Goal: Transaction & Acquisition: Purchase product/service

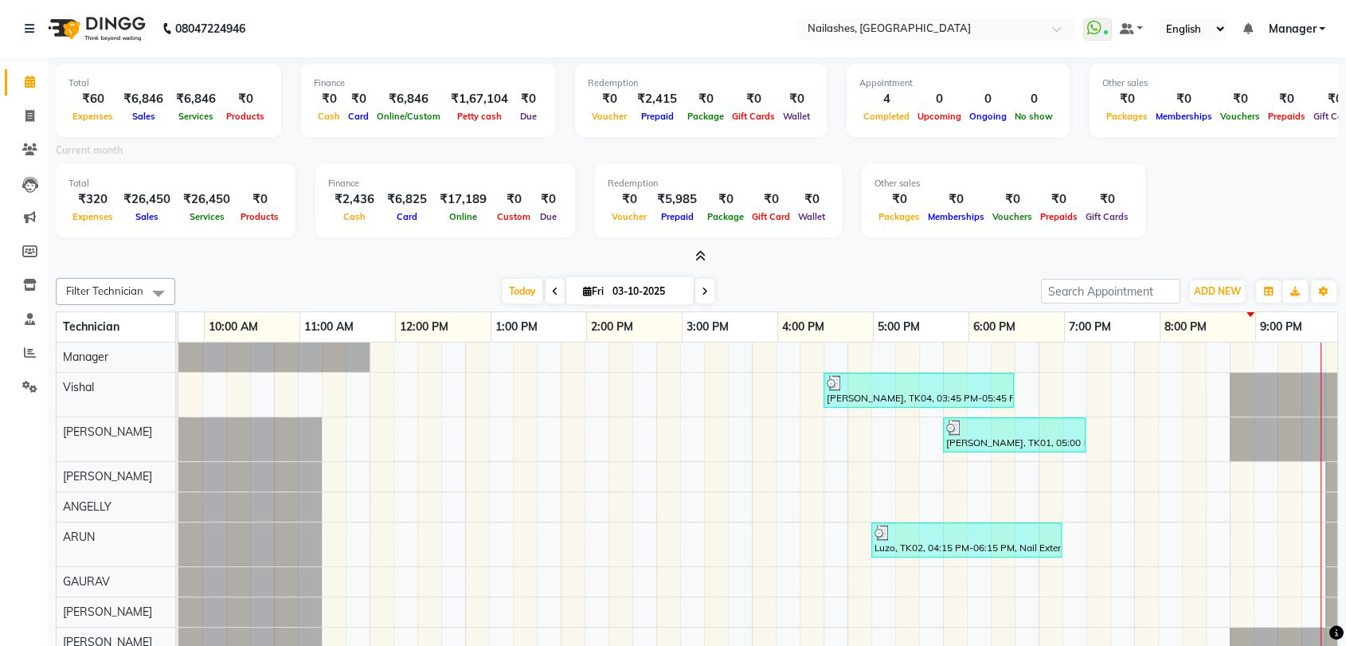
scroll to position [0, 70]
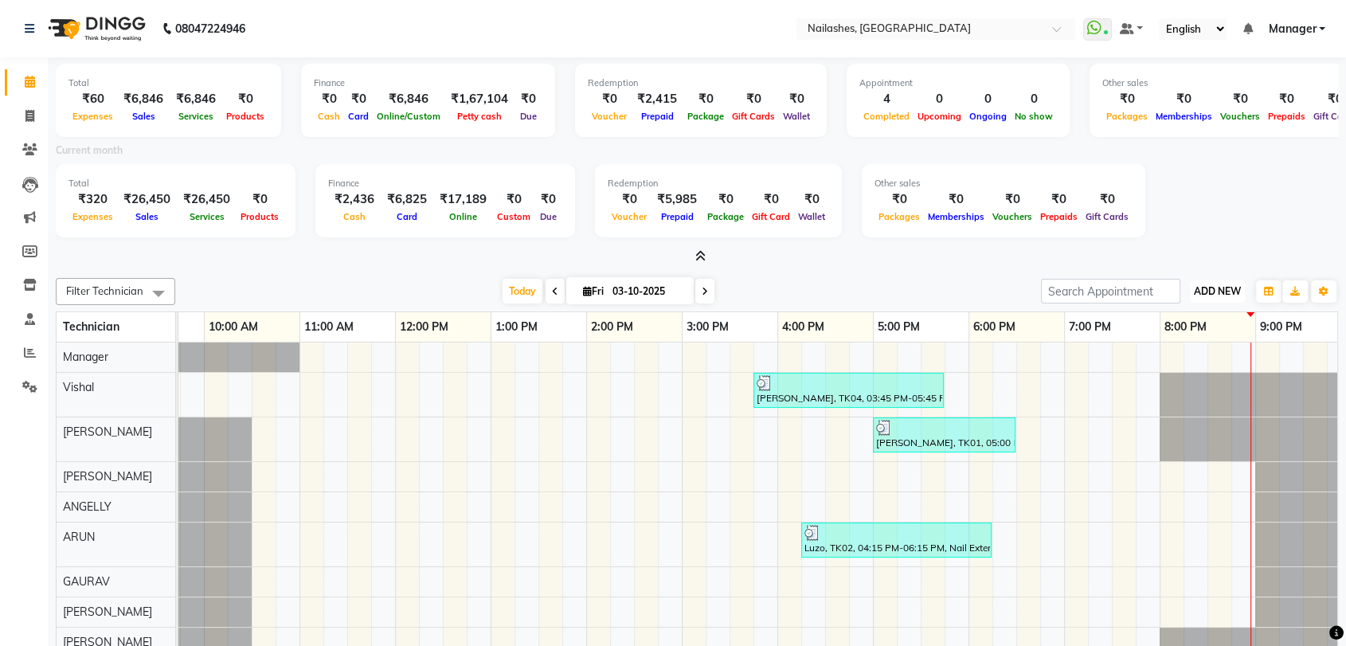
click at [1236, 286] on span "ADD NEW" at bounding box center [1217, 291] width 47 height 12
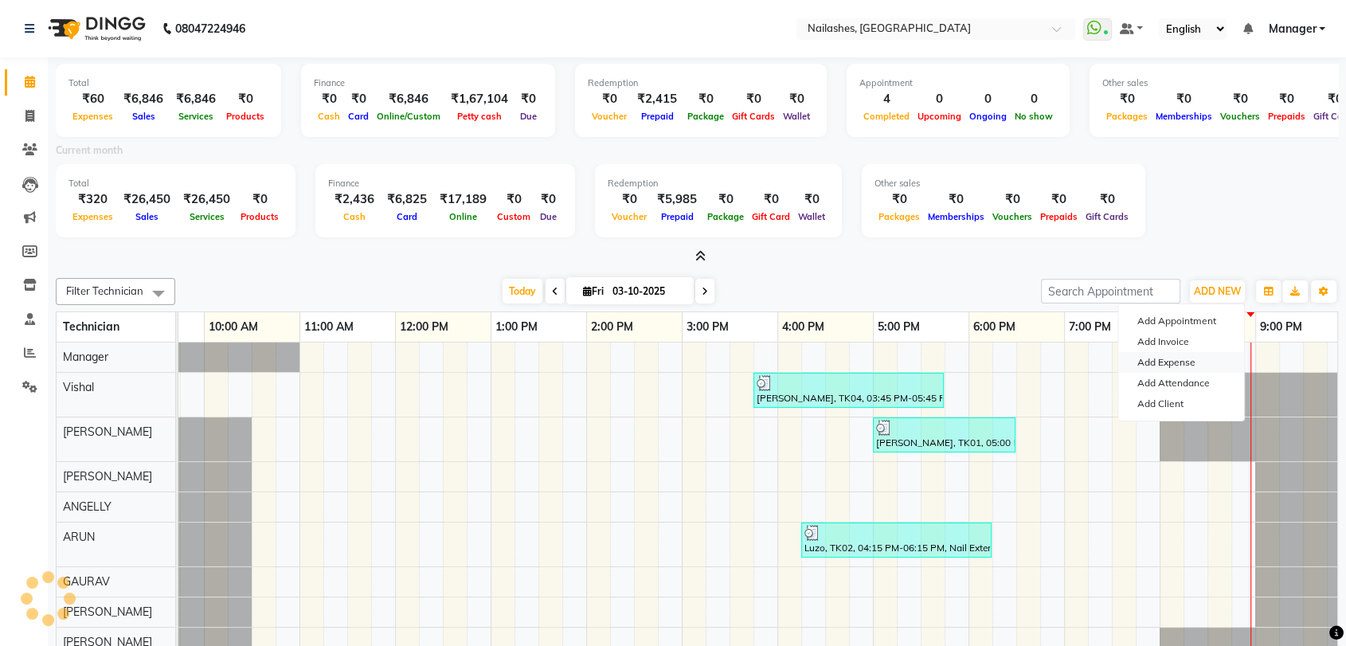
click at [1208, 361] on link "Add Expense" at bounding box center [1182, 362] width 126 height 21
select select "1051"
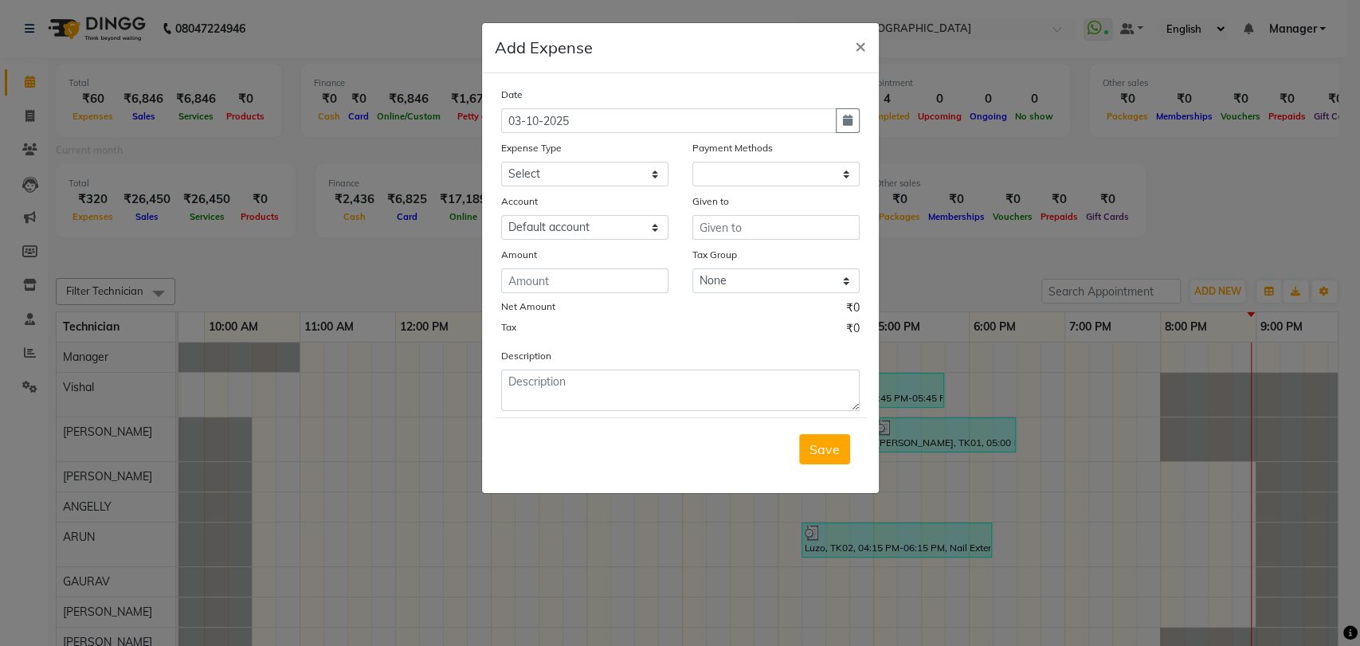
select select "1"
select select "2246"
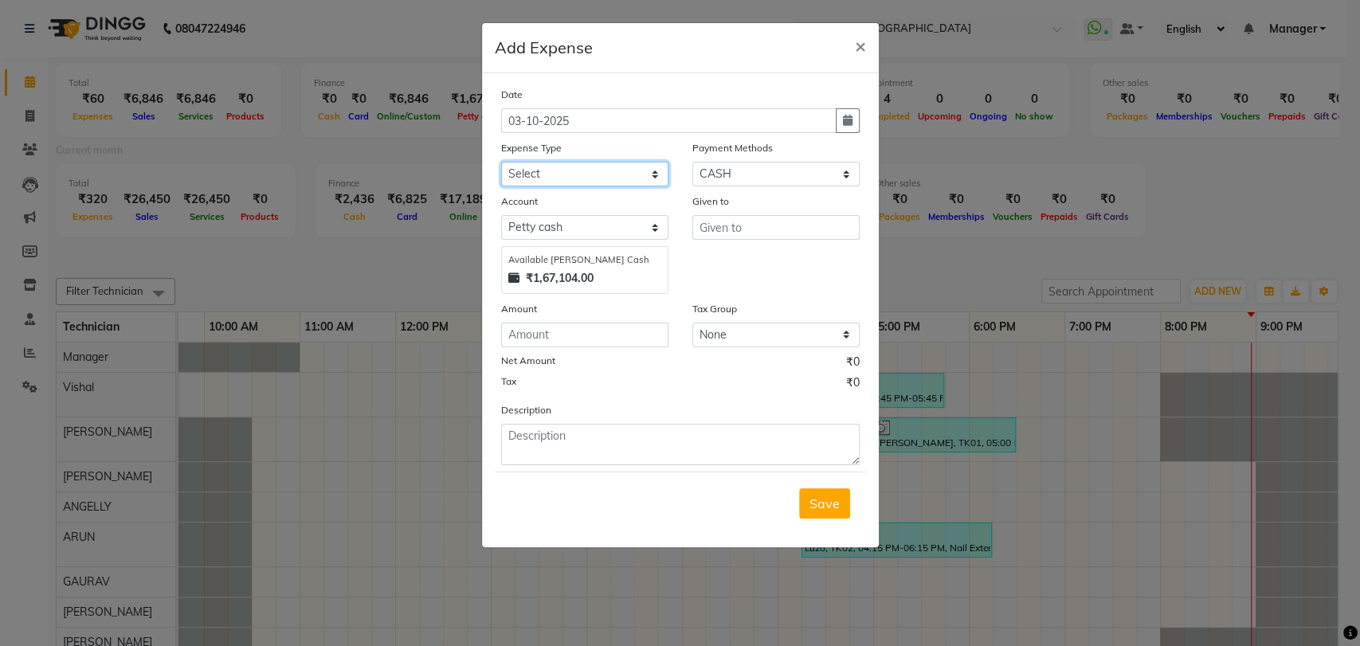
click at [580, 169] on select "Select acetone Advance Salary bank deposite Battery cell BBMP Beauty products B…" at bounding box center [584, 174] width 167 height 25
select select "16261"
click at [740, 228] on input "text" at bounding box center [775, 227] width 167 height 25
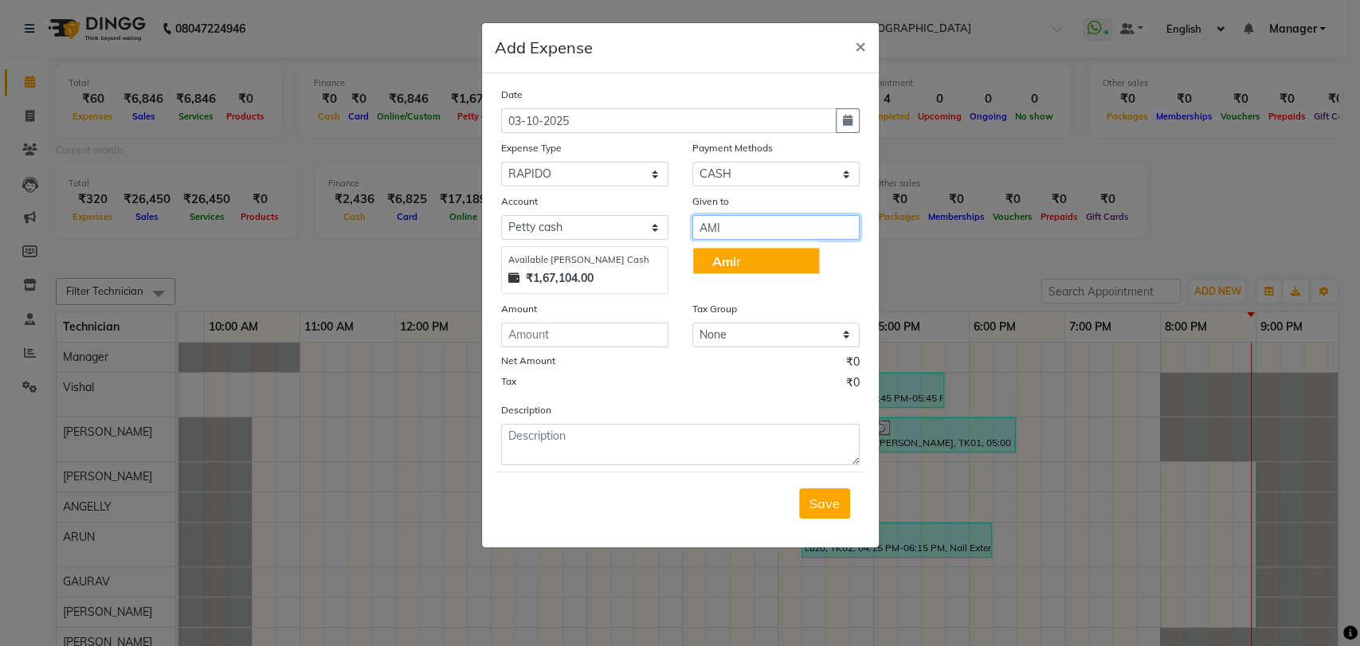
click at [763, 257] on button "Ami r" at bounding box center [756, 260] width 126 height 25
type input "[PERSON_NAME]"
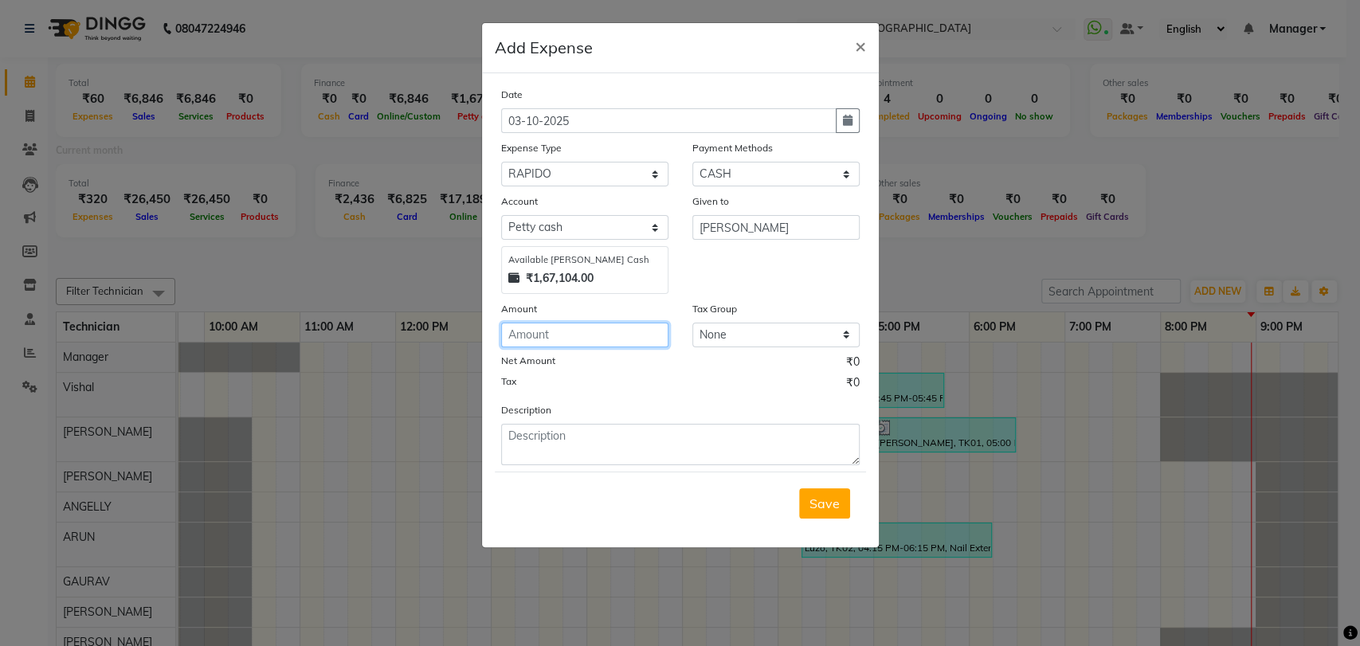
click at [585, 333] on input "number" at bounding box center [584, 335] width 167 height 25
type input "310"
click at [567, 421] on div "Description" at bounding box center [680, 434] width 382 height 64
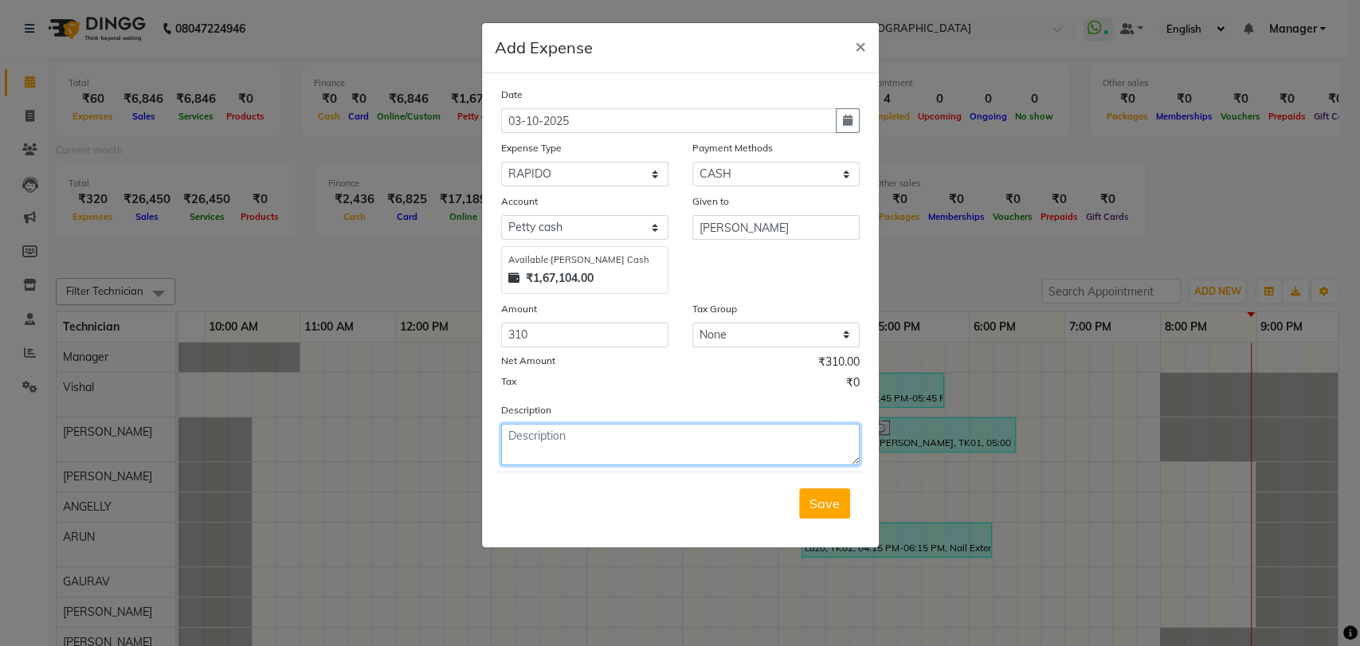
click at [557, 441] on textarea at bounding box center [680, 444] width 359 height 41
type textarea "AUTO FARE"
click at [844, 500] on button "Save" at bounding box center [824, 503] width 51 height 30
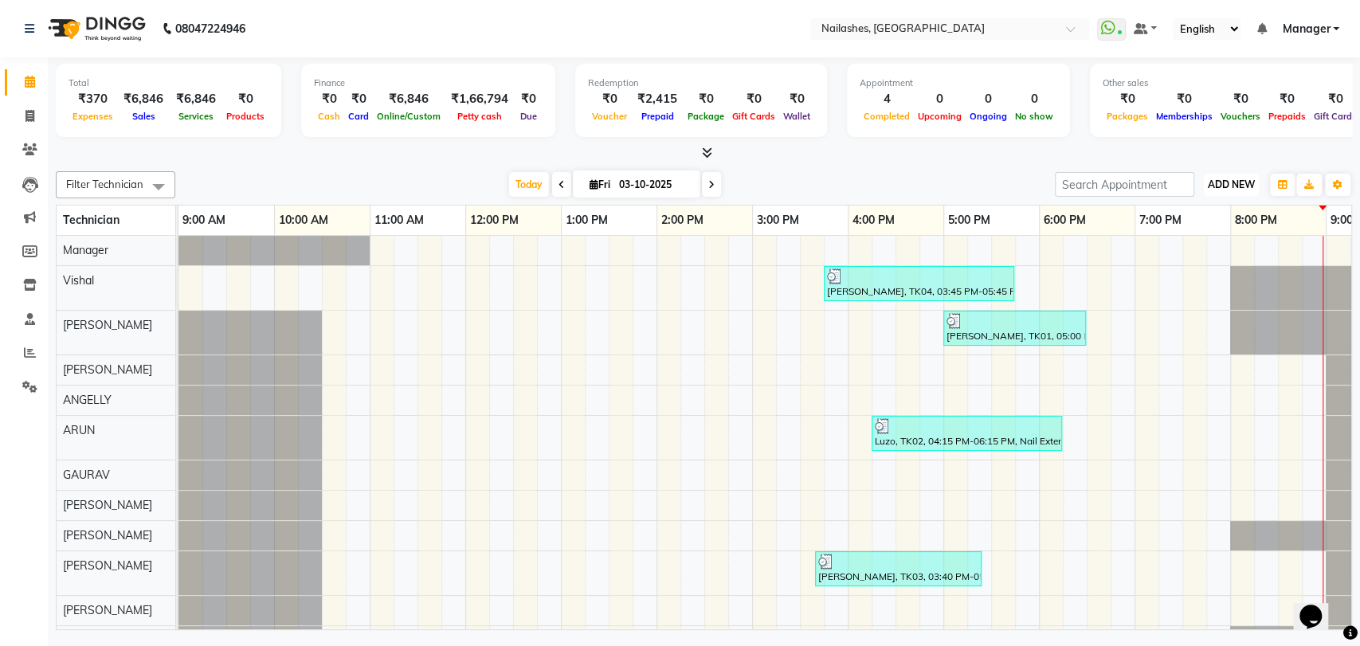
click at [1232, 182] on span "ADD NEW" at bounding box center [1231, 184] width 47 height 12
click at [1196, 252] on link "Add Expense" at bounding box center [1195, 256] width 126 height 21
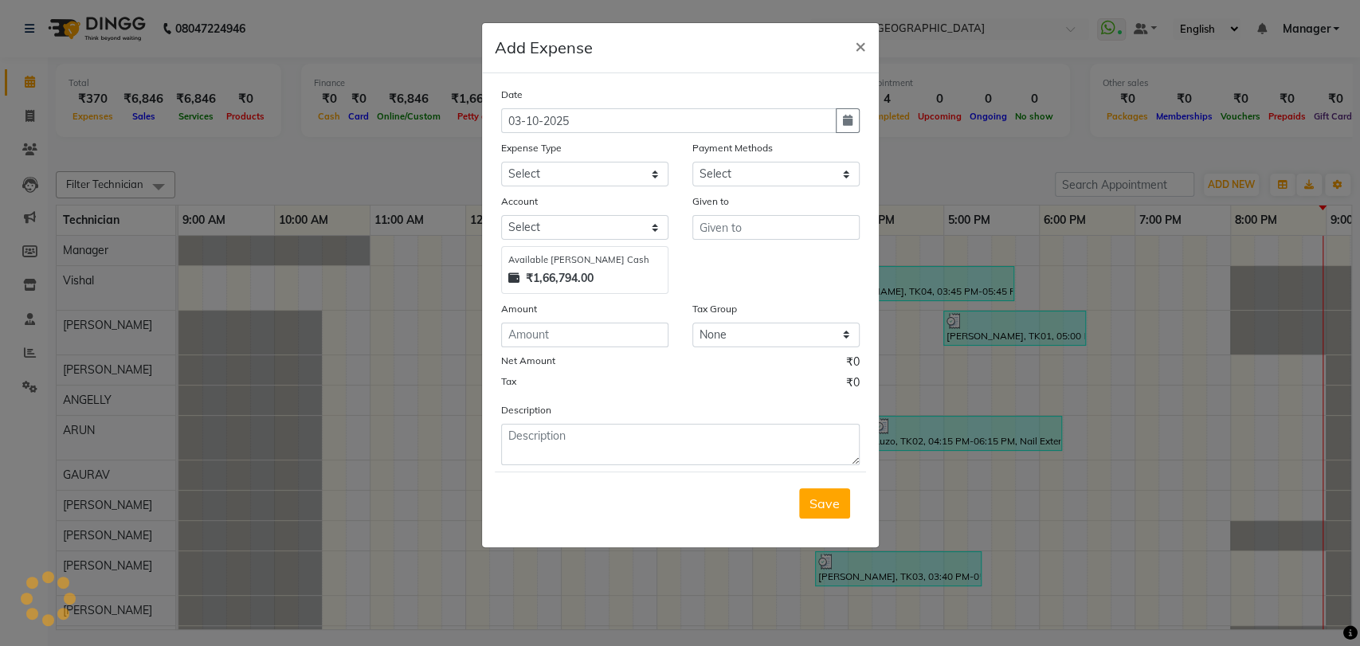
select select "1"
select select "2246"
click at [599, 166] on select "Select acetone Advance Salary bank deposite Battery cell BBMP Beauty products B…" at bounding box center [584, 174] width 167 height 25
select select "16261"
click at [567, 178] on select "Select acetone Advance Salary bank deposite Battery cell BBMP Beauty products B…" at bounding box center [584, 174] width 167 height 25
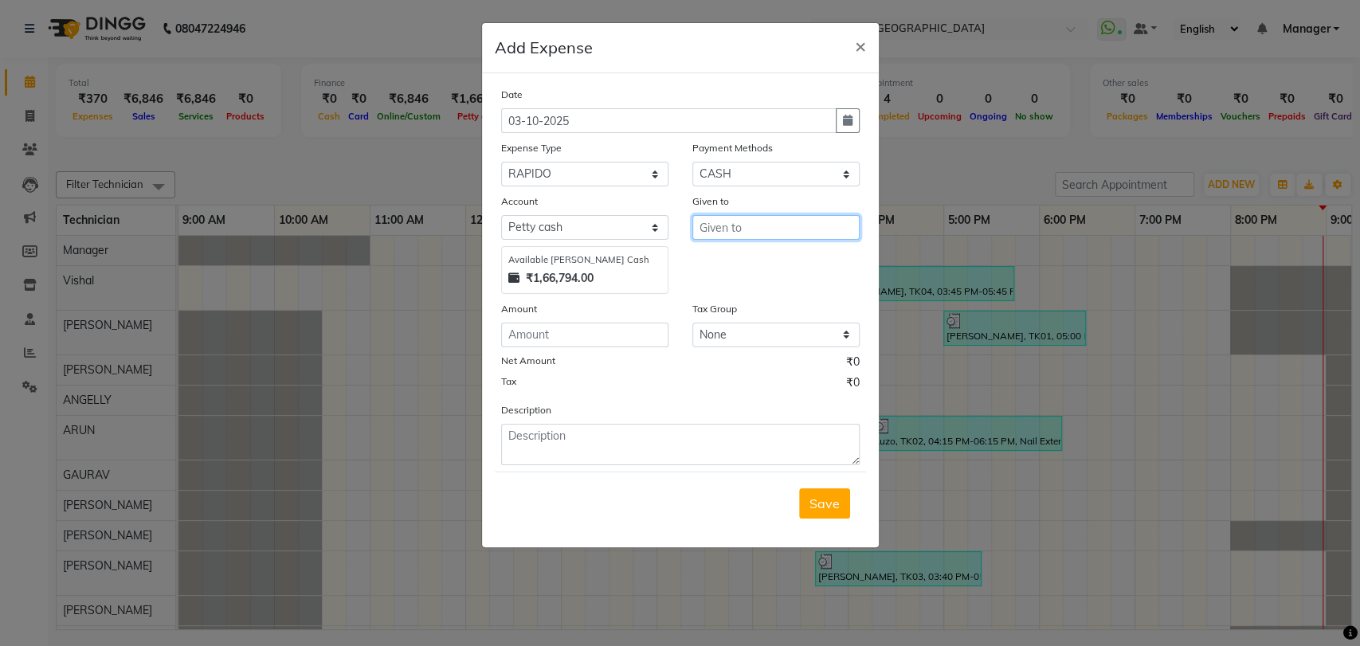
click at [707, 229] on input "text" at bounding box center [775, 227] width 167 height 25
click at [758, 257] on button "Vis hal" at bounding box center [772, 260] width 158 height 25
type input "Vishal"
click at [599, 334] on input "number" at bounding box center [584, 335] width 167 height 25
type input "200"
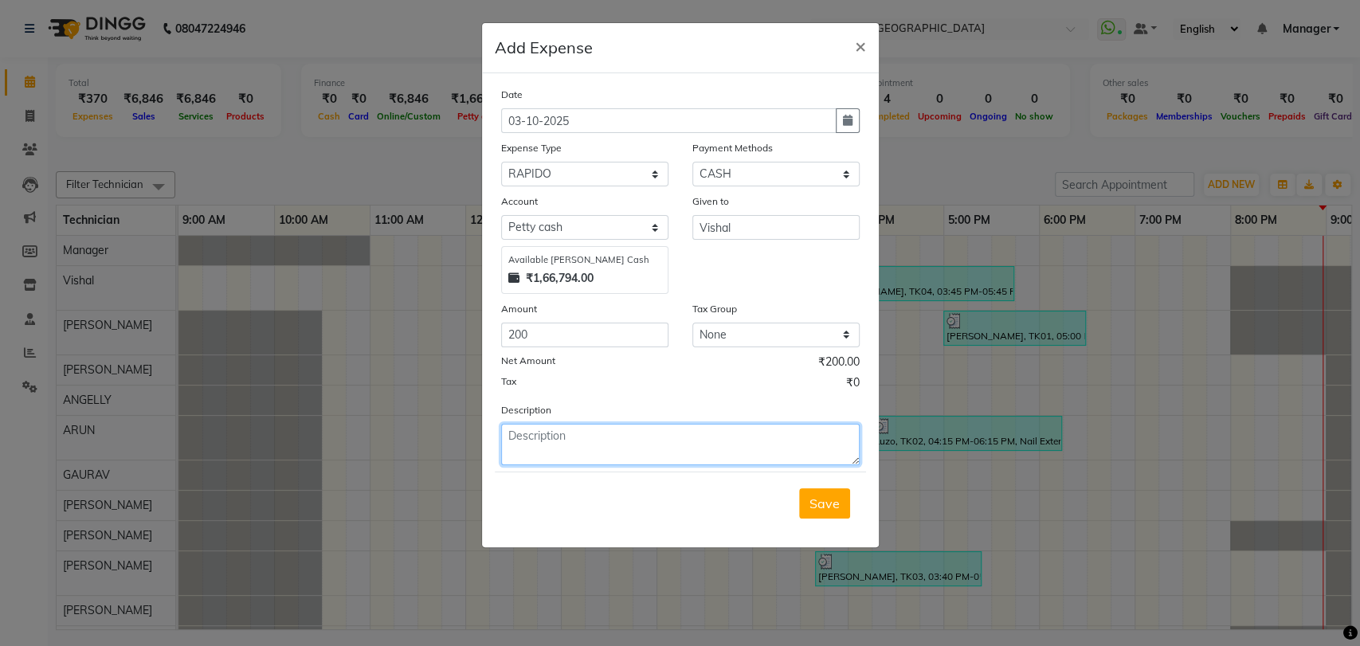
click at [585, 437] on textarea at bounding box center [680, 444] width 359 height 41
type textarea "AUTO FARE"
click at [844, 511] on button "Save" at bounding box center [824, 503] width 51 height 30
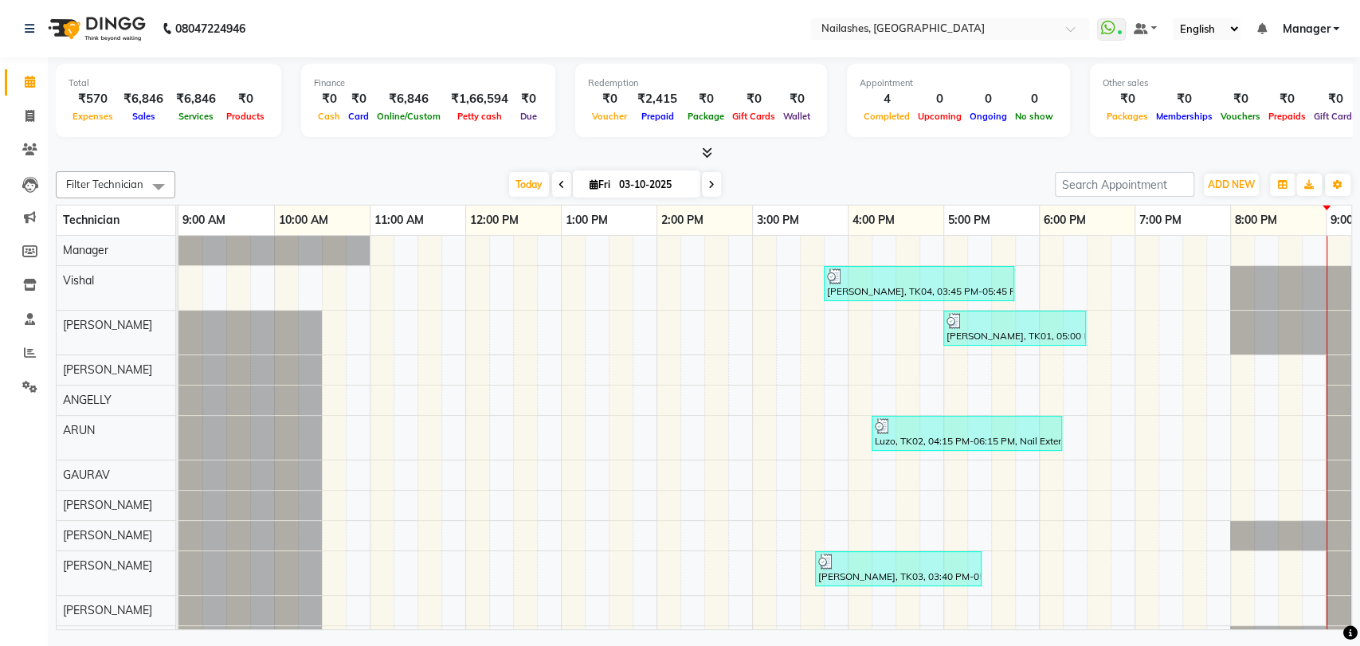
click at [703, 145] on span at bounding box center [704, 153] width 17 height 17
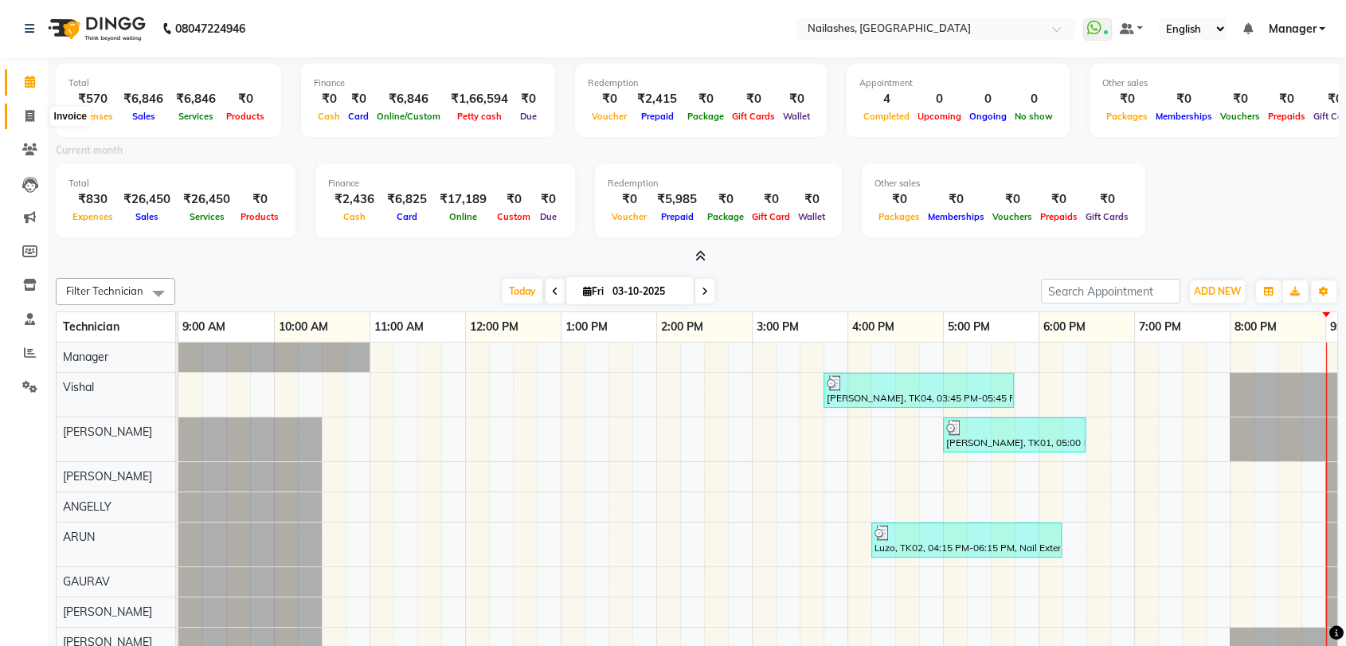
click at [23, 114] on span at bounding box center [30, 117] width 28 height 18
select select "service"
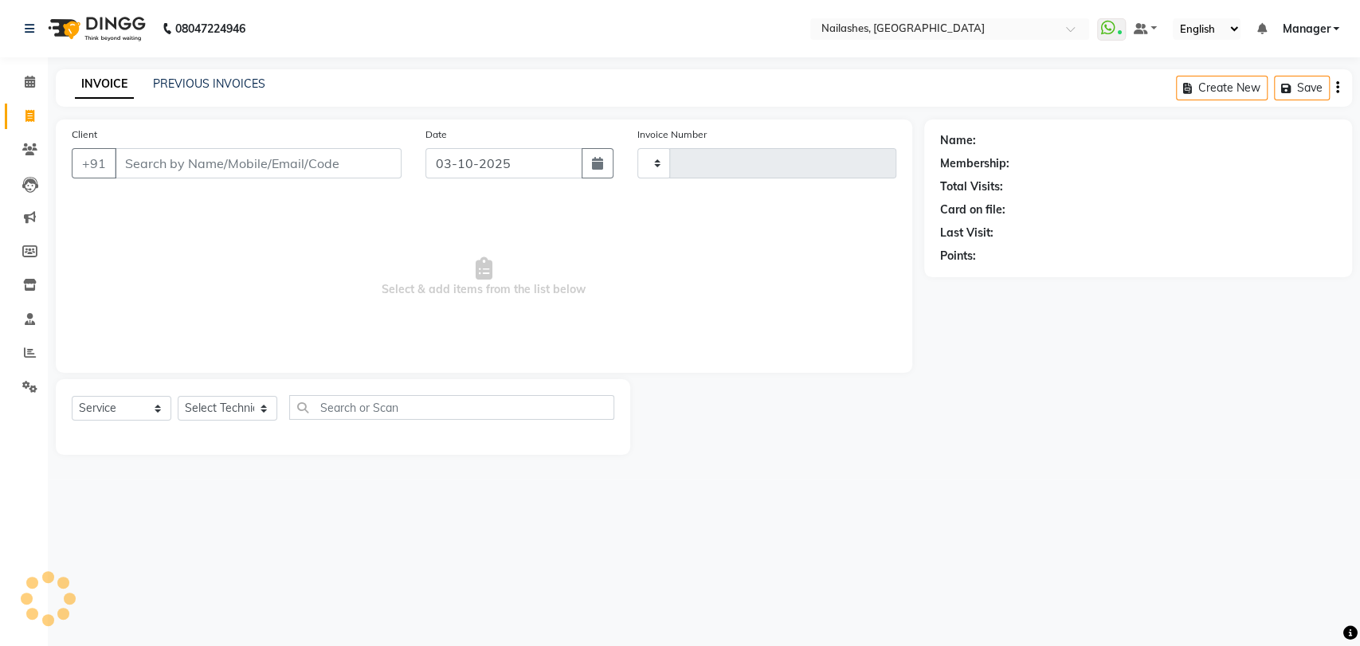
type input "0951"
select select "3667"
click at [267, 406] on select "Select Technician Amir anand pid ANGELLY ARUN GAURAV JOTHI Manager muskan preet…" at bounding box center [228, 408] width 100 height 25
select select "91279"
click at [178, 396] on select "Select Technician Amir anand pid ANGELLY ARUN GAURAV JOTHI Manager muskan preet…" at bounding box center [228, 408] width 100 height 25
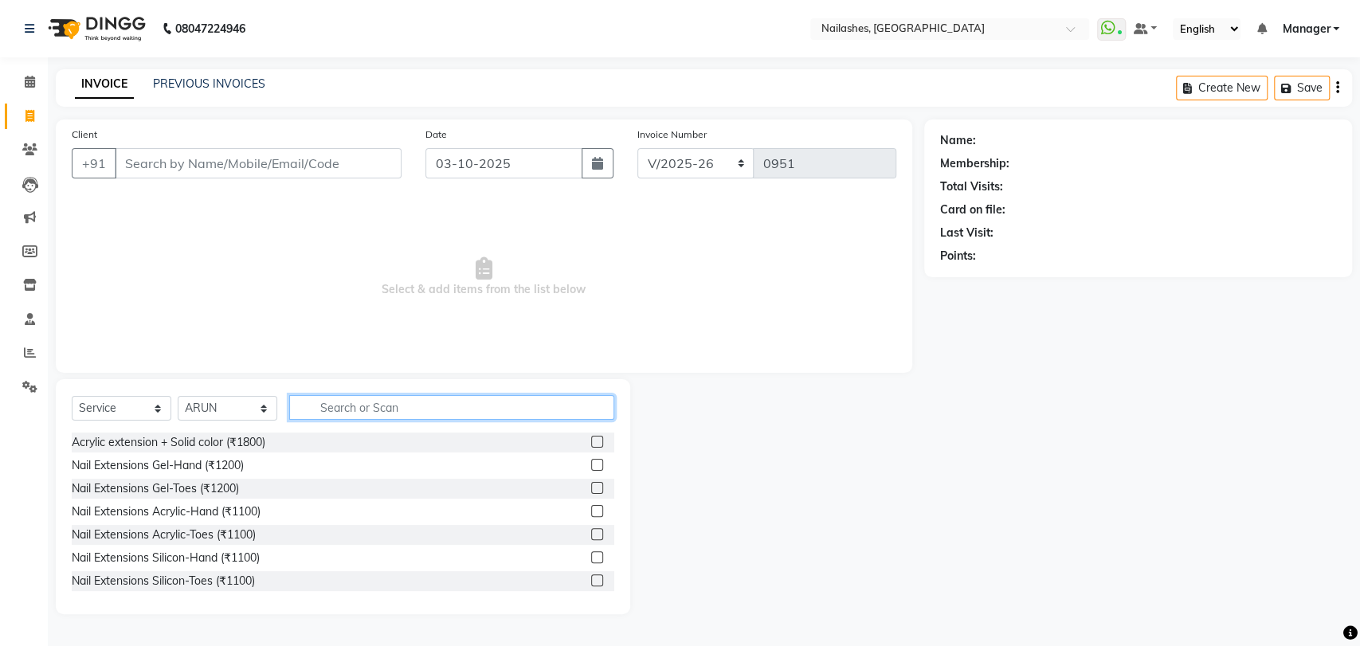
click at [344, 409] on input "text" at bounding box center [451, 407] width 325 height 25
type input "1100"
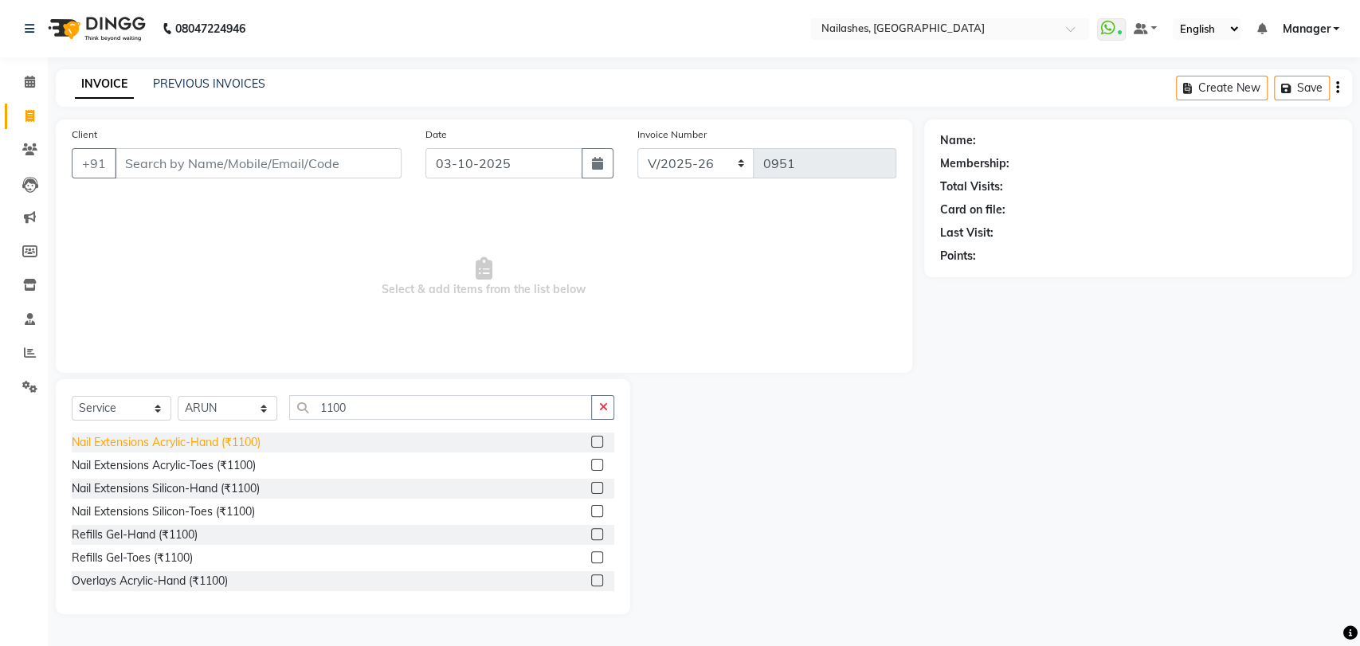
click at [141, 438] on div "Nail Extensions Acrylic-Hand (₹1100)" at bounding box center [166, 442] width 189 height 17
checkbox input "false"
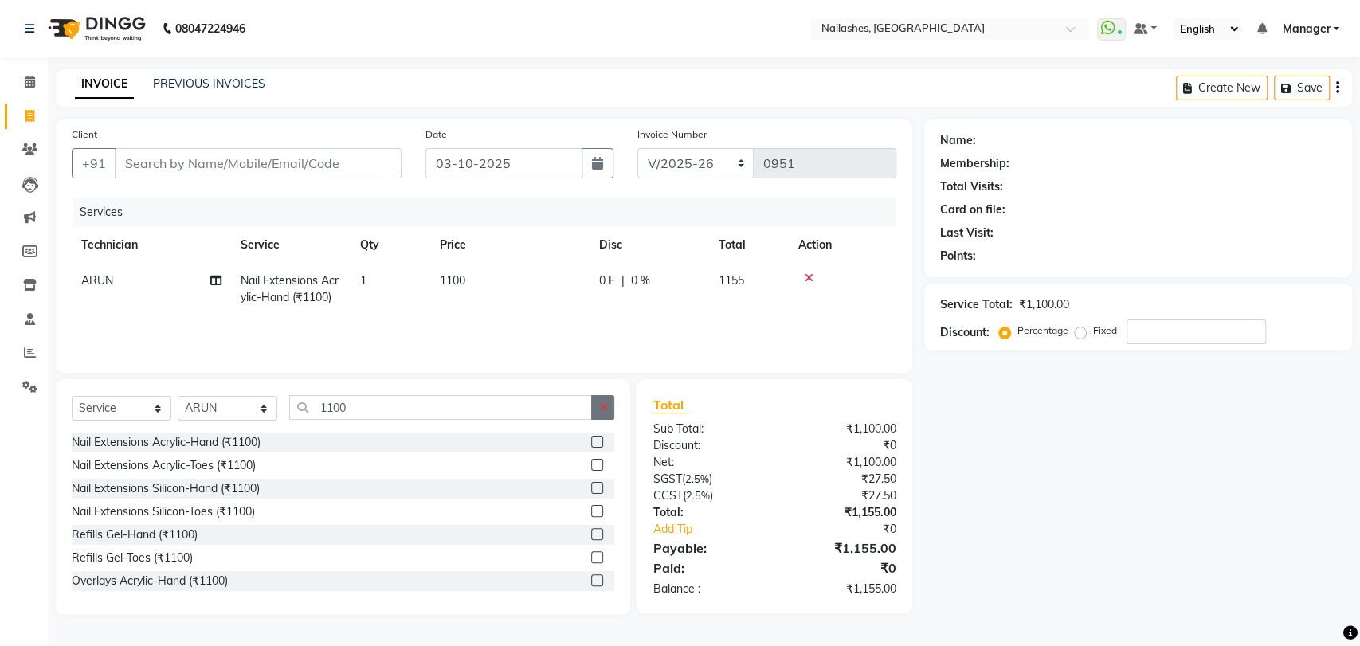
click at [606, 410] on icon "button" at bounding box center [602, 407] width 9 height 11
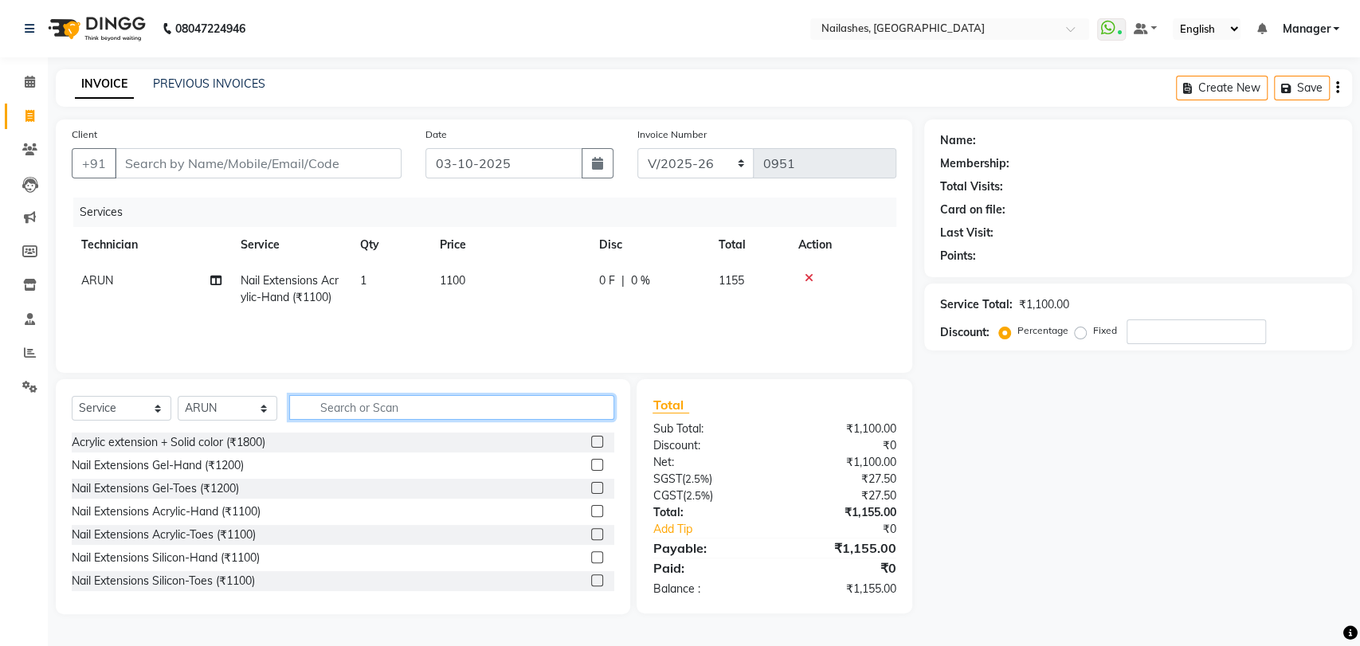
click at [484, 404] on input "text" at bounding box center [451, 407] width 325 height 25
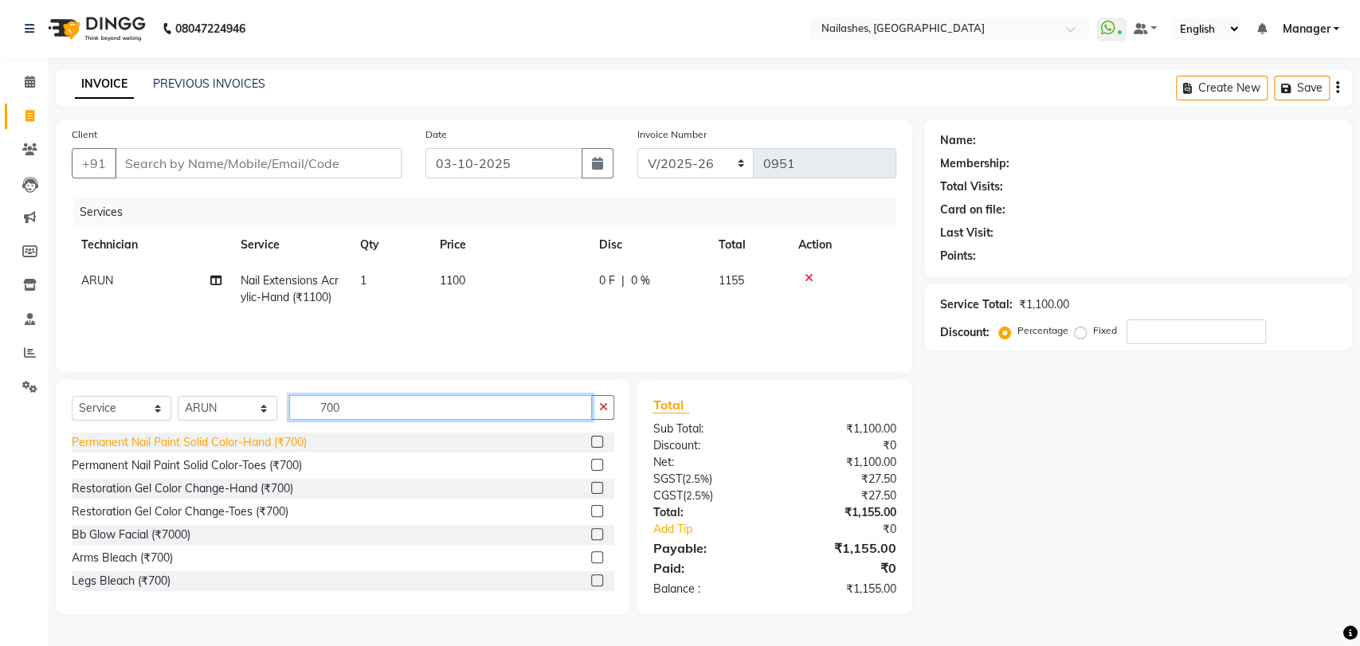
type input "700"
click at [295, 436] on div "Permanent Nail Paint Solid Color-Hand (₹700)" at bounding box center [189, 442] width 235 height 17
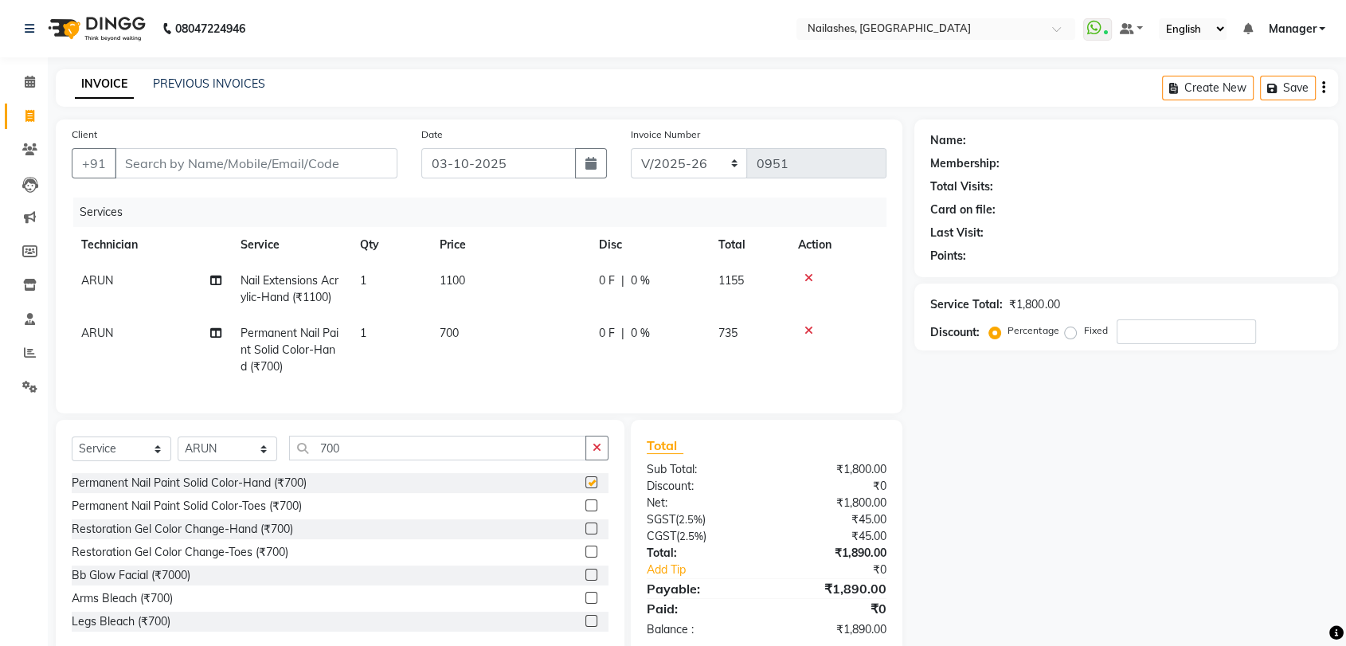
checkbox input "false"
click at [598, 453] on icon "button" at bounding box center [597, 447] width 9 height 11
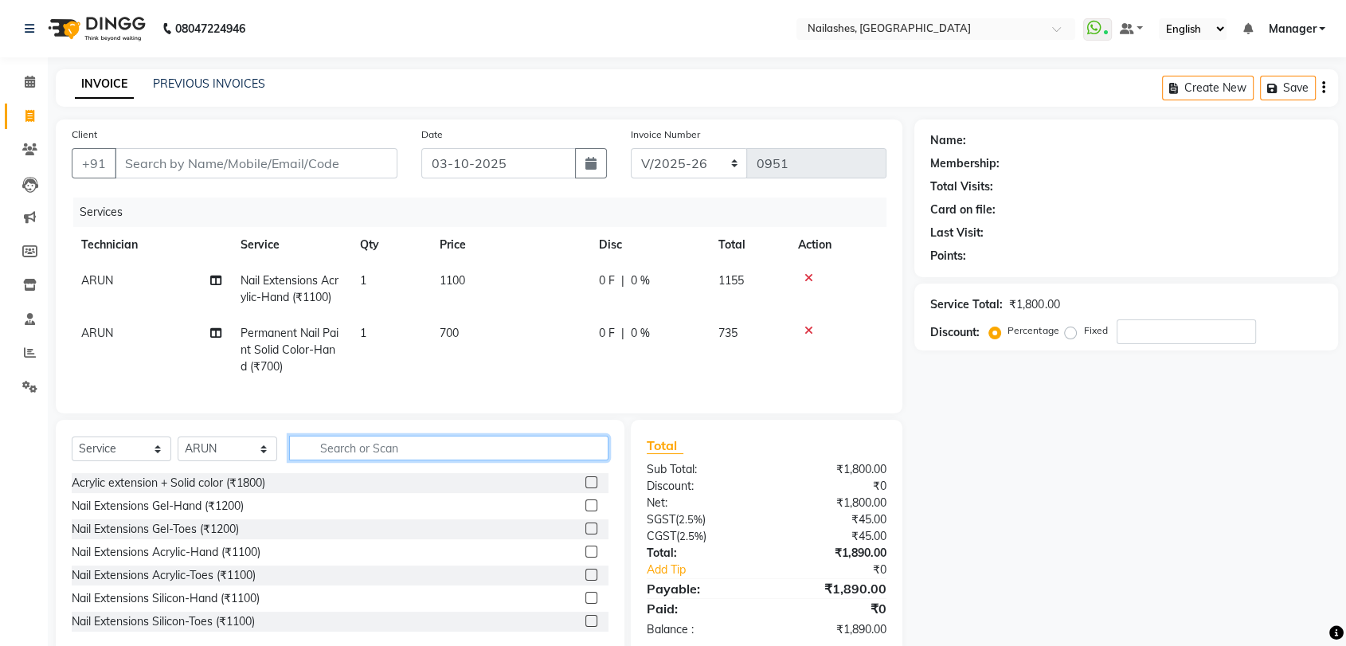
click at [413, 460] on input "text" at bounding box center [448, 448] width 319 height 25
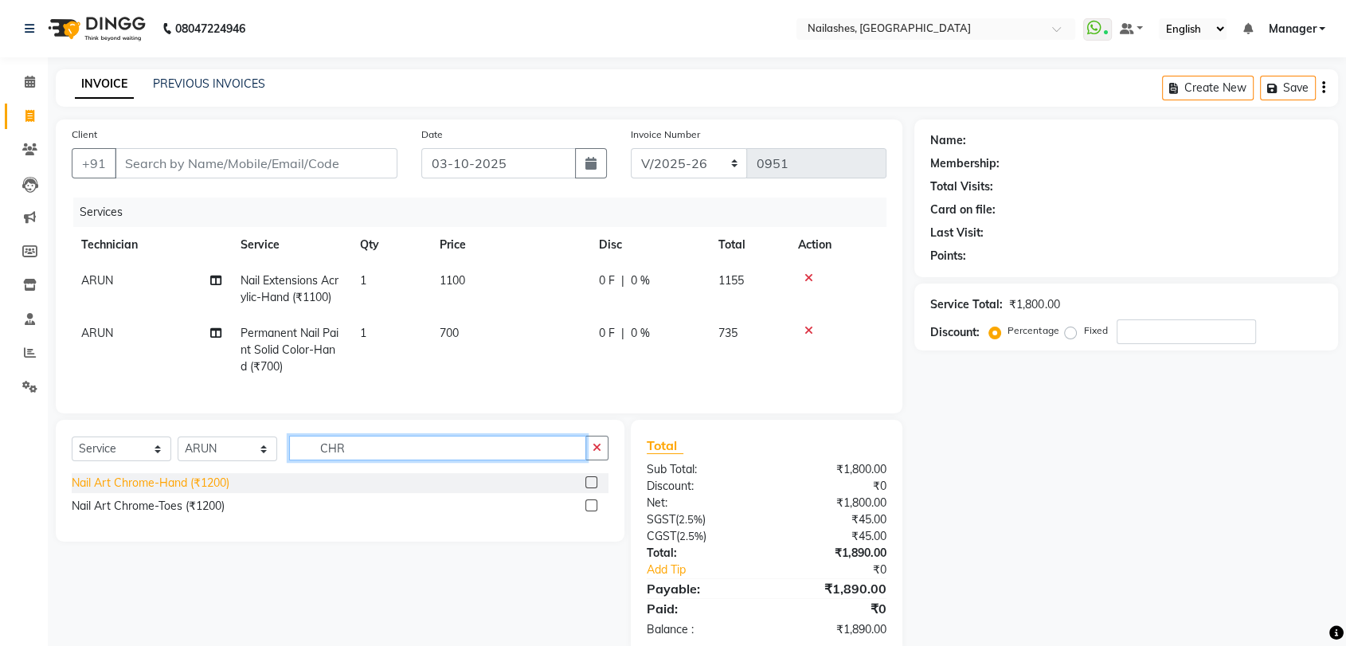
type input "CHR"
click at [136, 488] on div "Nail Art Chrome-Hand (₹1200)" at bounding box center [151, 483] width 158 height 17
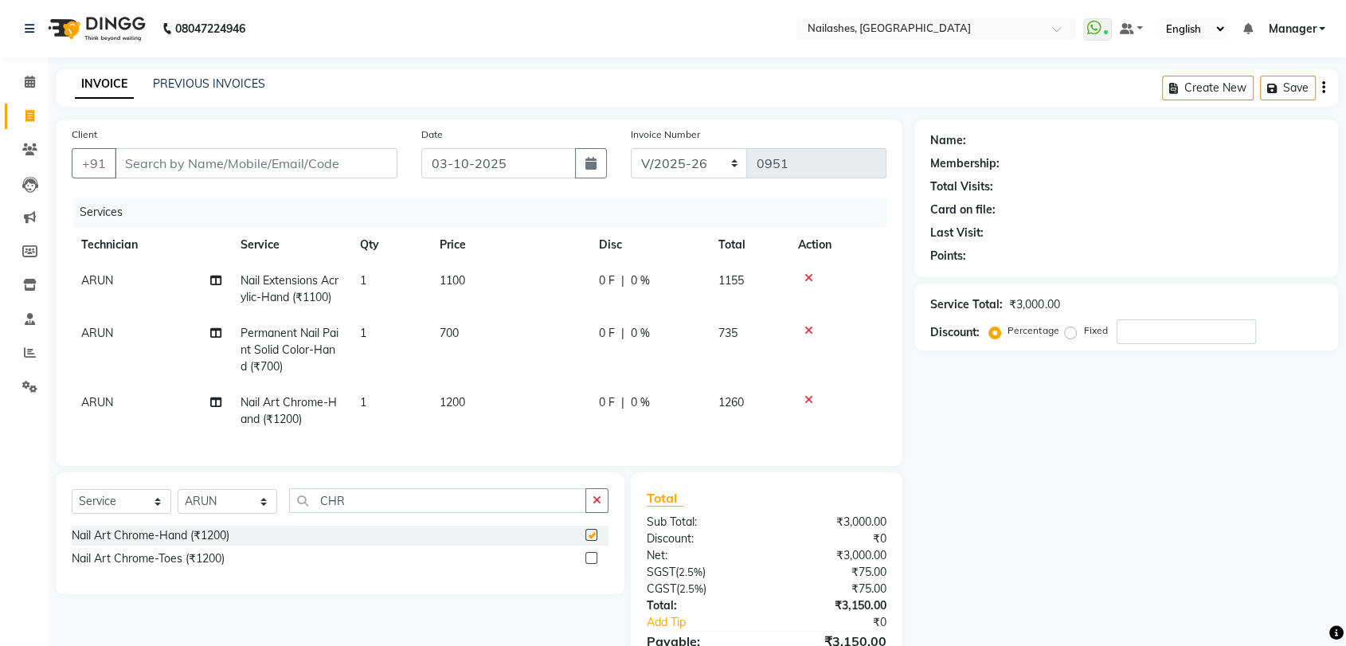
checkbox input "false"
click at [597, 506] on icon "button" at bounding box center [597, 500] width 9 height 11
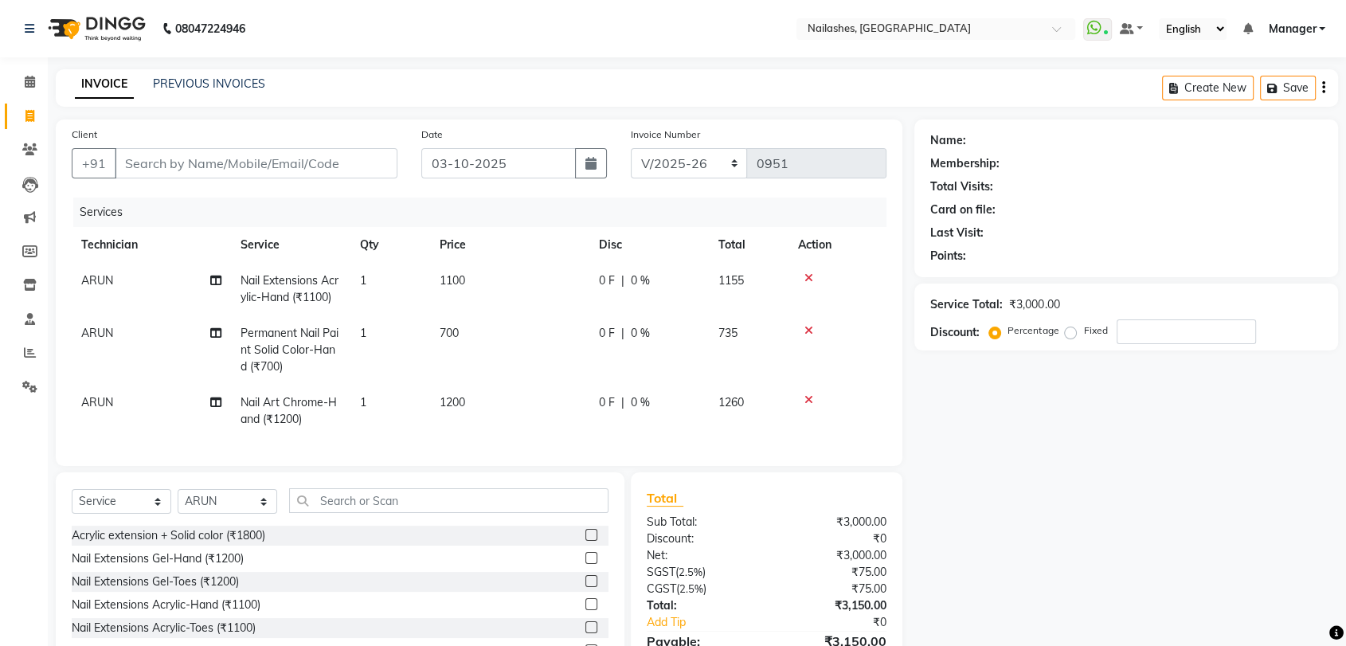
click at [415, 437] on div "Services Technician Service Qty Price Disc Total Action ARUN Nail Extensions Ac…" at bounding box center [479, 324] width 815 height 253
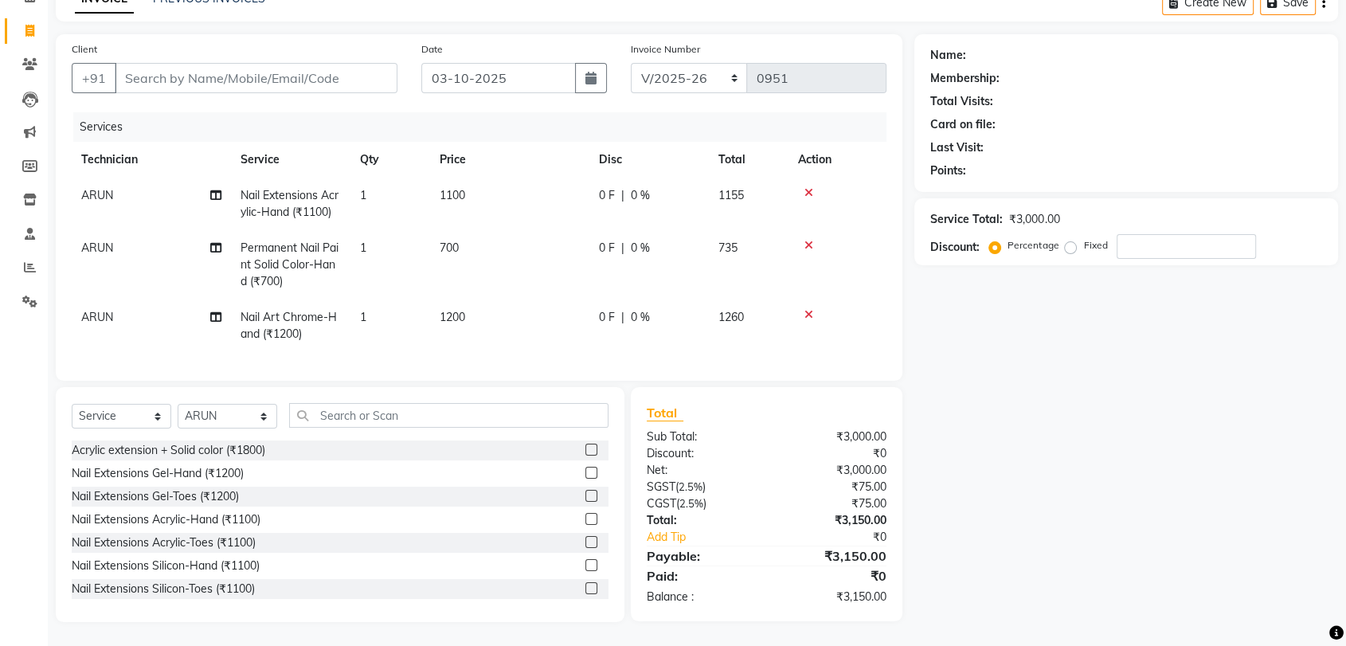
scroll to position [98, 0]
click at [460, 310] on span "1200" at bounding box center [452, 317] width 25 height 14
select select "91279"
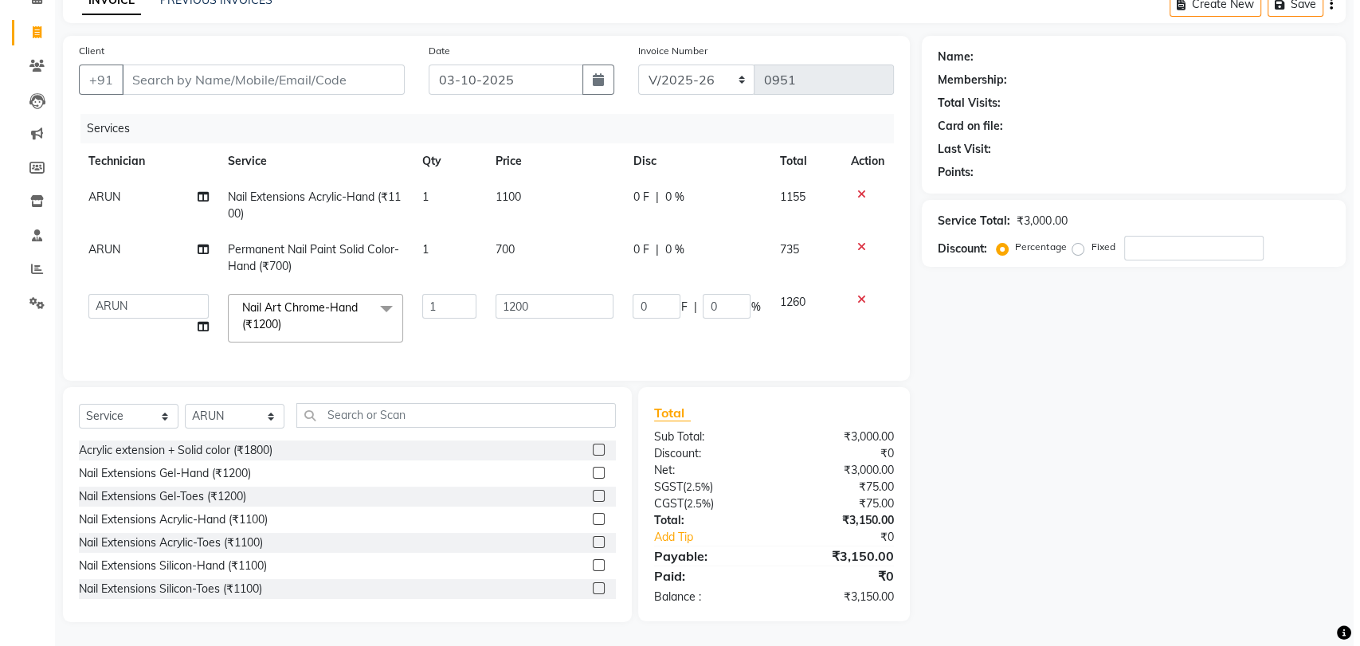
scroll to position [96, 0]
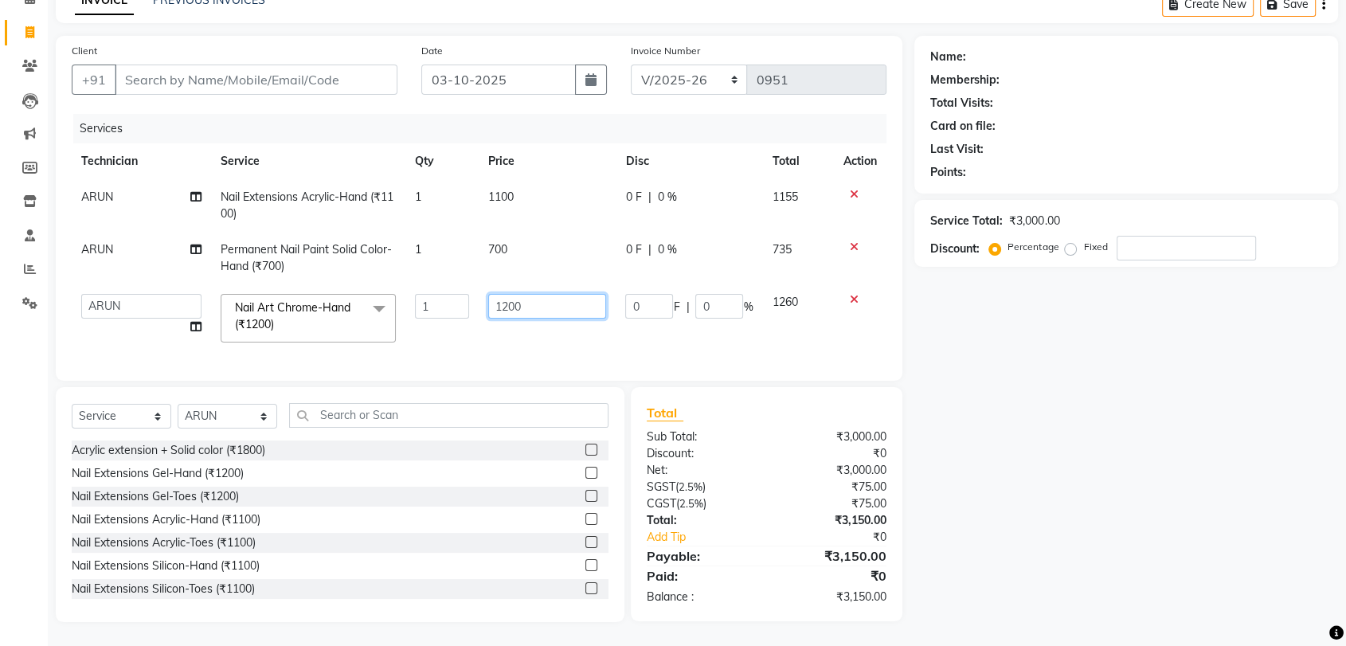
click at [535, 294] on input "1200" at bounding box center [547, 306] width 118 height 25
type input "1100"
click at [543, 330] on td "1100" at bounding box center [547, 318] width 137 height 68
select select "91279"
click at [182, 65] on input "Client" at bounding box center [256, 80] width 283 height 30
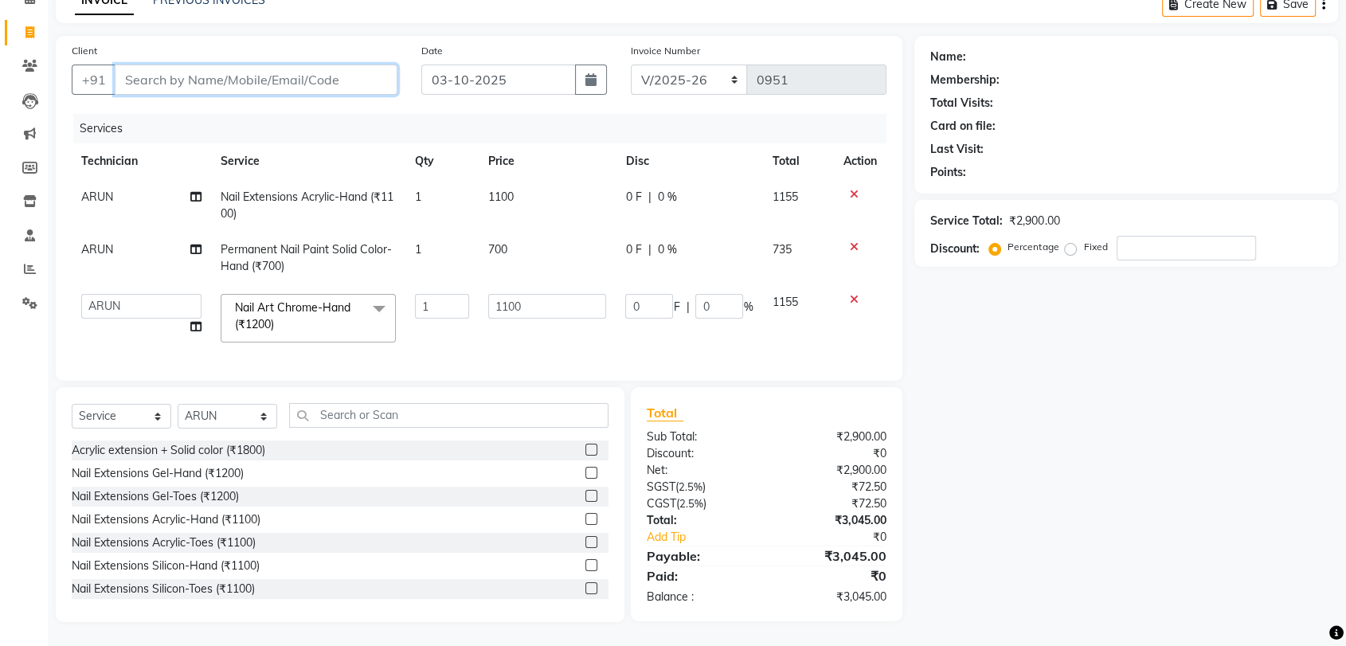
type input "7"
type input "0"
type input "7085174064"
click at [351, 72] on span "Add Client" at bounding box center [356, 80] width 63 height 16
select select "21"
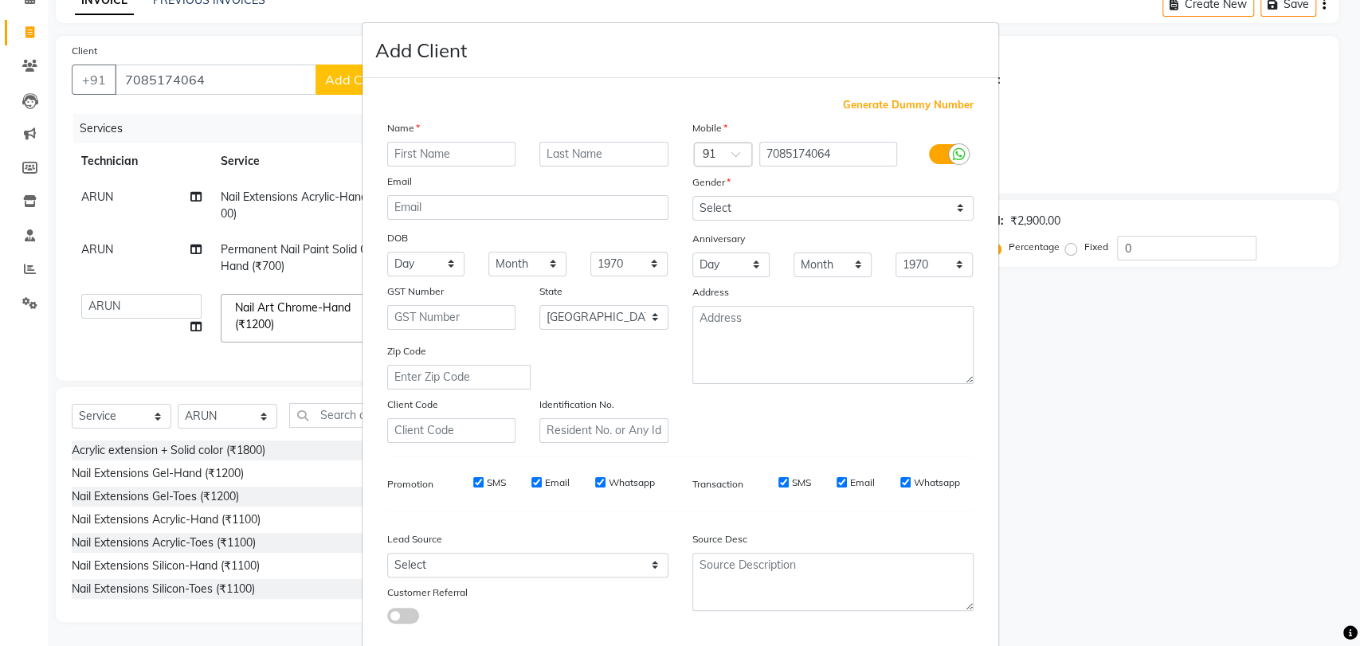
drag, startPoint x: 408, startPoint y: 147, endPoint x: 399, endPoint y: 151, distance: 9.3
click at [407, 148] on input "text" at bounding box center [451, 154] width 129 height 25
type input "SEN"
click at [950, 206] on select "Select Male Female Other Prefer Not To Say" at bounding box center [832, 208] width 281 height 25
select select "female"
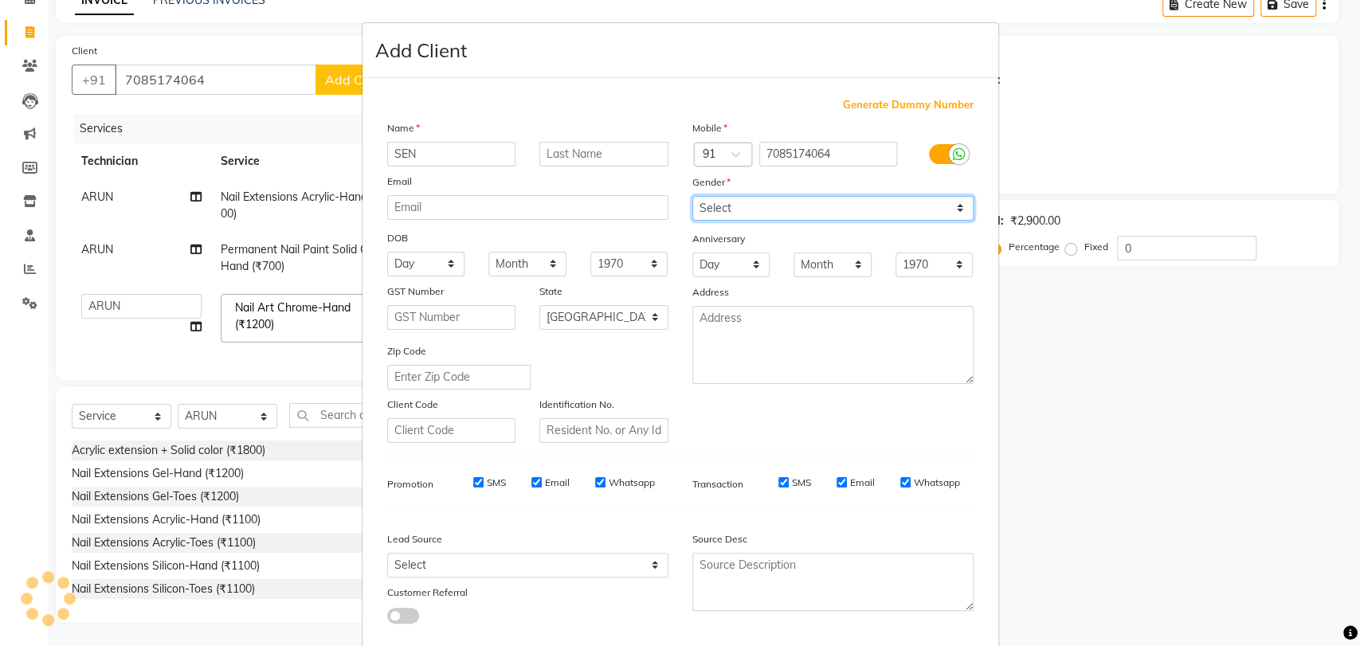
click at [692, 196] on select "Select Male Female Other Prefer Not To Say" at bounding box center [832, 208] width 281 height 25
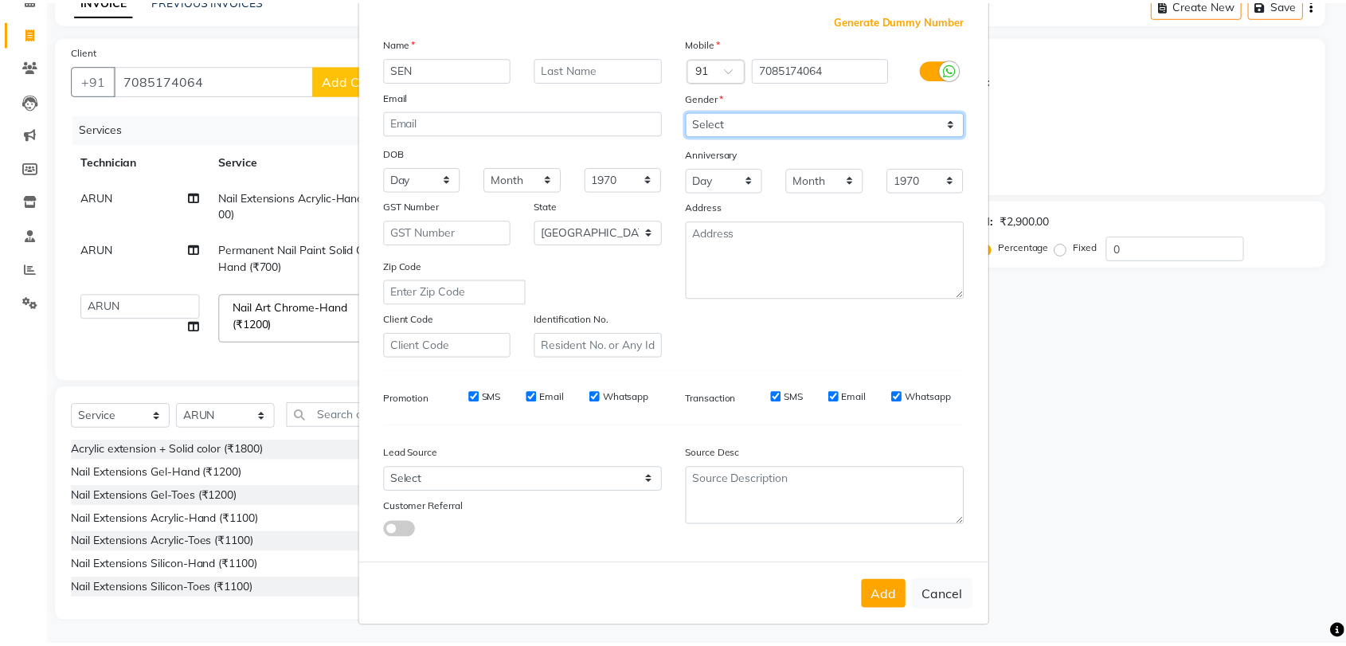
scroll to position [86, 0]
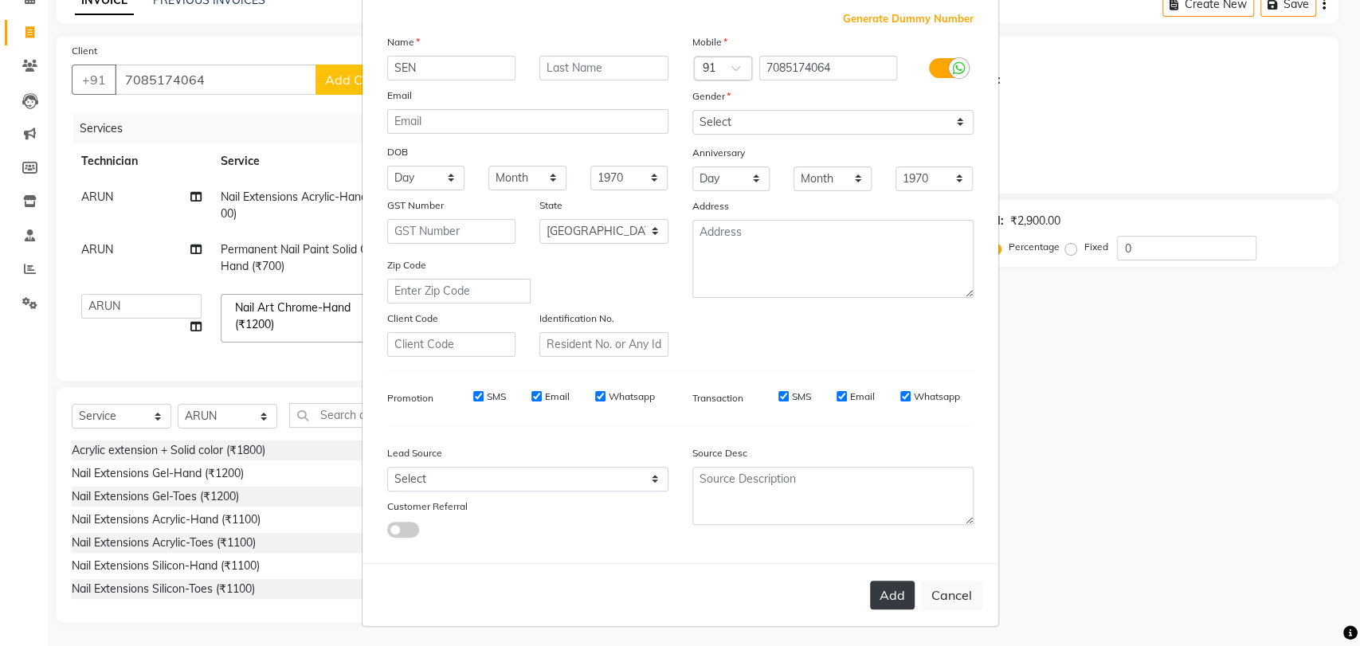
click at [898, 601] on button "Add" at bounding box center [892, 595] width 45 height 29
type input "70******64"
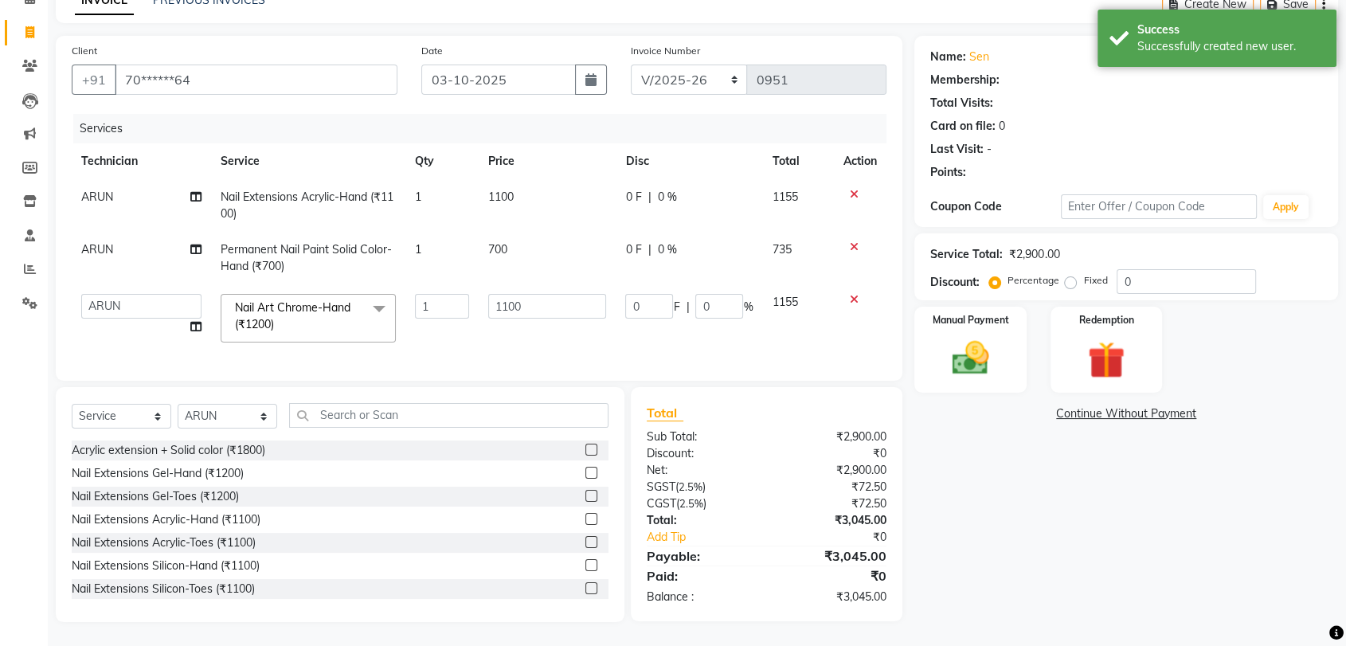
select select "1: Object"
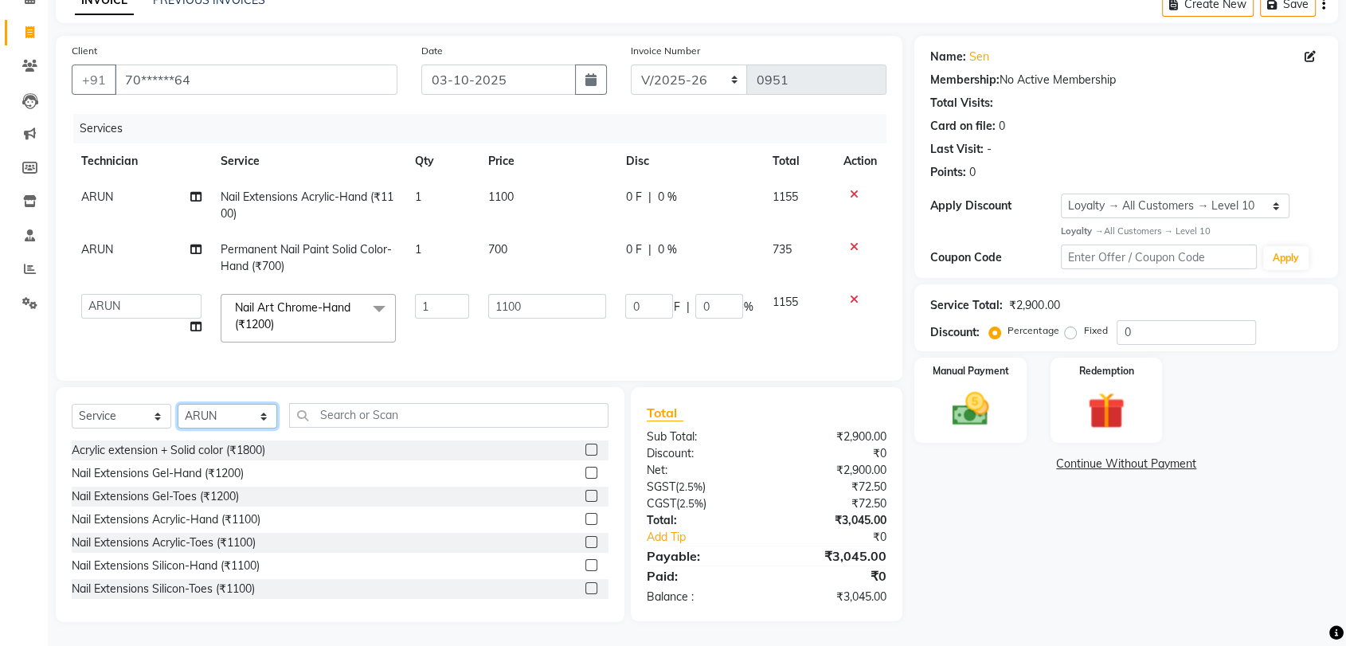
click at [264, 411] on select "Select Technician Amir anand pid ANGELLY ARUN GAURAV JOTHI Manager muskan preet…" at bounding box center [228, 416] width 100 height 25
select select "82227"
click at [178, 404] on select "Select Technician Amir anand pid ANGELLY ARUN GAURAV JOTHI Manager muskan preet…" at bounding box center [228, 416] width 100 height 25
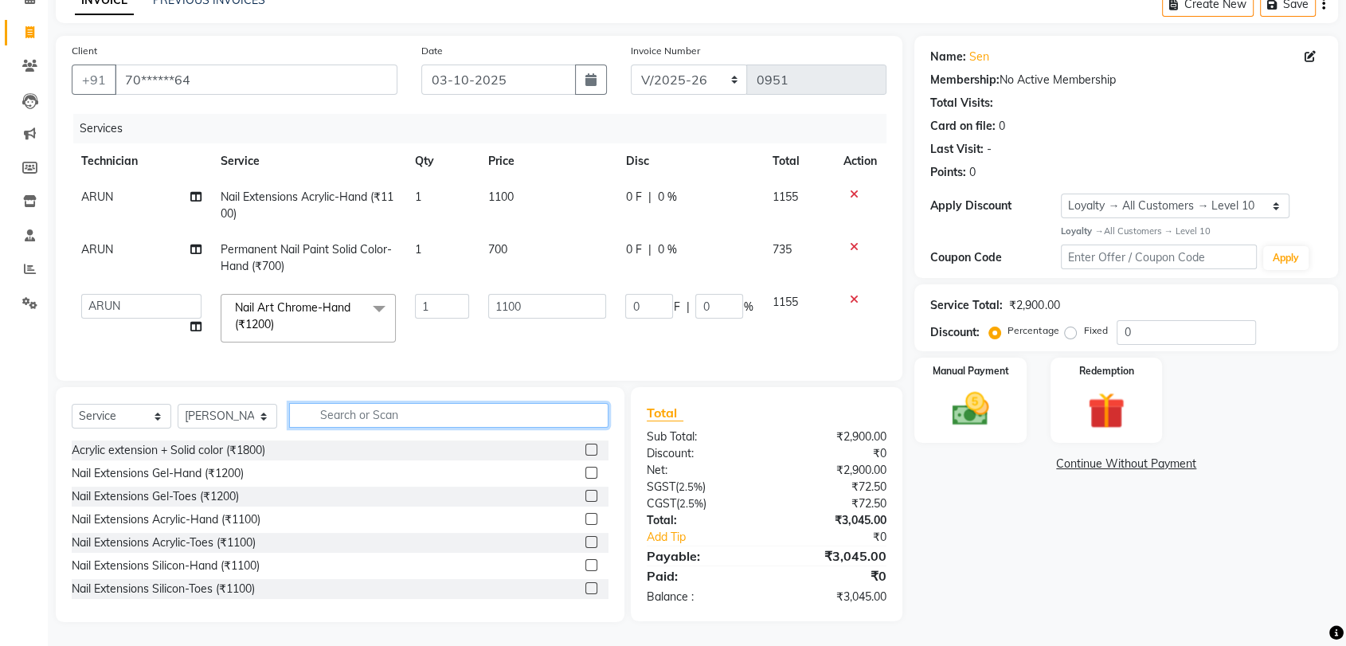
click at [342, 416] on input "text" at bounding box center [448, 415] width 319 height 25
type input "1100"
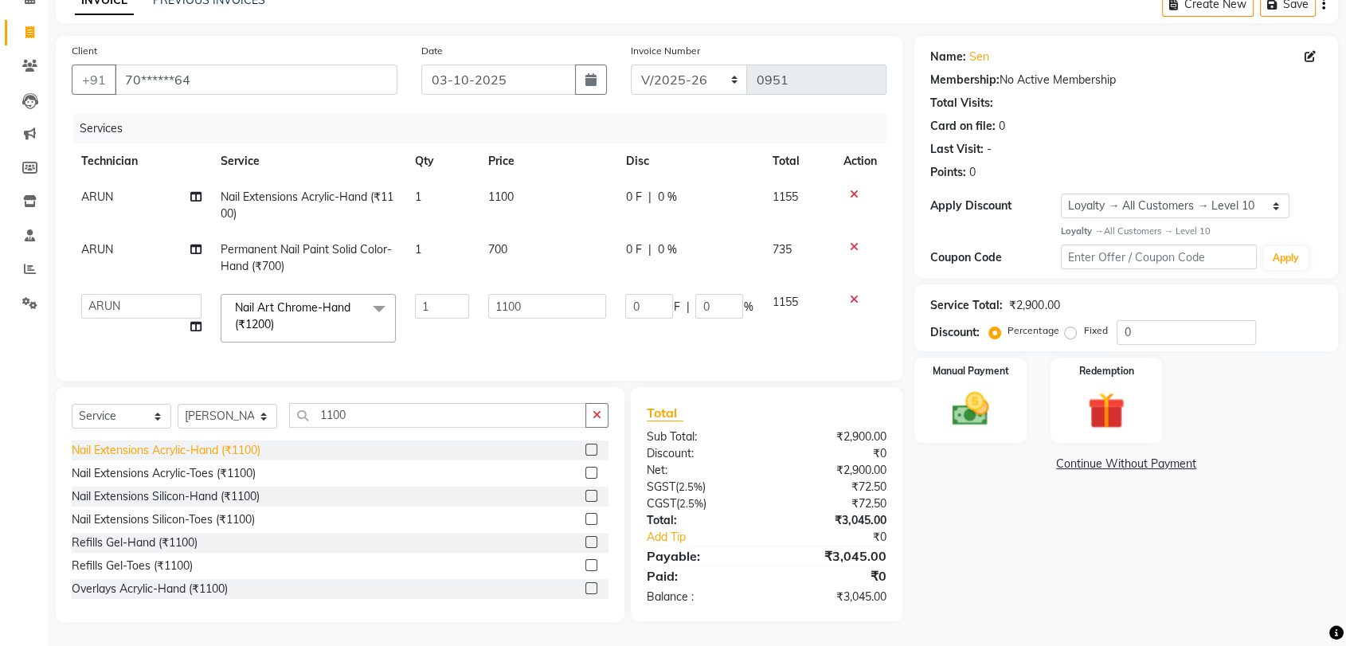
click at [225, 445] on div "Nail Extensions Acrylic-Hand (₹1100)" at bounding box center [166, 450] width 189 height 17
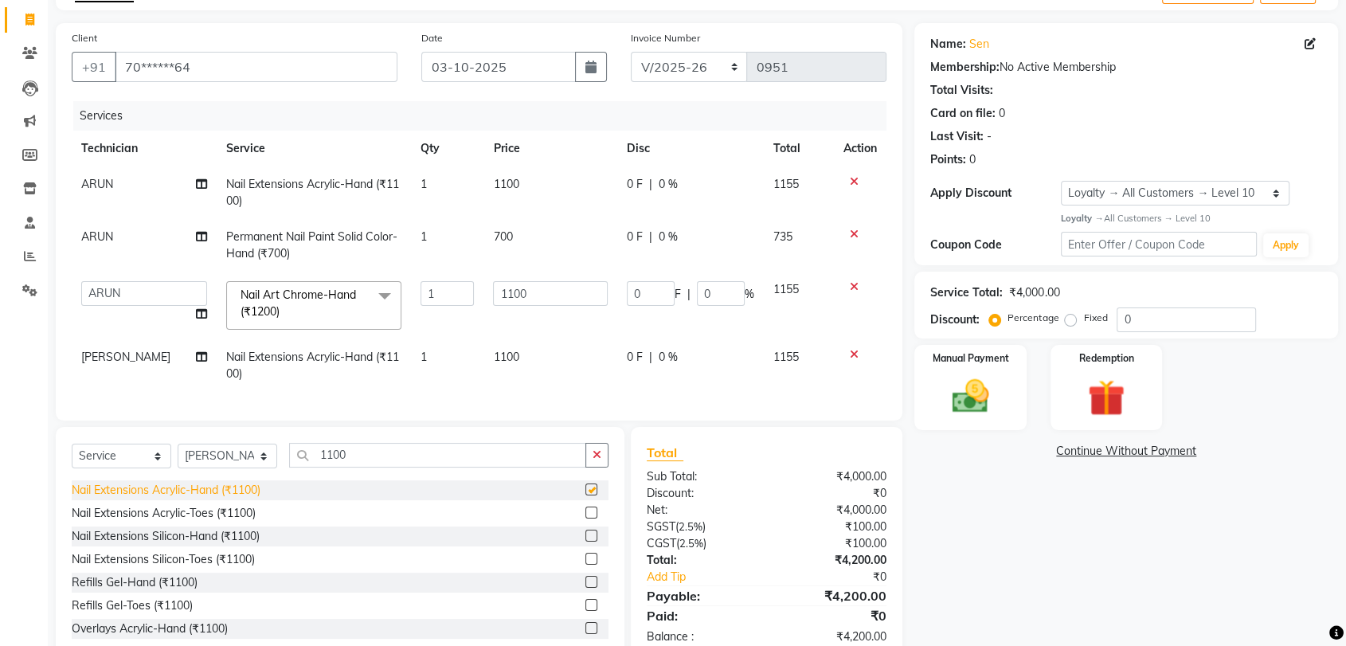
checkbox input "false"
click at [593, 460] on icon "button" at bounding box center [597, 454] width 9 height 11
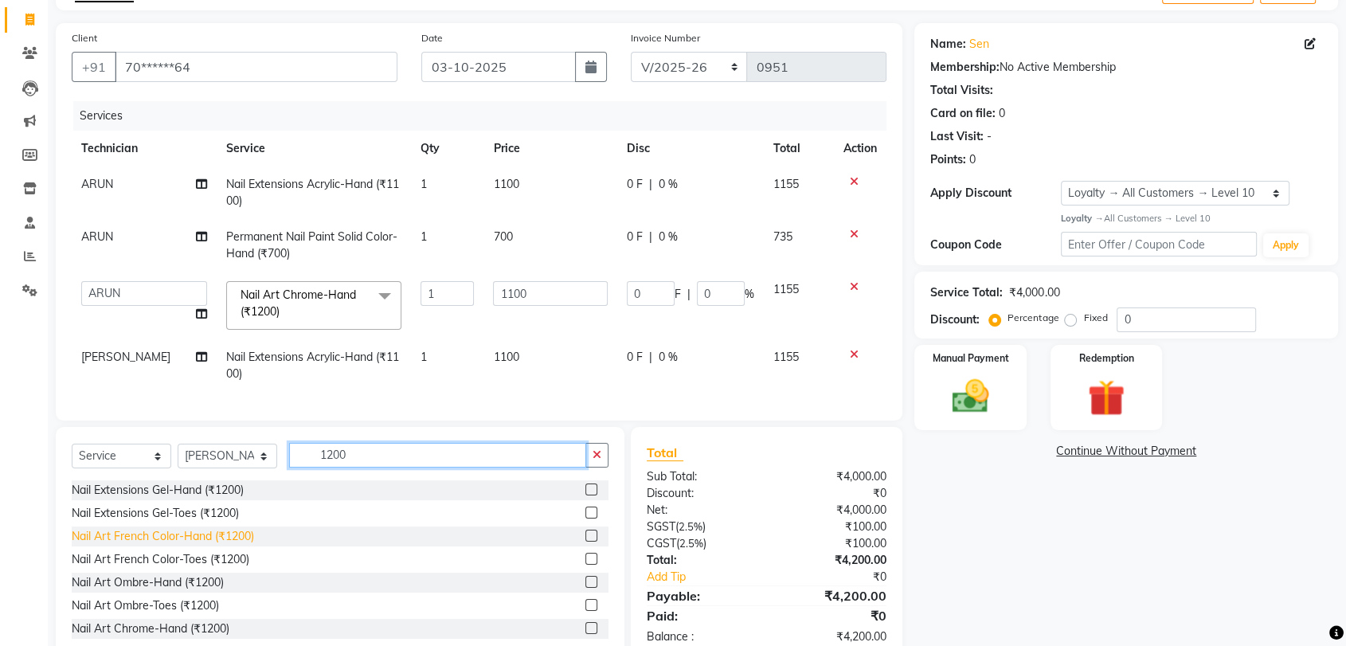
type input "1200"
click at [186, 545] on div "Nail Art French Color-Hand (₹1200)" at bounding box center [163, 536] width 182 height 17
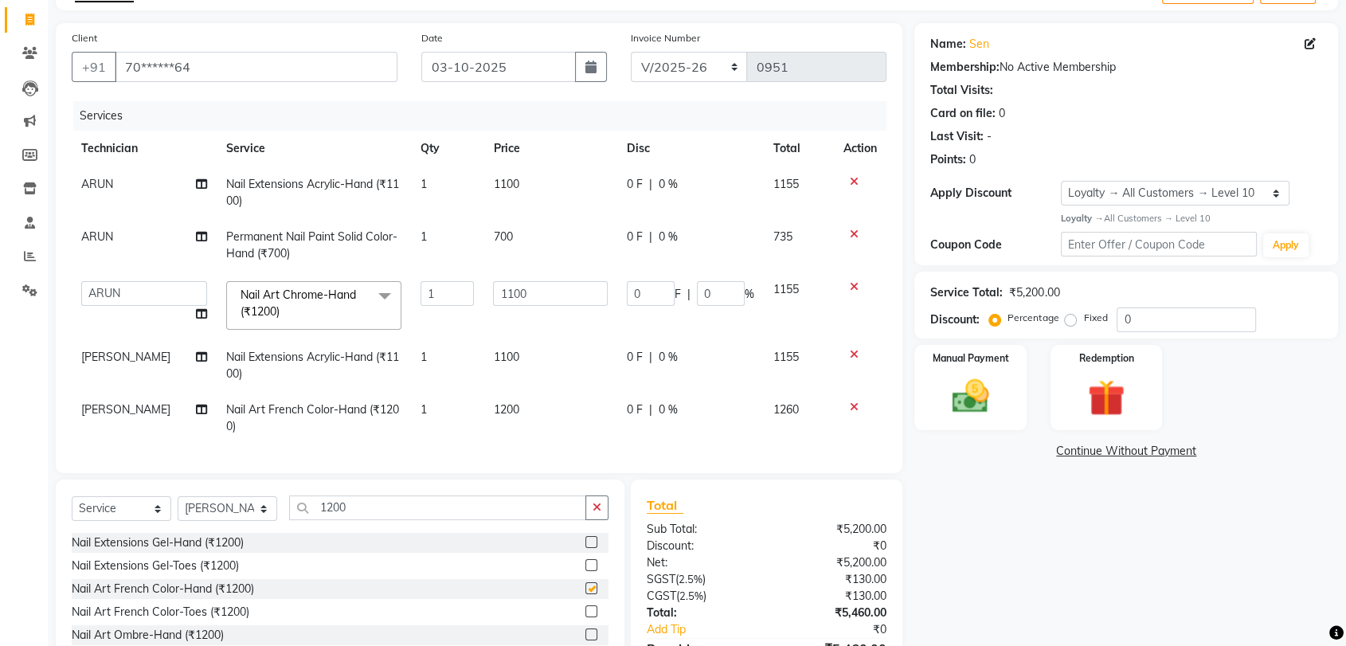
checkbox input "false"
click at [500, 409] on span "1200" at bounding box center [505, 409] width 25 height 14
select select "82227"
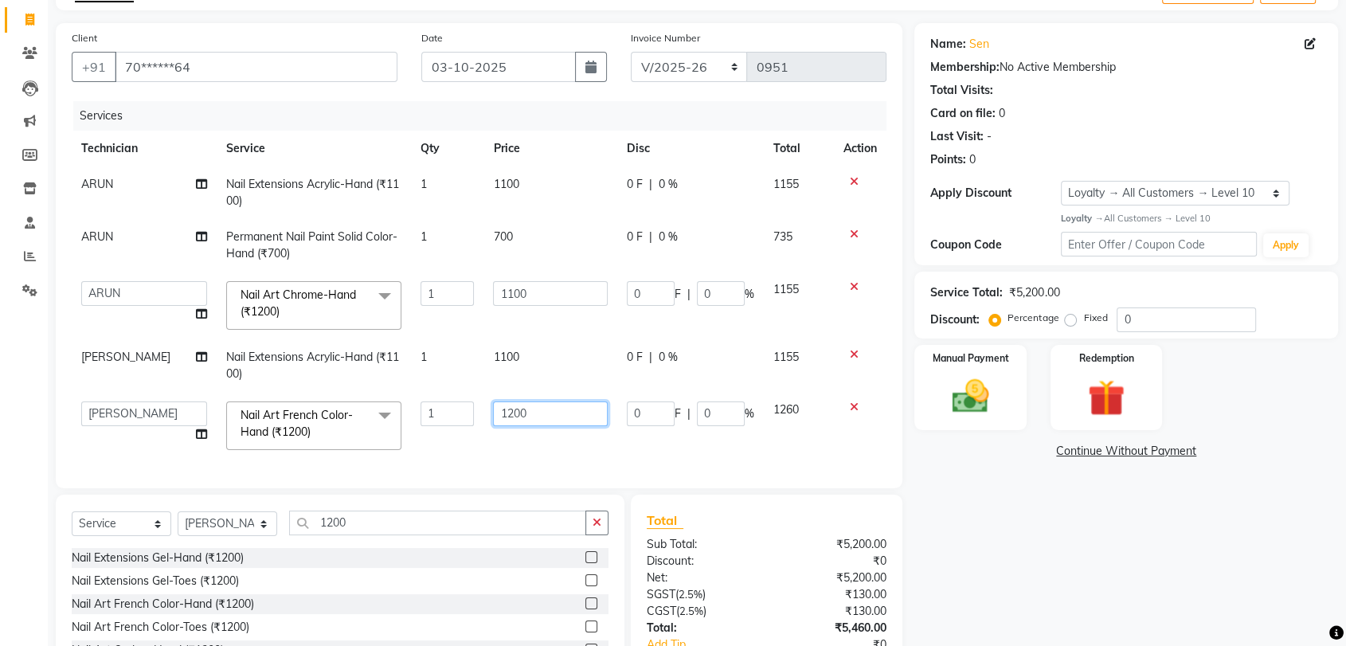
click at [523, 409] on input "1200" at bounding box center [550, 414] width 115 height 25
type input "1"
type input "1300"
click at [591, 530] on button "button" at bounding box center [597, 523] width 23 height 25
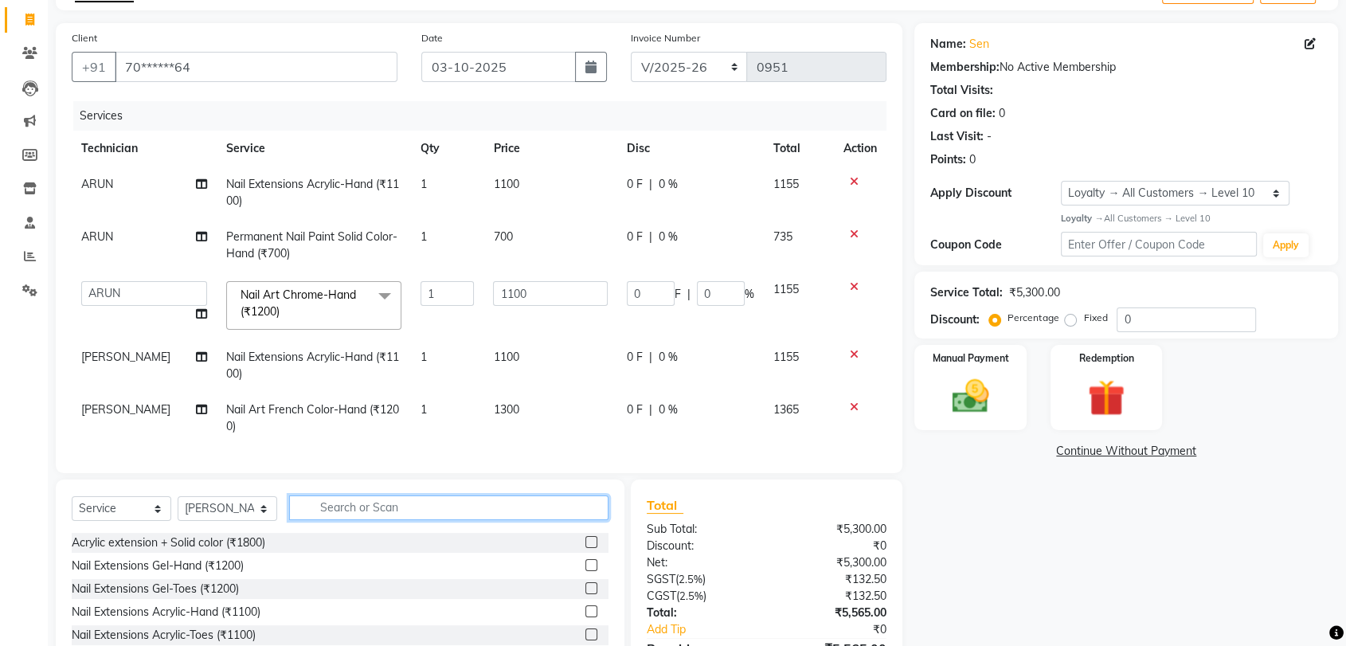
click at [395, 518] on input "text" at bounding box center [448, 508] width 319 height 25
type input "150"
click at [267, 551] on div "Nail Art Glitter Per Finger-Hand (₹150)" at bounding box center [171, 543] width 198 height 17
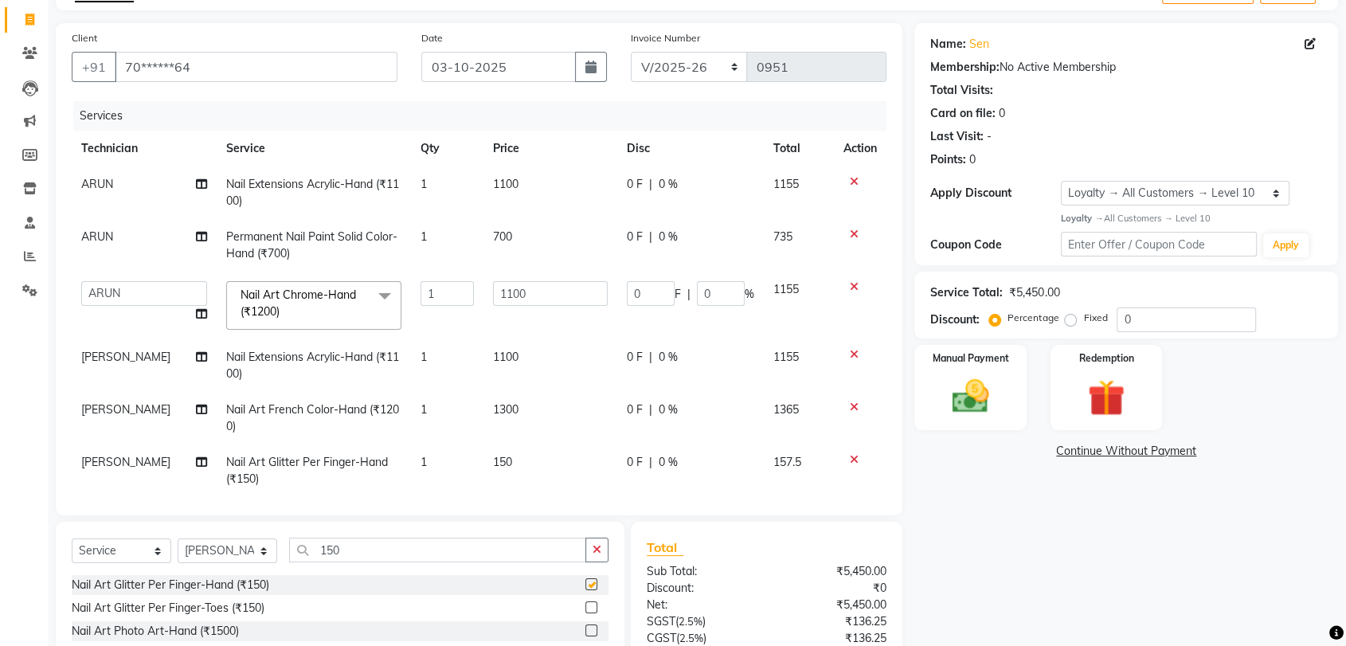
checkbox input "false"
click at [416, 463] on td "1" at bounding box center [447, 471] width 72 height 53
select select "82227"
click at [440, 460] on input "1" at bounding box center [447, 466] width 53 height 25
type input "2"
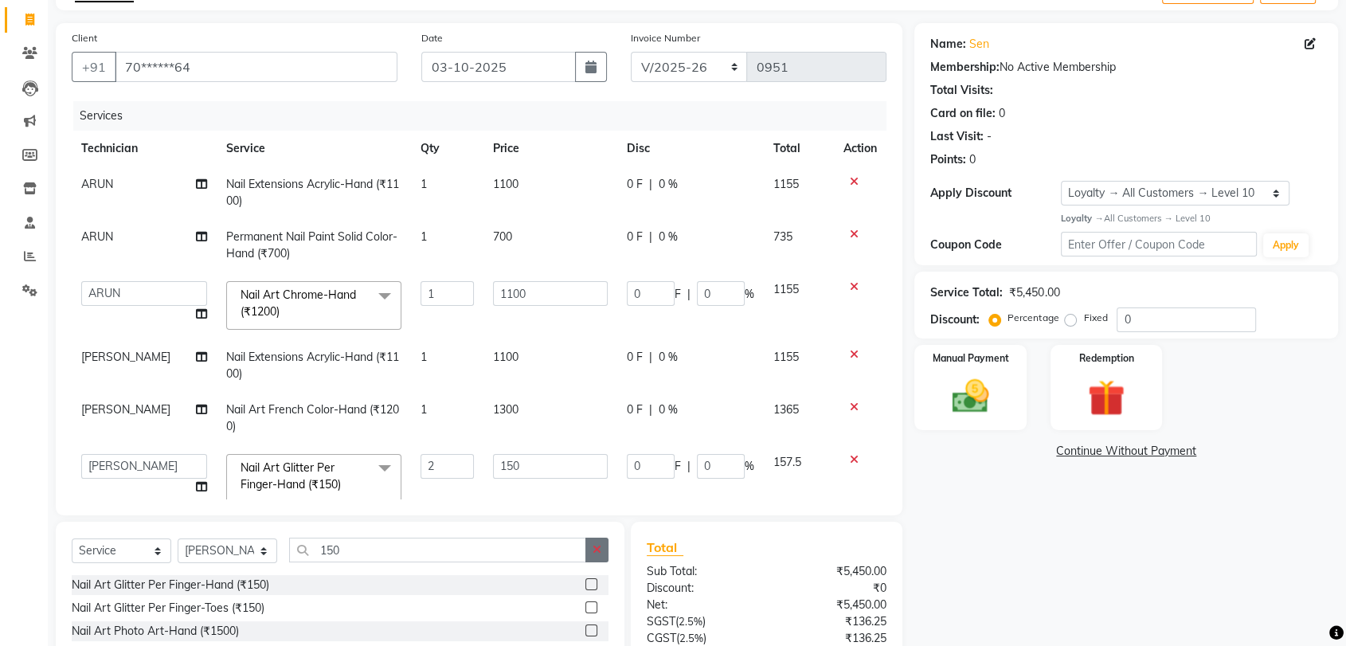
click at [594, 546] on icon "button" at bounding box center [597, 549] width 9 height 11
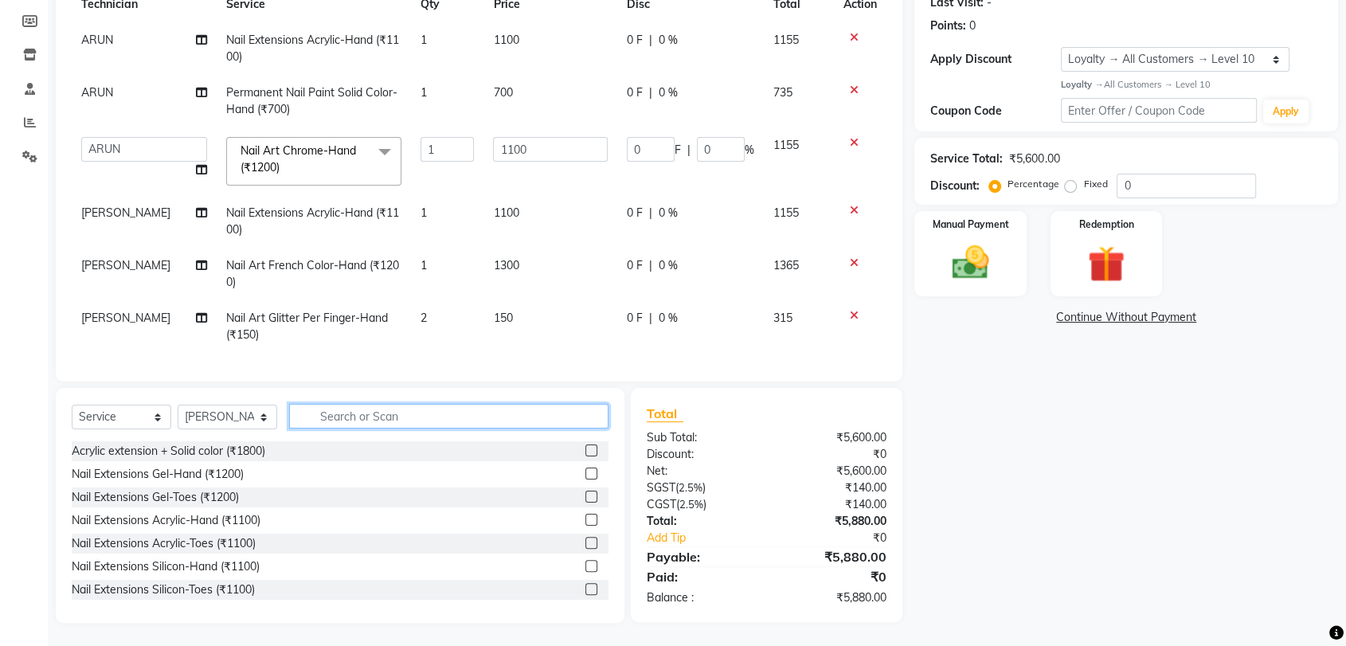
scroll to position [23, 0]
click at [965, 256] on img at bounding box center [970, 263] width 62 height 45
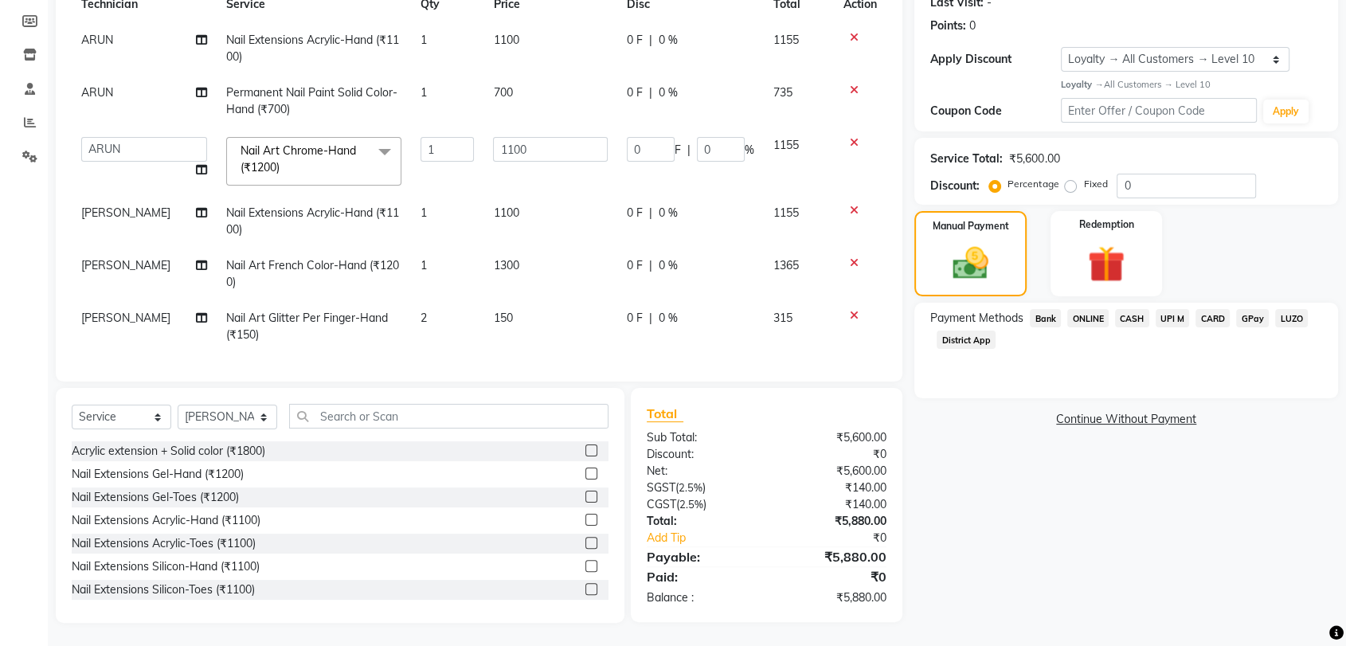
click at [1085, 318] on span "ONLINE" at bounding box center [1088, 318] width 41 height 18
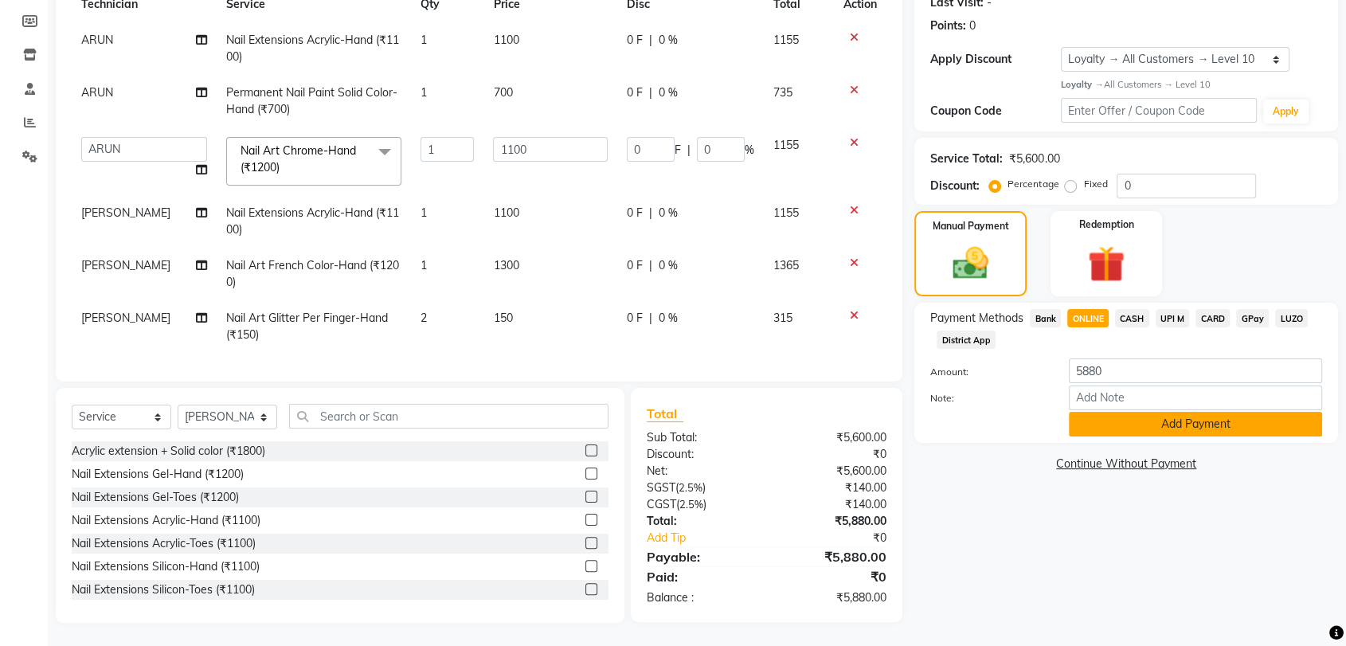
click at [1128, 422] on button "Add Payment" at bounding box center [1195, 424] width 253 height 25
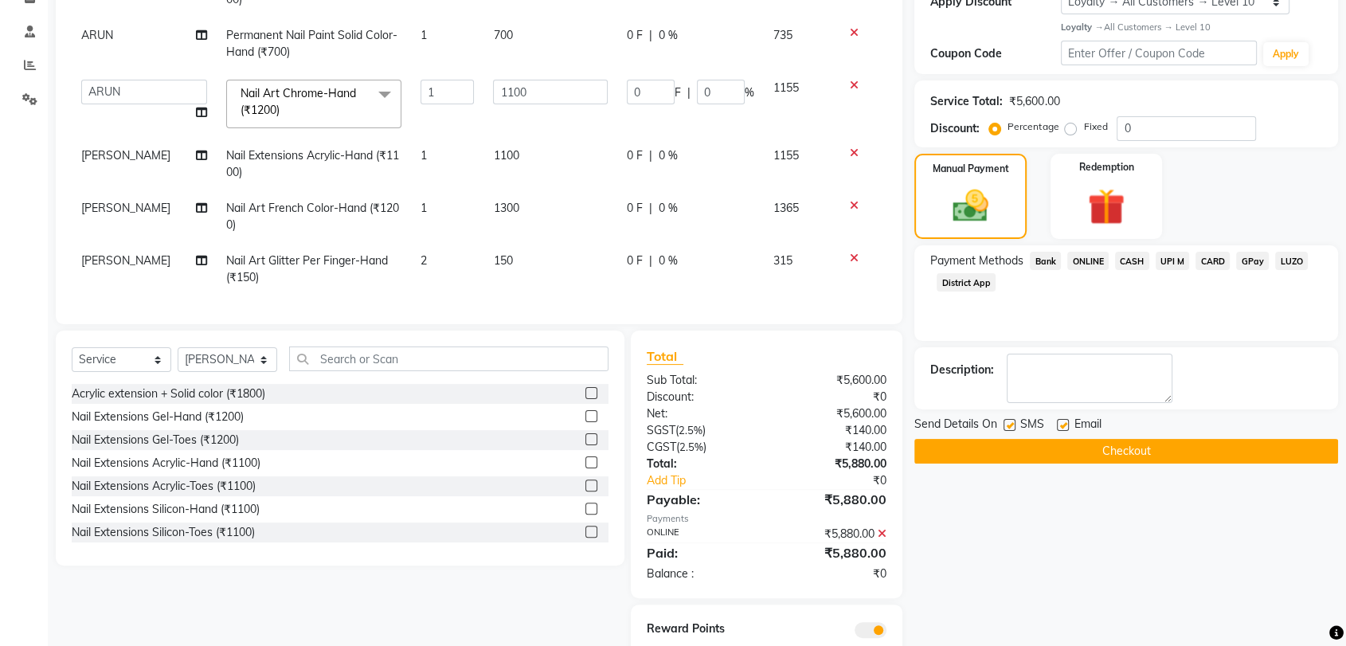
scroll to position [342, 0]
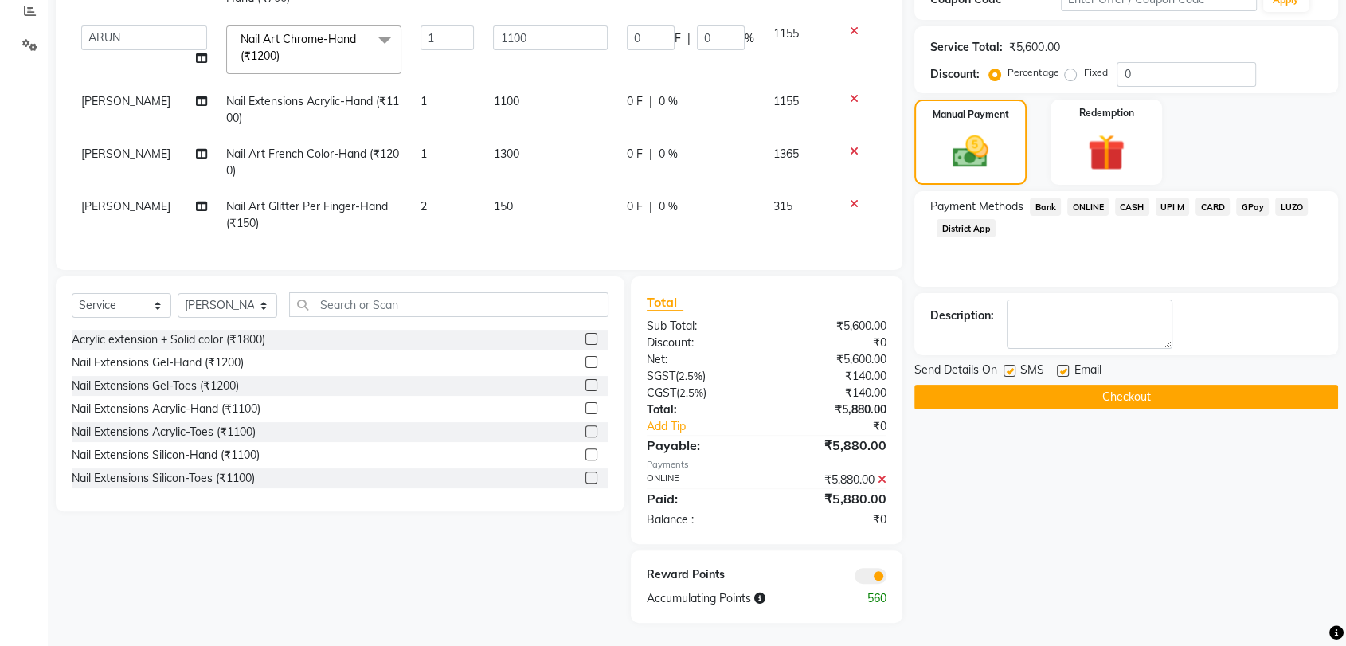
click at [1122, 395] on button "Checkout" at bounding box center [1127, 397] width 424 height 25
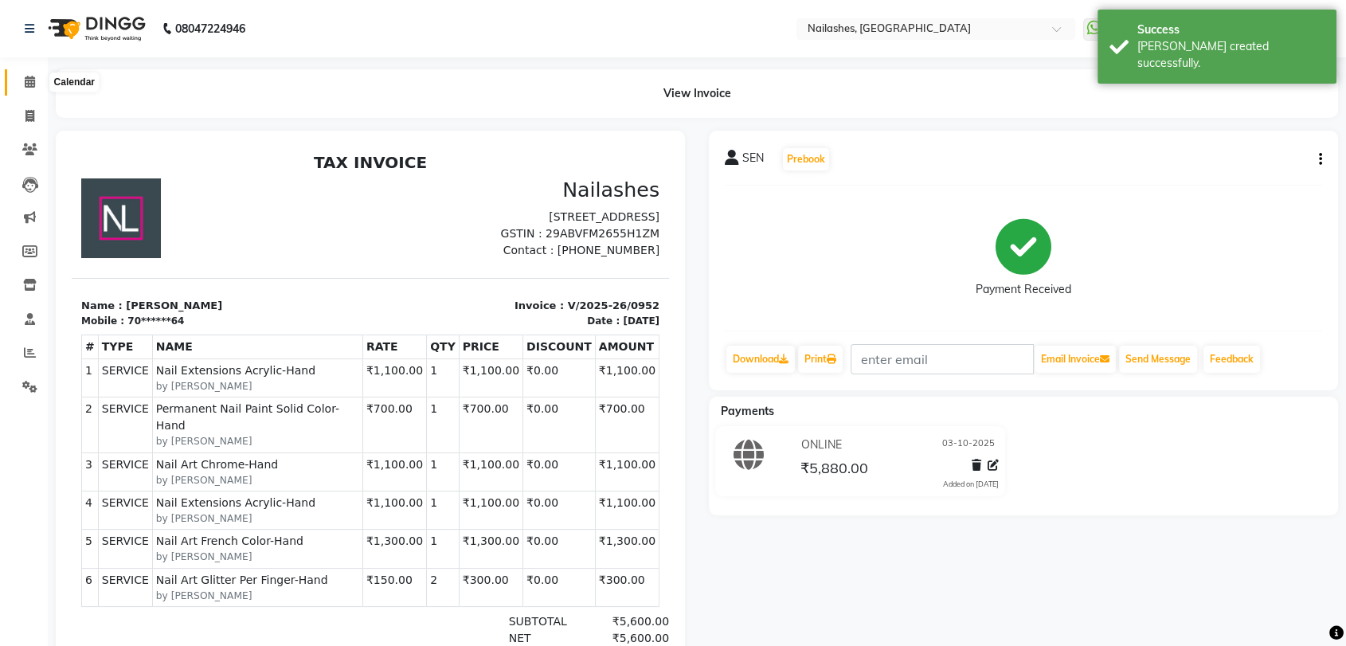
drag, startPoint x: 29, startPoint y: 77, endPoint x: 62, endPoint y: 92, distance: 36.7
click at [28, 77] on icon at bounding box center [30, 82] width 10 height 12
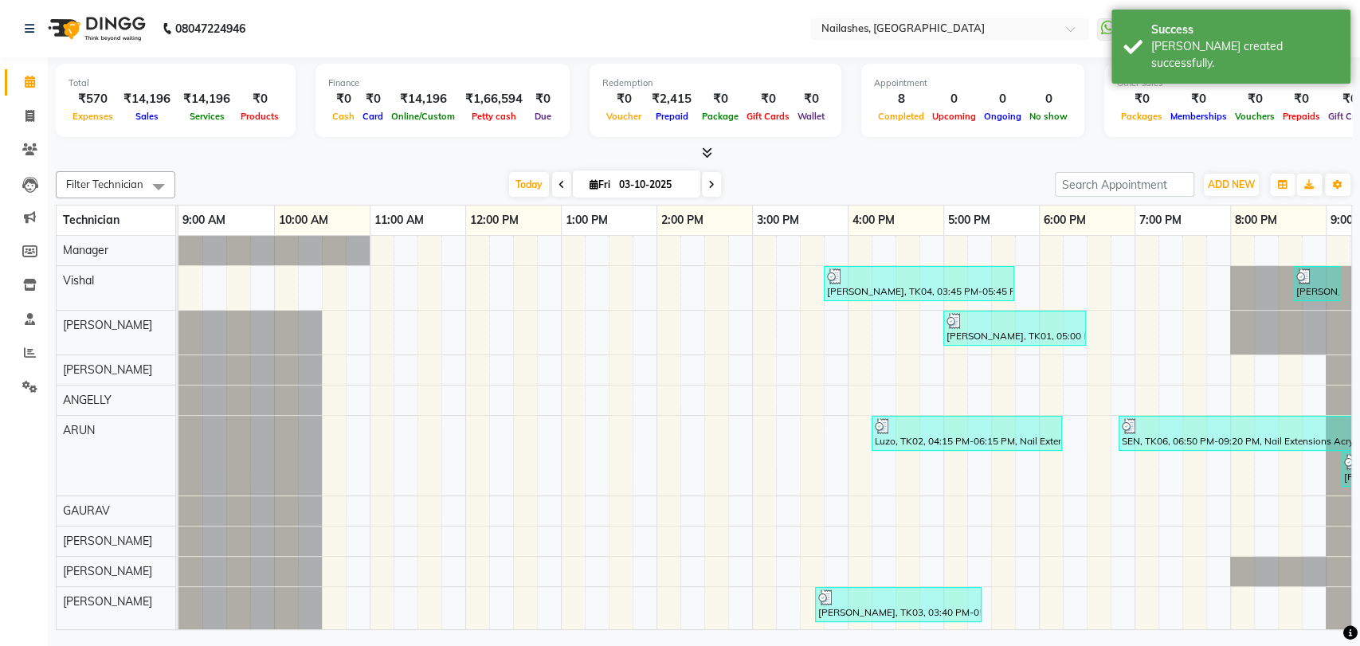
click at [703, 155] on icon at bounding box center [707, 153] width 10 height 12
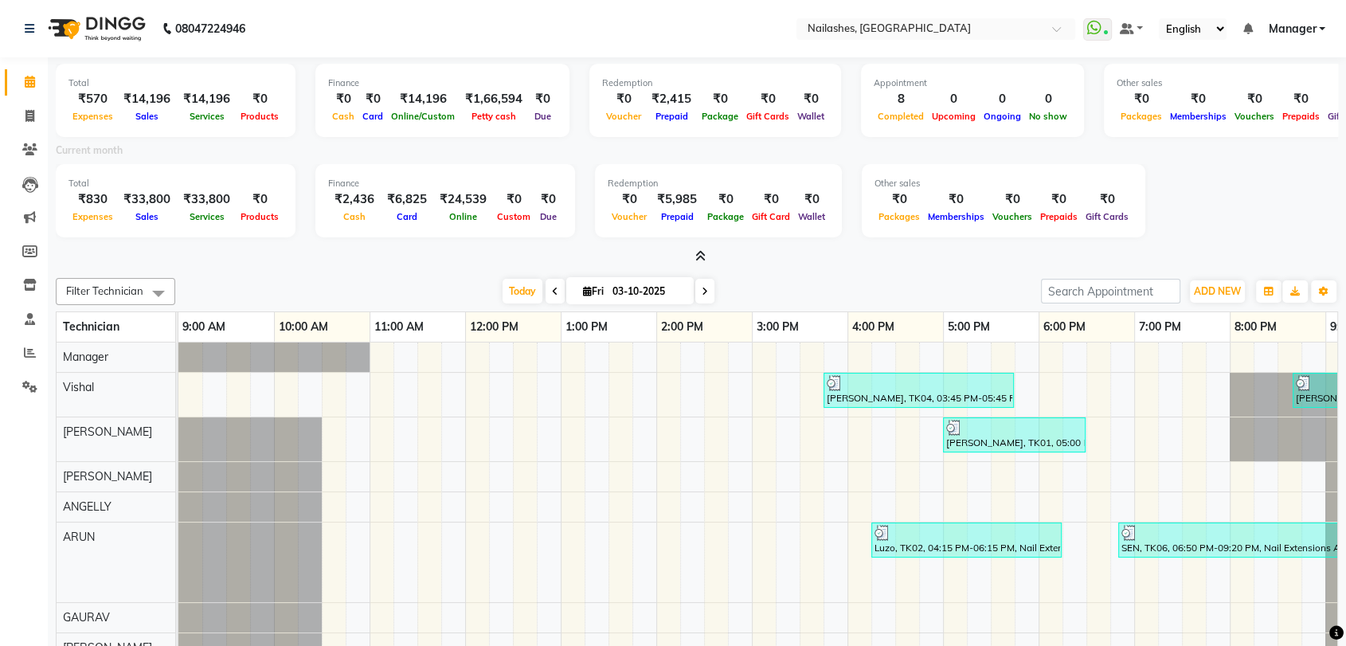
scroll to position [95, 0]
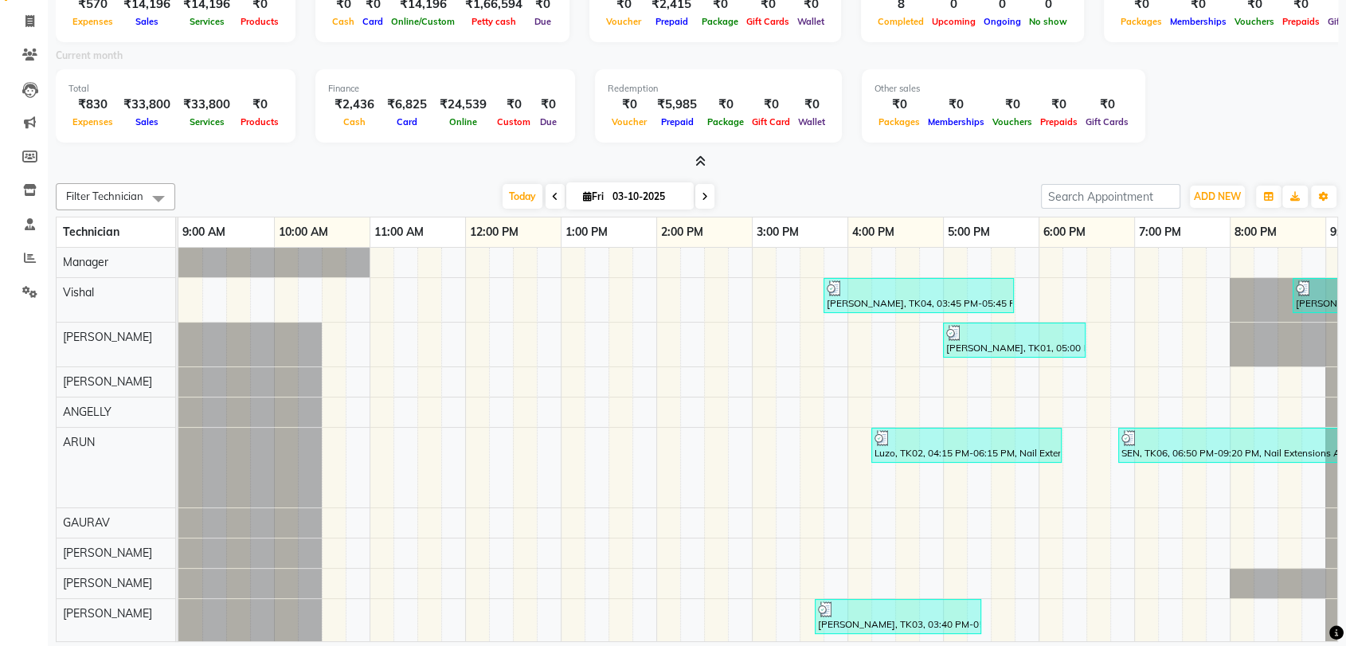
drag, startPoint x: 688, startPoint y: 149, endPoint x: 697, endPoint y: 161, distance: 14.8
click at [688, 148] on div "Total ₹570 Expenses ₹14,196 Sales ₹14,196 Services ₹0 Products Finance ₹0 Cash …" at bounding box center [697, 67] width 1283 height 208
click at [699, 154] on span at bounding box center [697, 162] width 17 height 17
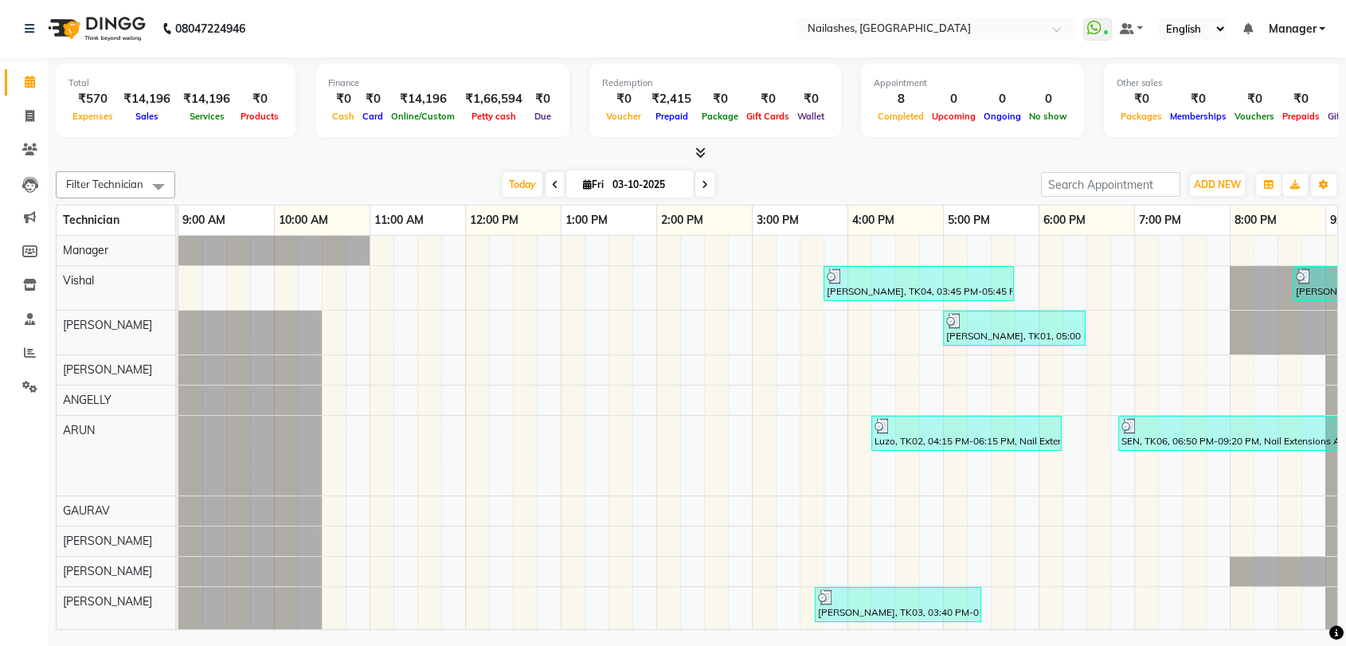
scroll to position [0, 0]
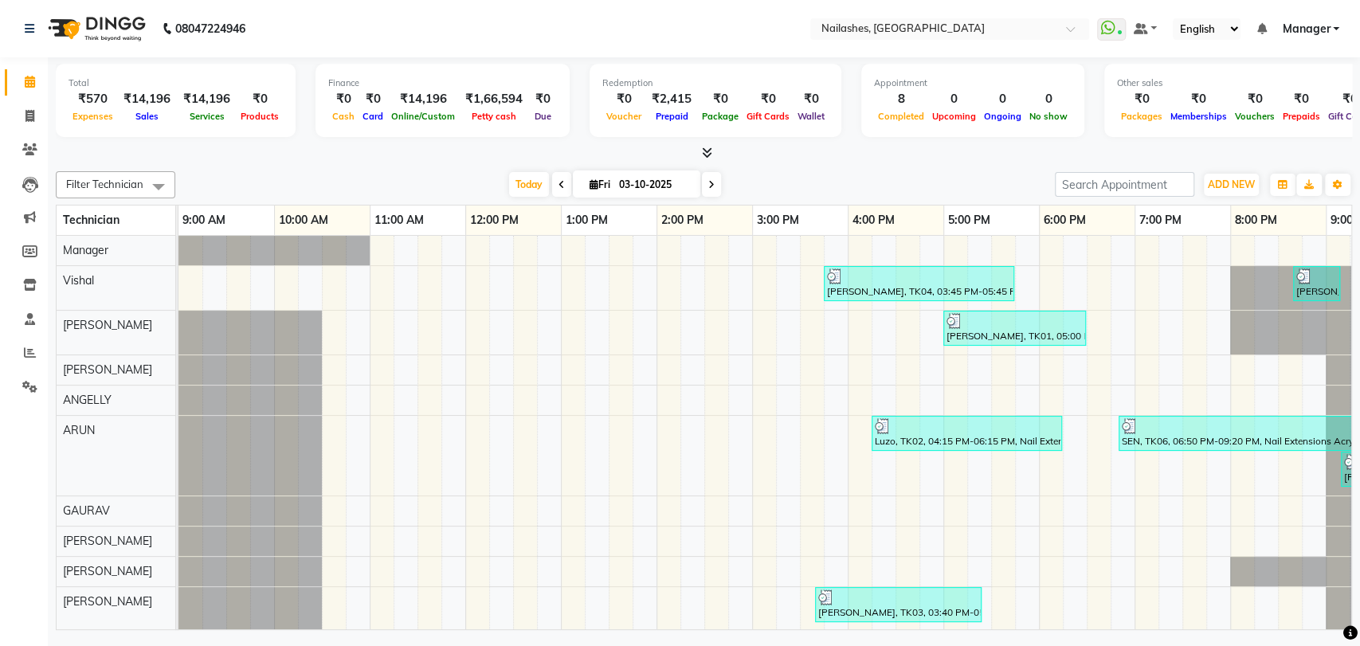
click at [698, 155] on span at bounding box center [704, 153] width 17 height 17
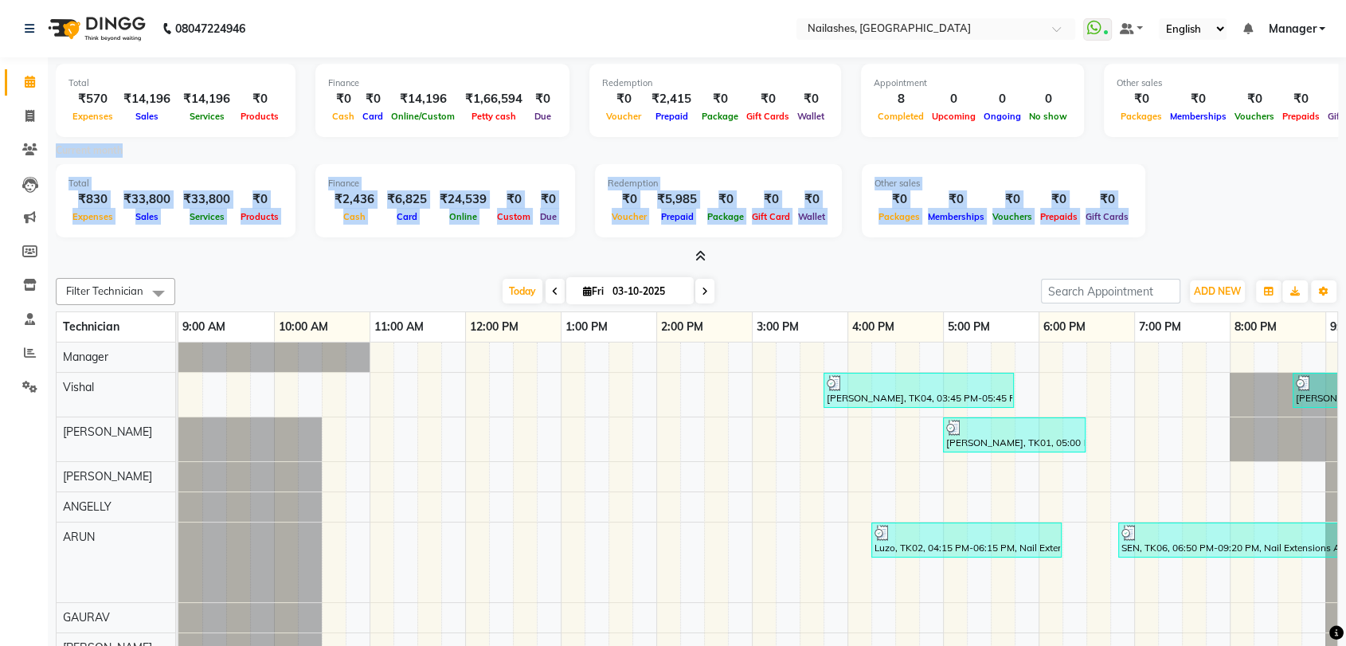
click at [909, 260] on div at bounding box center [697, 257] width 1283 height 17
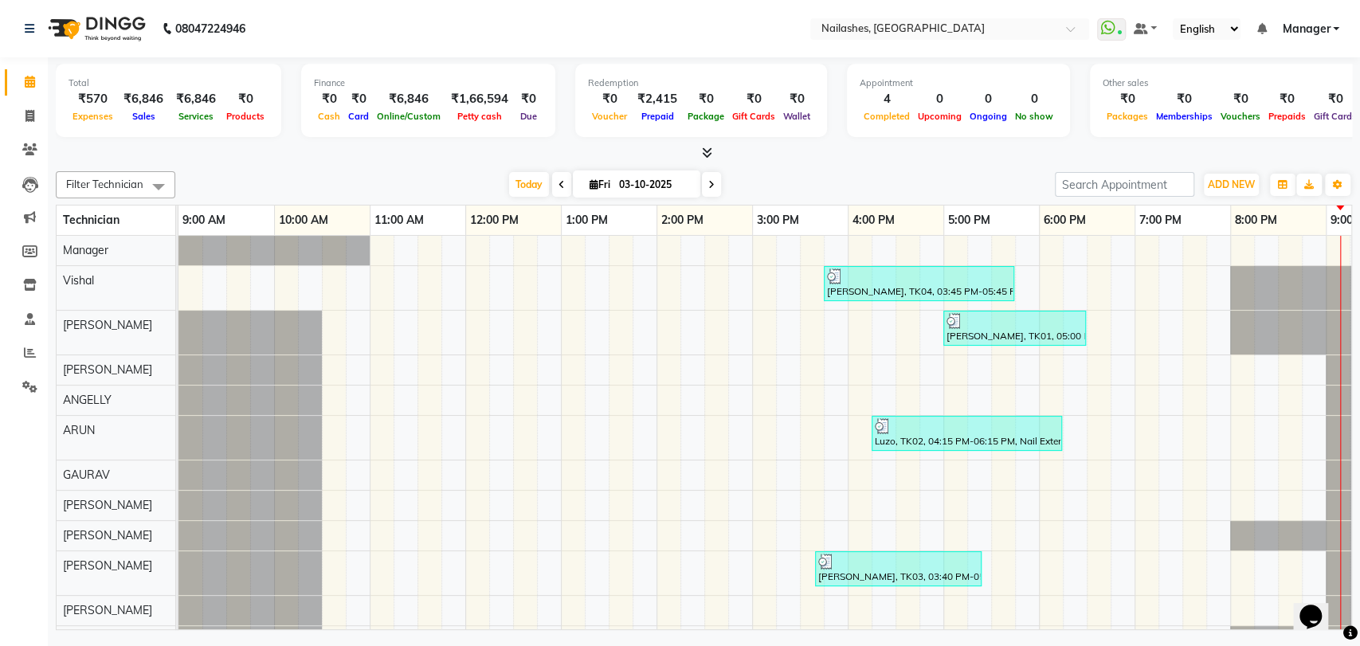
click at [707, 145] on span at bounding box center [704, 153] width 17 height 17
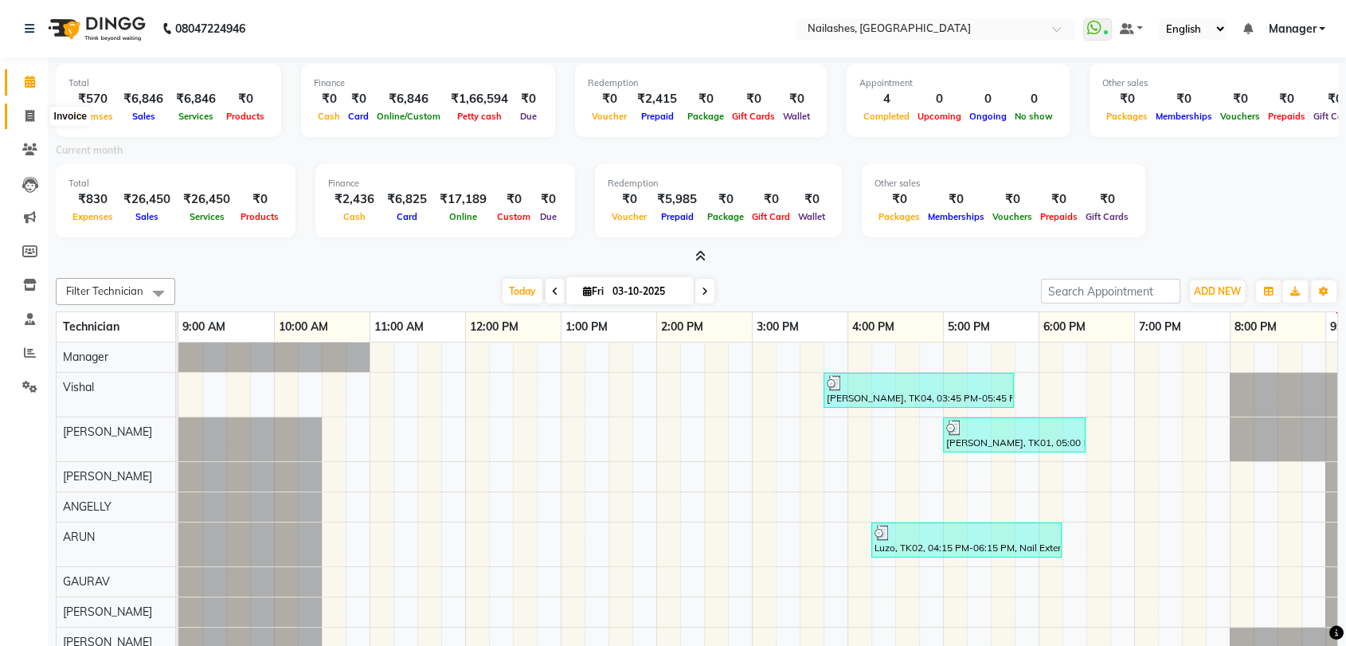
click at [36, 113] on span at bounding box center [30, 117] width 28 height 18
select select "service"
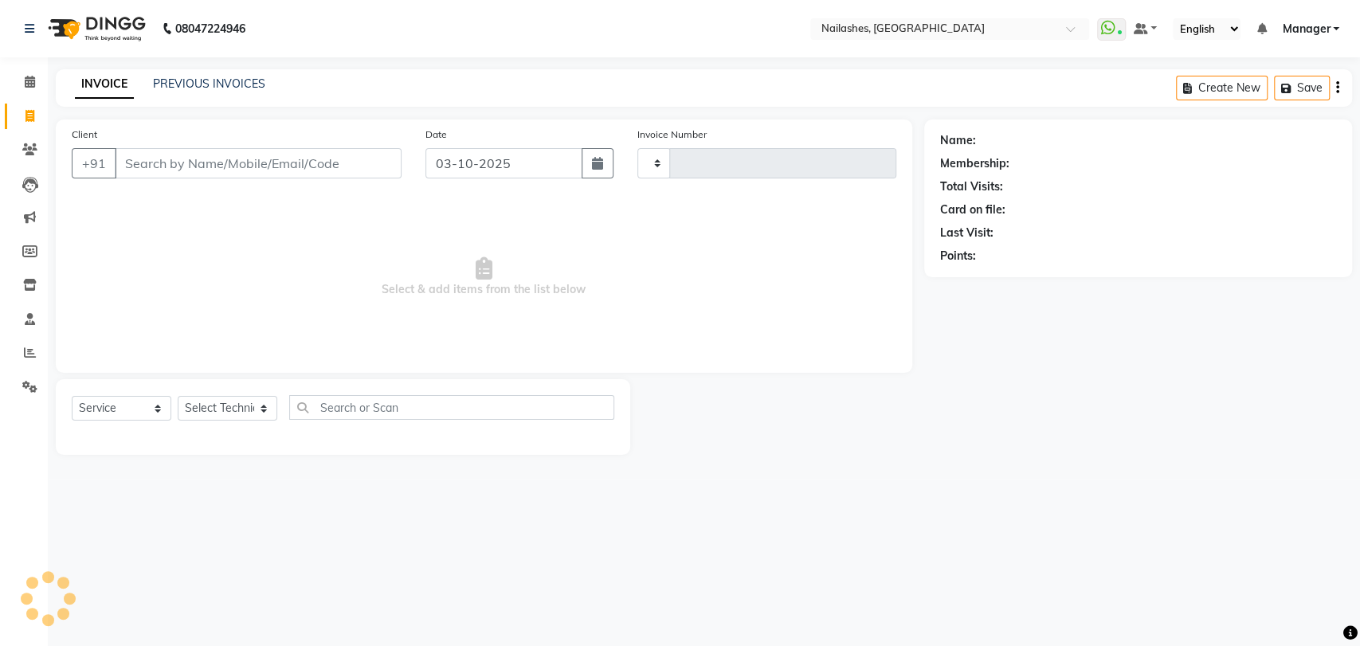
type input "0951"
select select "3667"
click at [261, 412] on select "Select Technician Amir anand pid ANGELLY ARUN GAURAV JOTHI Manager muskan preet…" at bounding box center [228, 408] width 100 height 25
select select "17681"
click at [178, 396] on select "Select Technician Amir anand pid ANGELLY ARUN GAURAV JOTHI Manager muskan preet…" at bounding box center [228, 408] width 100 height 25
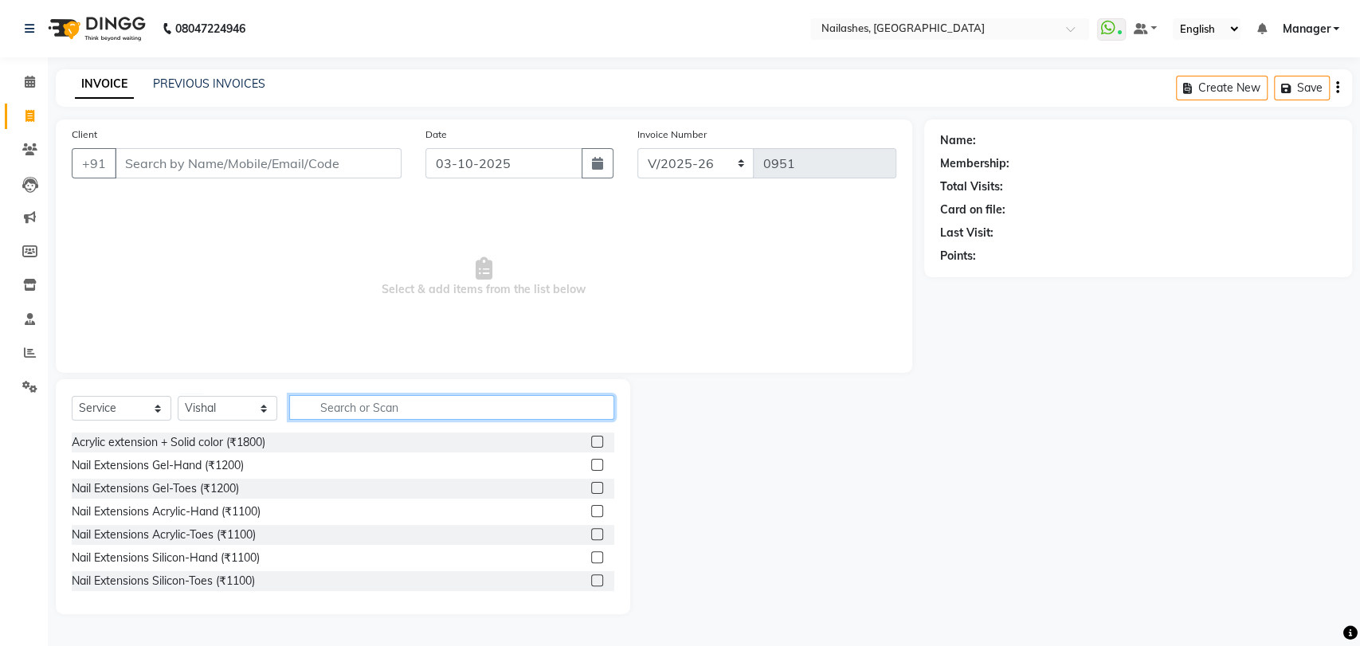
click at [317, 406] on input "text" at bounding box center [451, 407] width 325 height 25
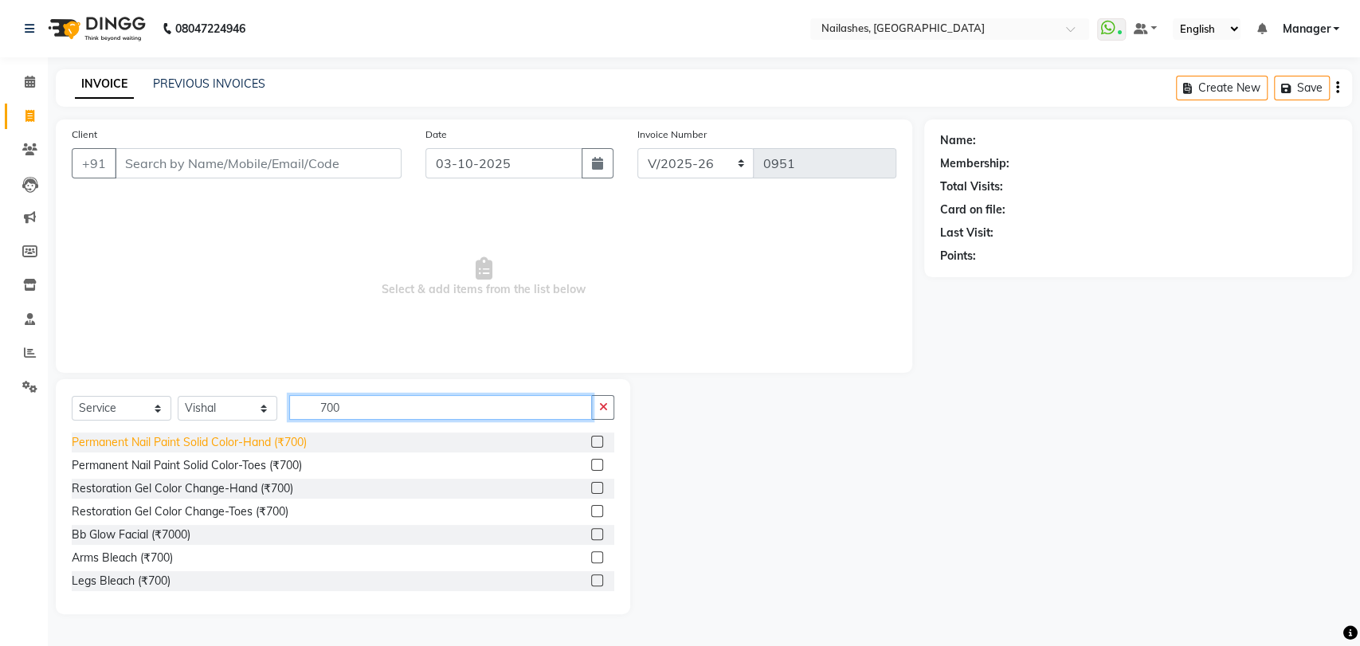
type input "700"
click at [296, 437] on div "Permanent Nail Paint Solid Color-Hand (₹700)" at bounding box center [189, 442] width 235 height 17
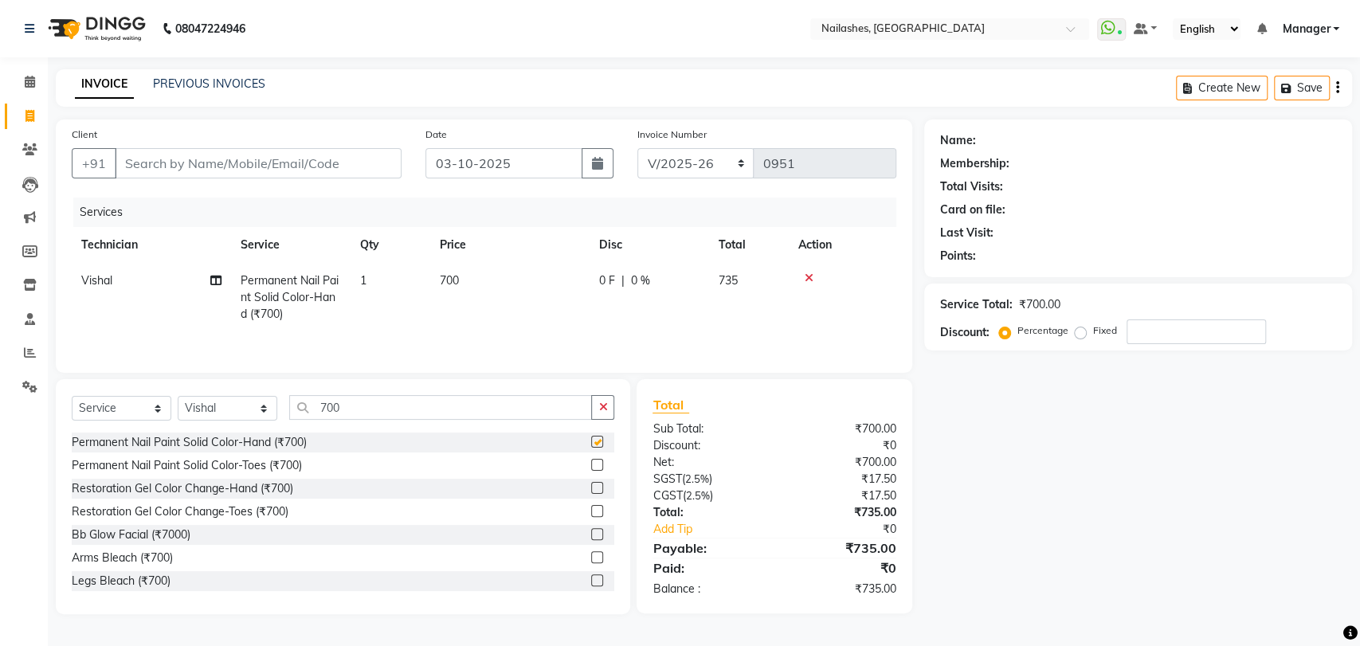
checkbox input "false"
click at [272, 455] on div "Permanent Nail Paint Solid Color-Hand (₹700) Permanent Nail Paint Solid Color-T…" at bounding box center [343, 512] width 543 height 159
click at [271, 466] on div "Permanent Nail Paint Solid Color-Toes (₹700)" at bounding box center [187, 465] width 230 height 17
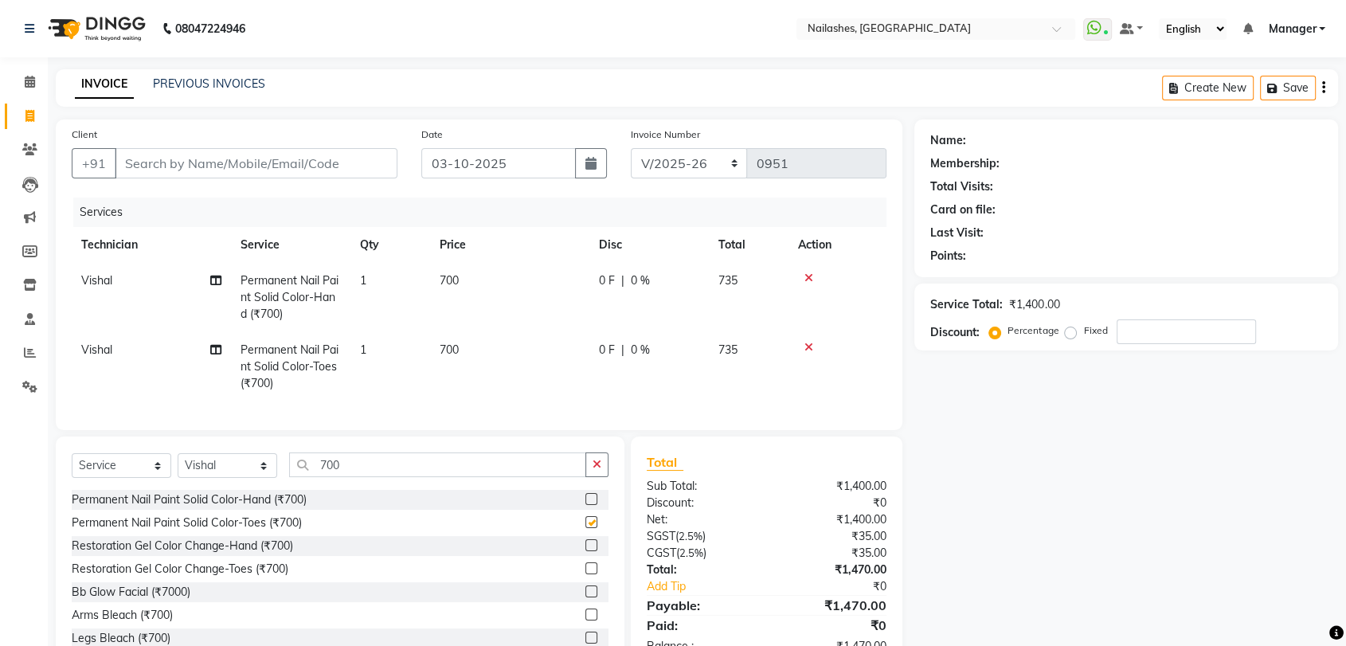
checkbox input "false"
click at [100, 340] on td "Vishal" at bounding box center [151, 366] width 159 height 69
select select "17681"
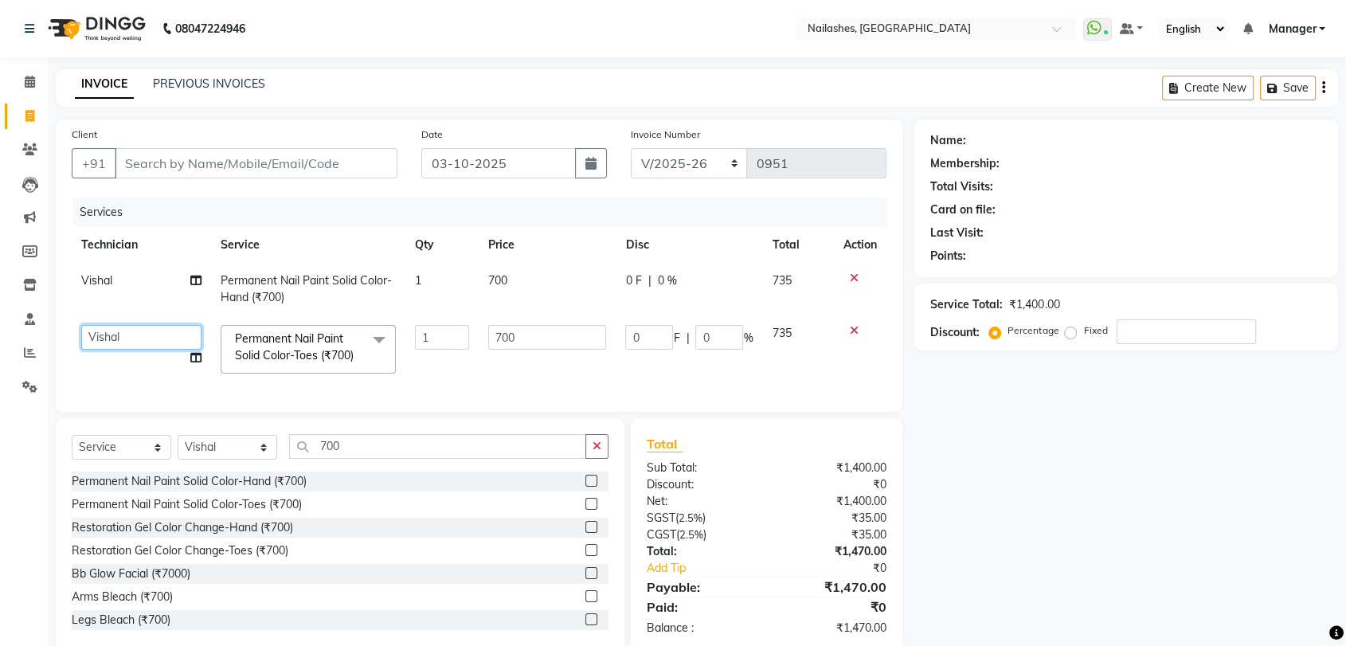
click at [137, 333] on select "Amir anand pid ANGELLY ARUN GAURAV JOTHI Manager muskan preethi roshni Sohit su…" at bounding box center [141, 337] width 120 height 25
select select "91279"
click at [591, 452] on button "button" at bounding box center [597, 446] width 23 height 25
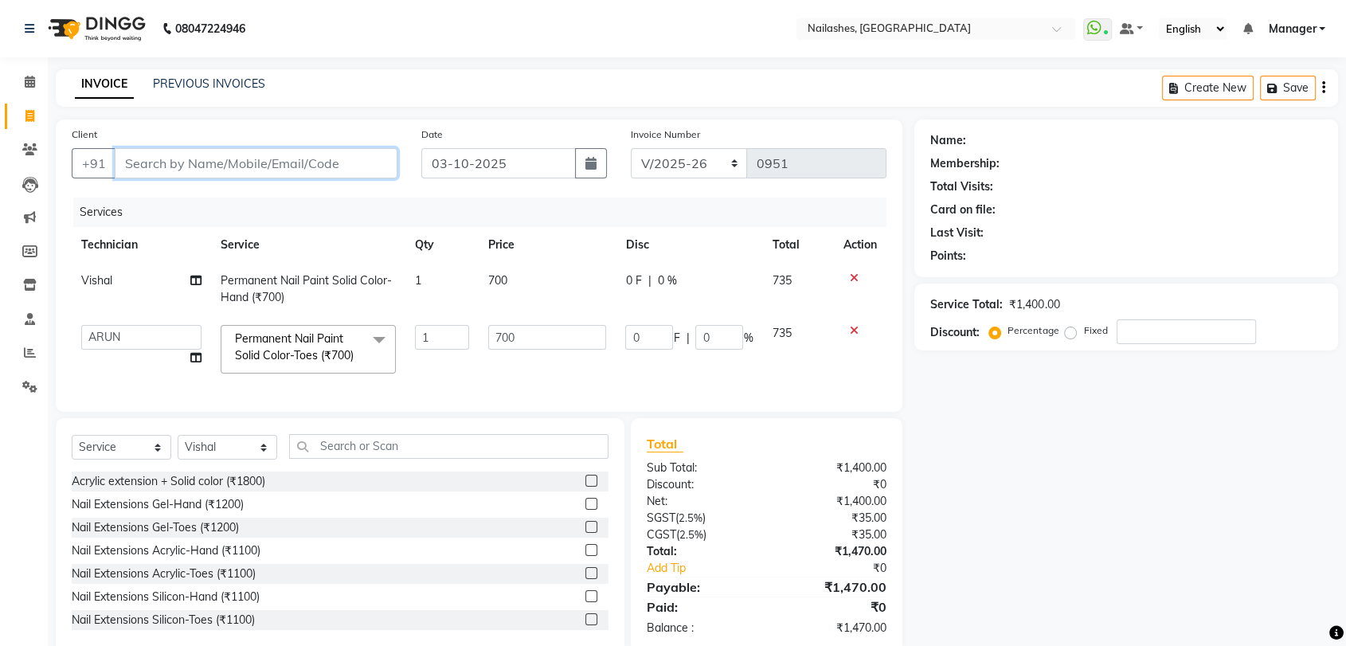
click at [157, 168] on input "Client" at bounding box center [256, 163] width 283 height 30
type input "7"
type input "0"
type input "7358311655"
click at [349, 155] on span "Add Client" at bounding box center [356, 163] width 63 height 16
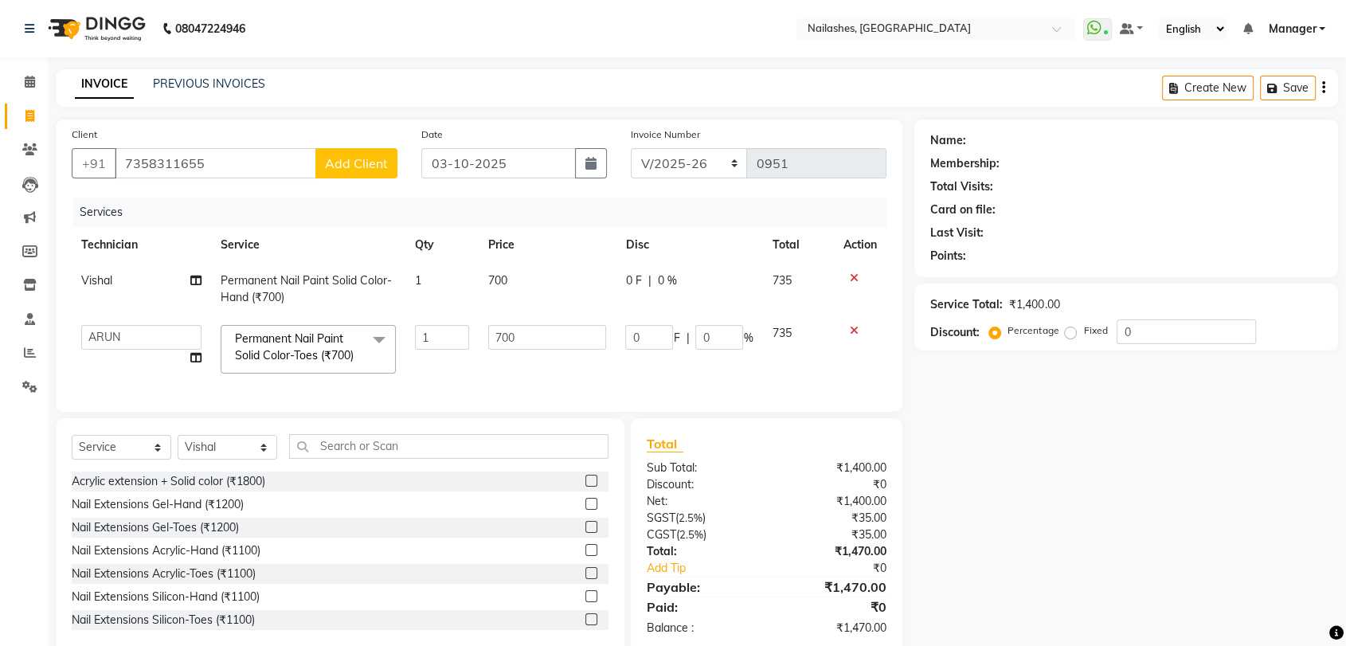
select select "21"
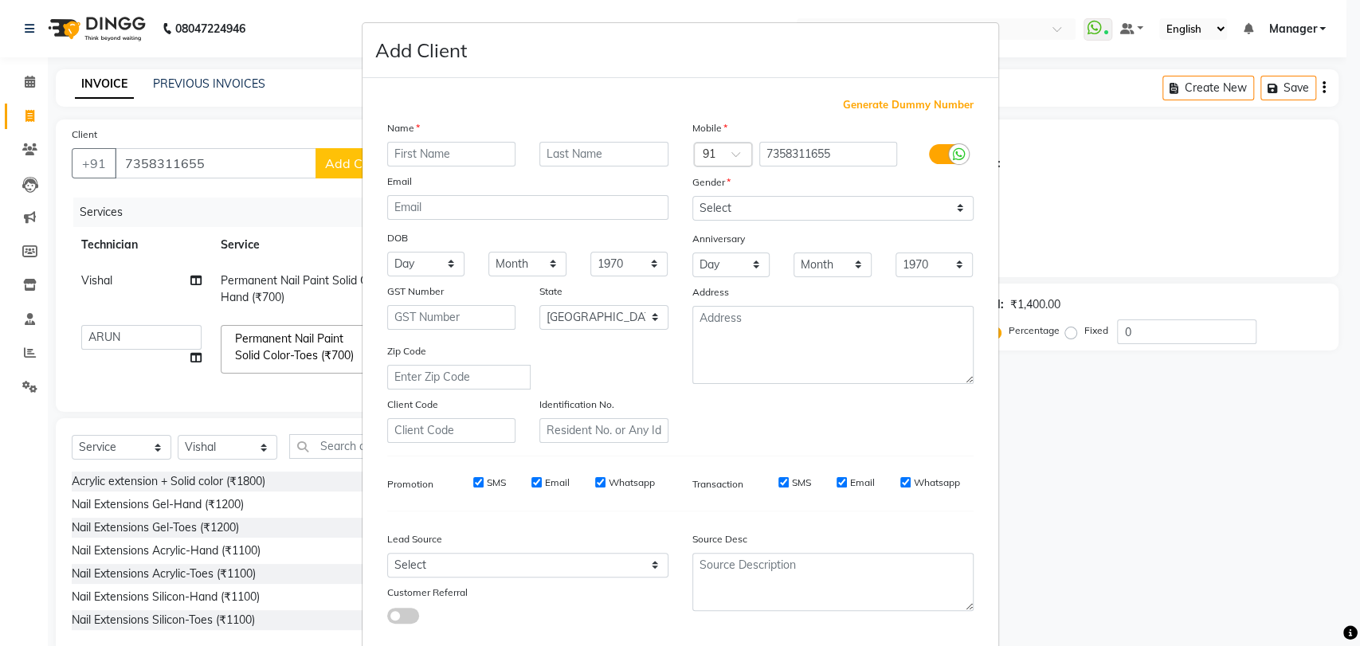
drag, startPoint x: 412, startPoint y: 164, endPoint x: 389, endPoint y: 156, distance: 24.4
click at [412, 163] on input "text" at bounding box center [451, 154] width 129 height 25
type input "ARTHI"
click at [958, 202] on select "Select Male Female Other Prefer Not To Say" at bounding box center [832, 208] width 281 height 25
select select "female"
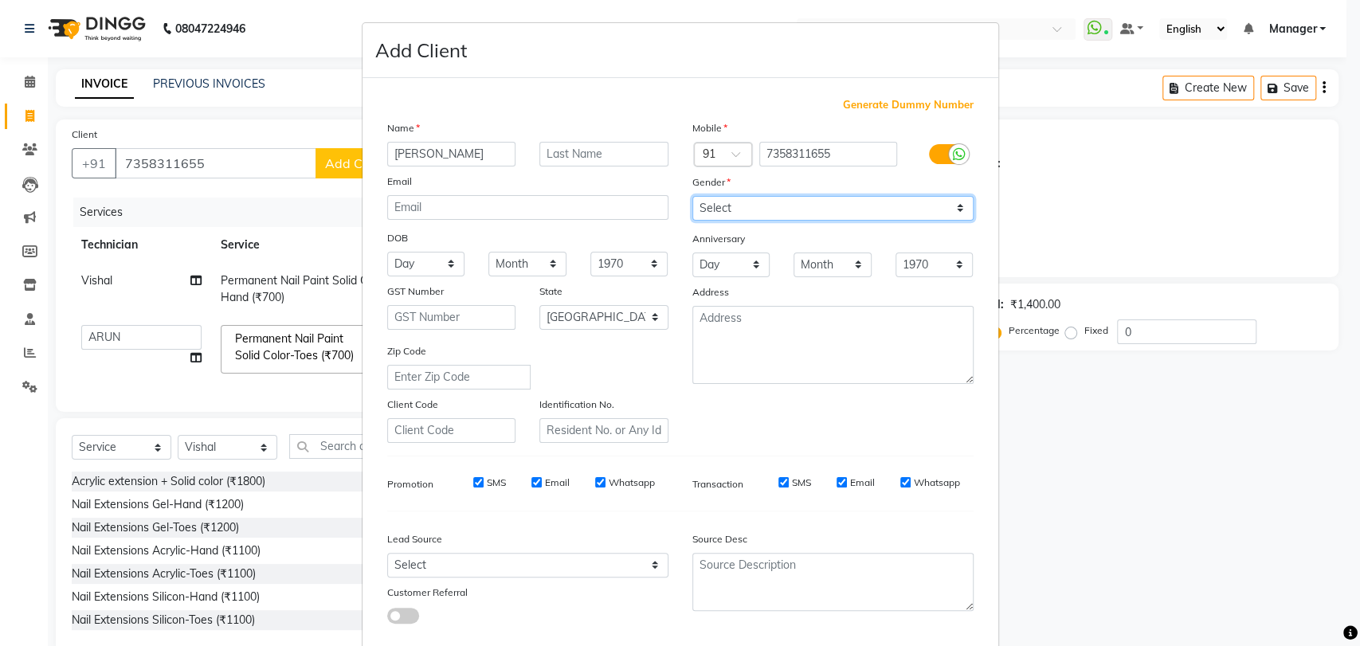
click at [692, 196] on select "Select Male Female Other Prefer Not To Say" at bounding box center [832, 208] width 281 height 25
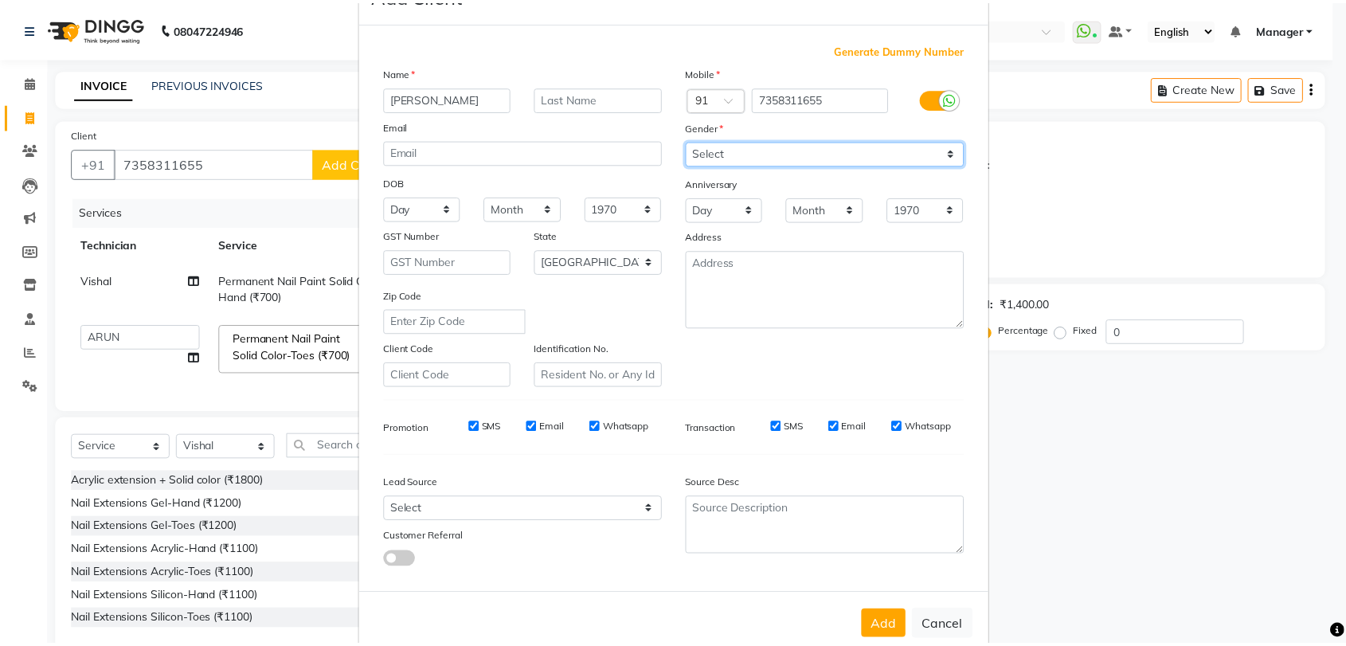
scroll to position [86, 0]
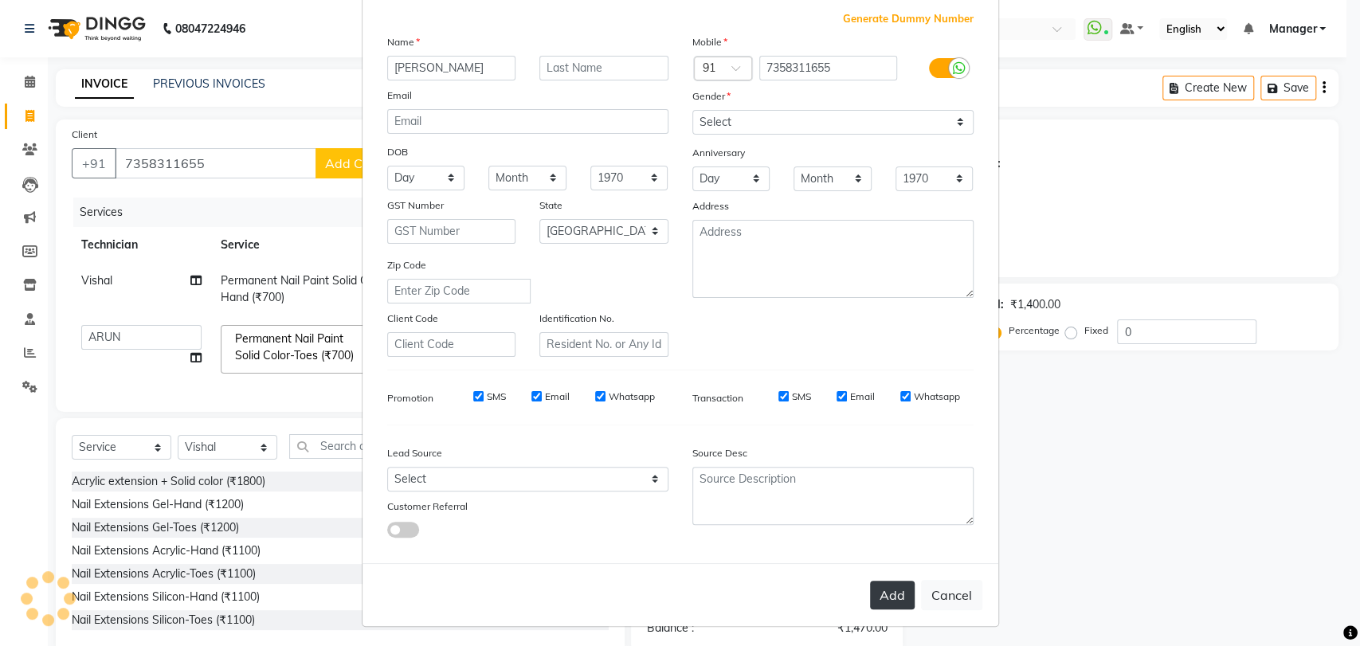
click at [891, 585] on button "Add" at bounding box center [892, 595] width 45 height 29
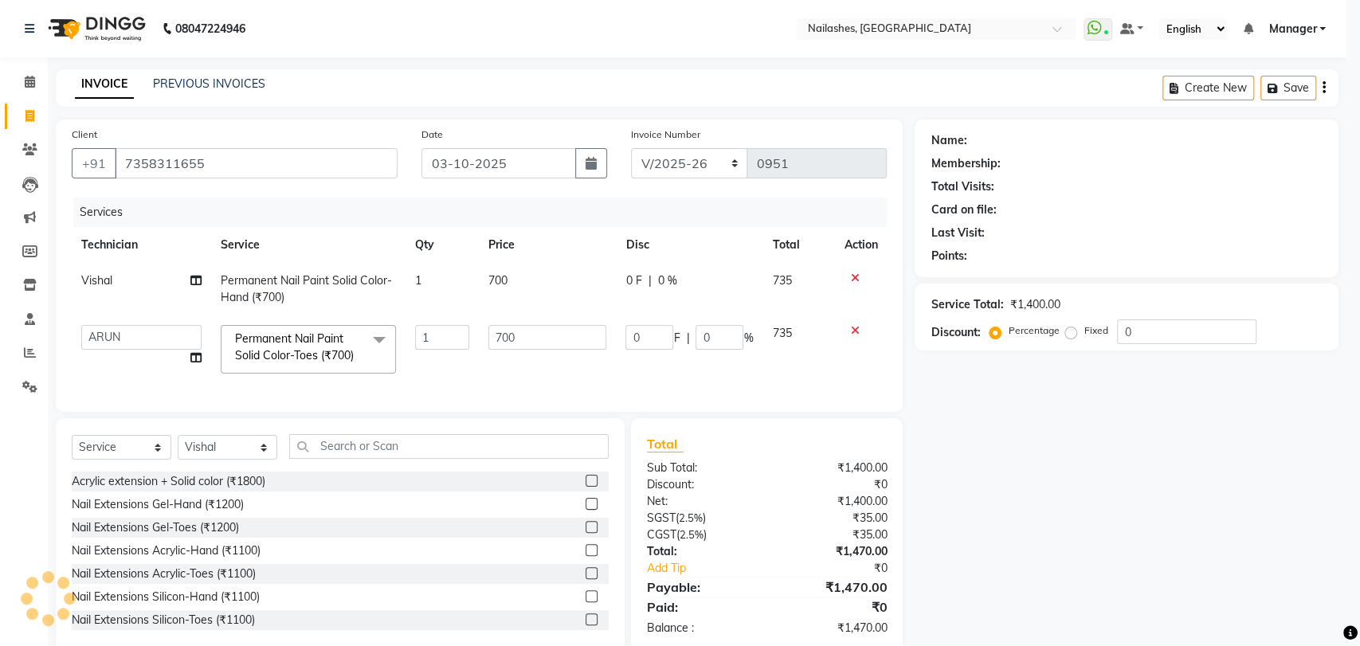
type input "73******55"
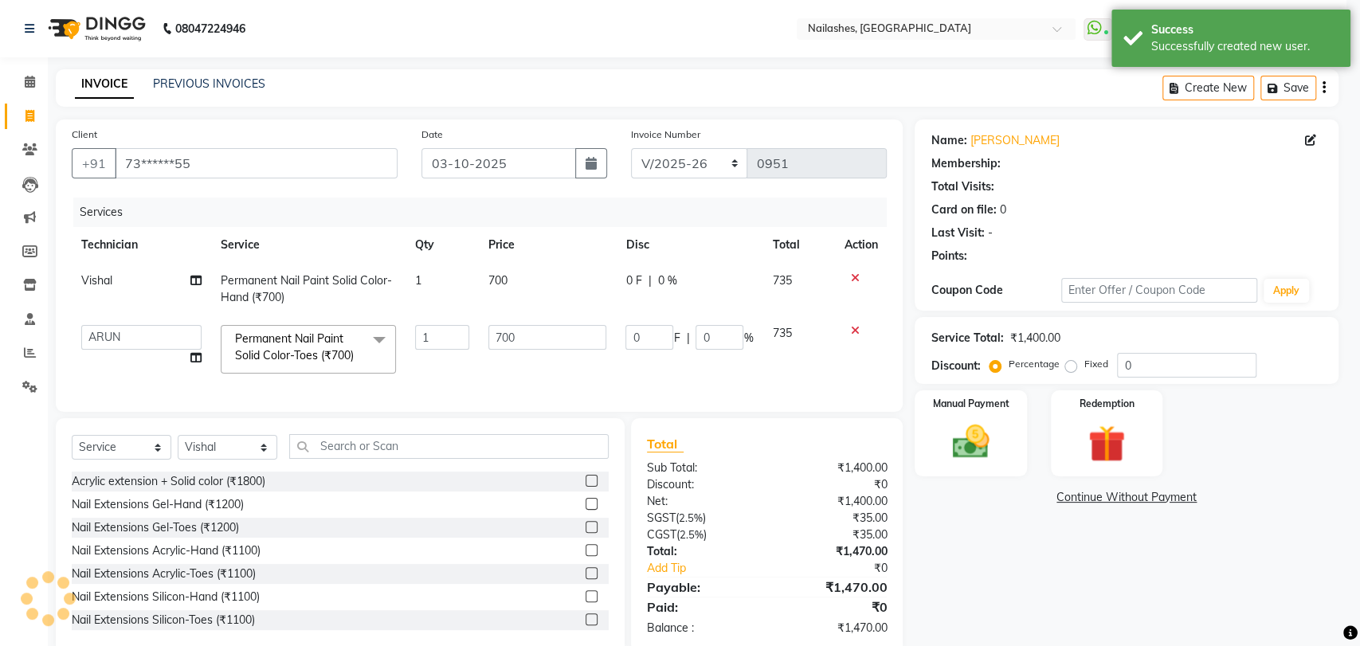
select select "1: Object"
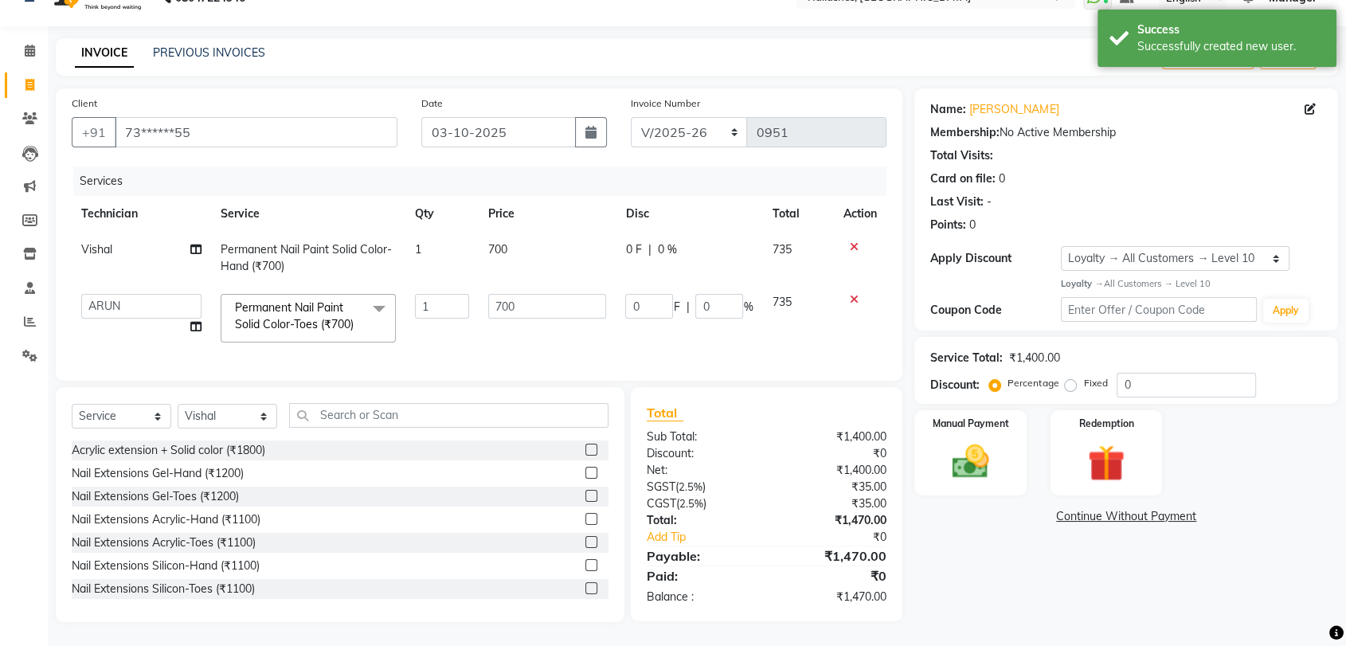
scroll to position [44, 0]
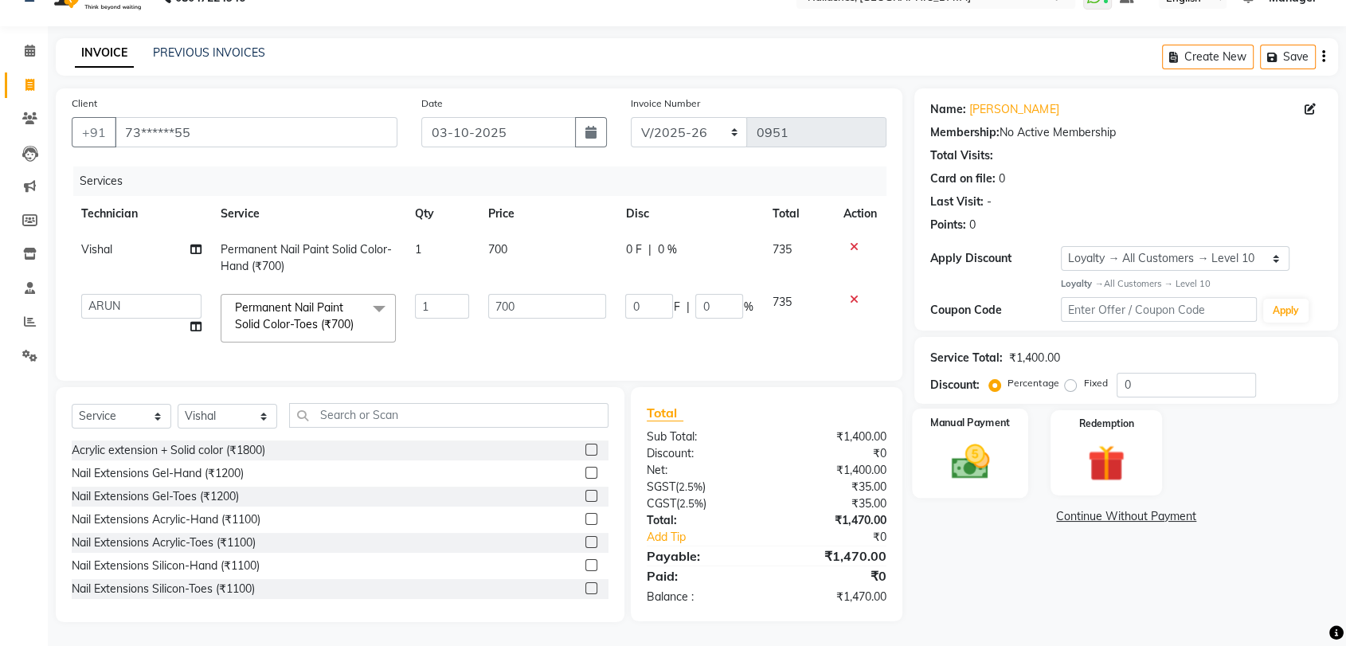
click at [975, 445] on img at bounding box center [970, 462] width 62 height 45
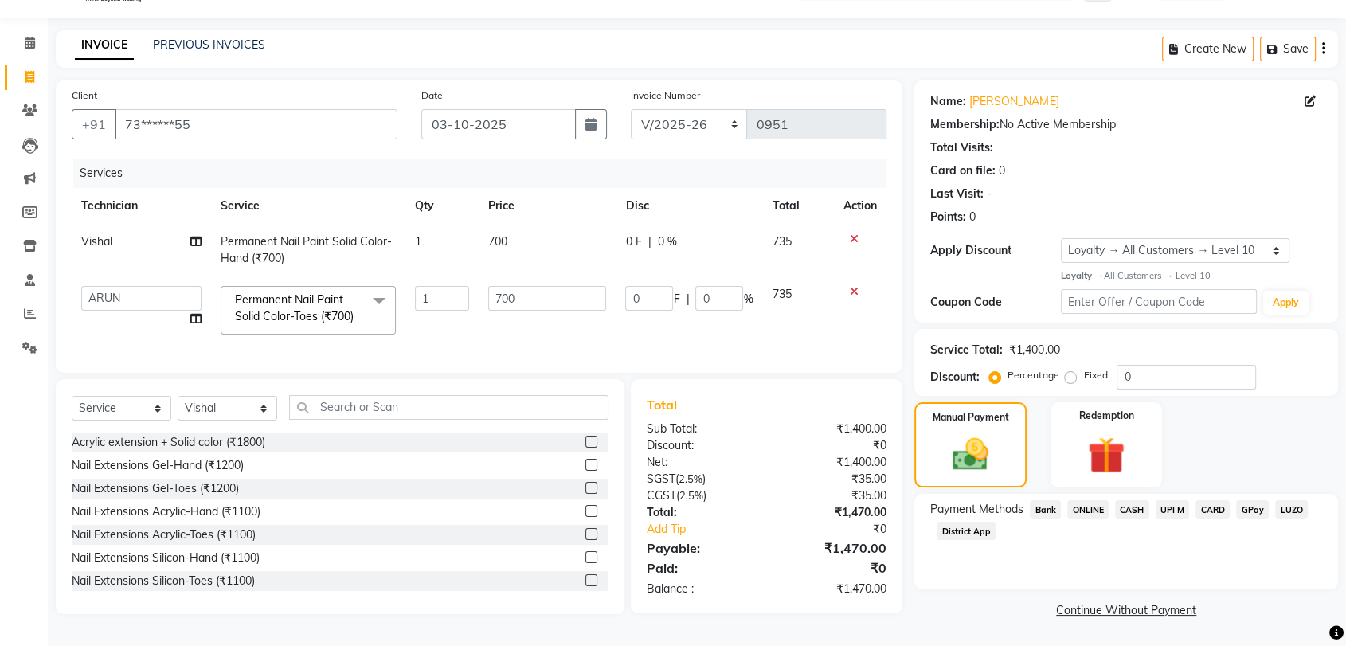
click at [1093, 502] on span "ONLINE" at bounding box center [1088, 509] width 41 height 18
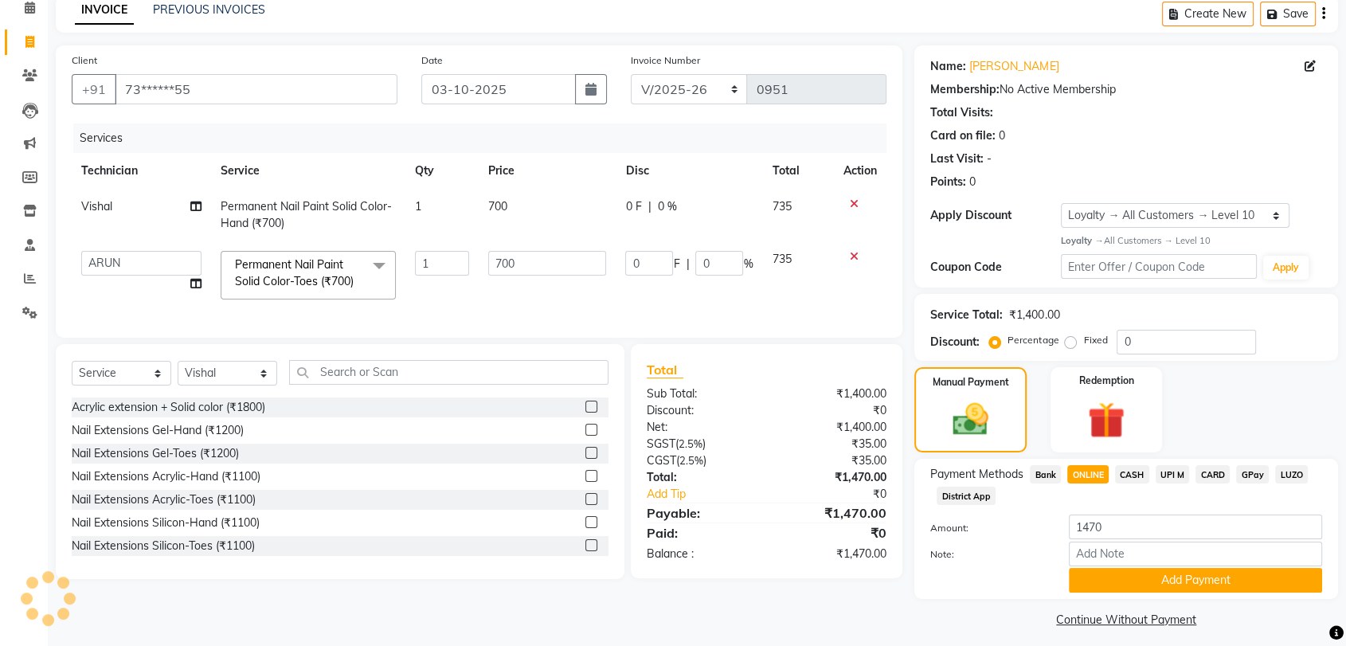
scroll to position [83, 0]
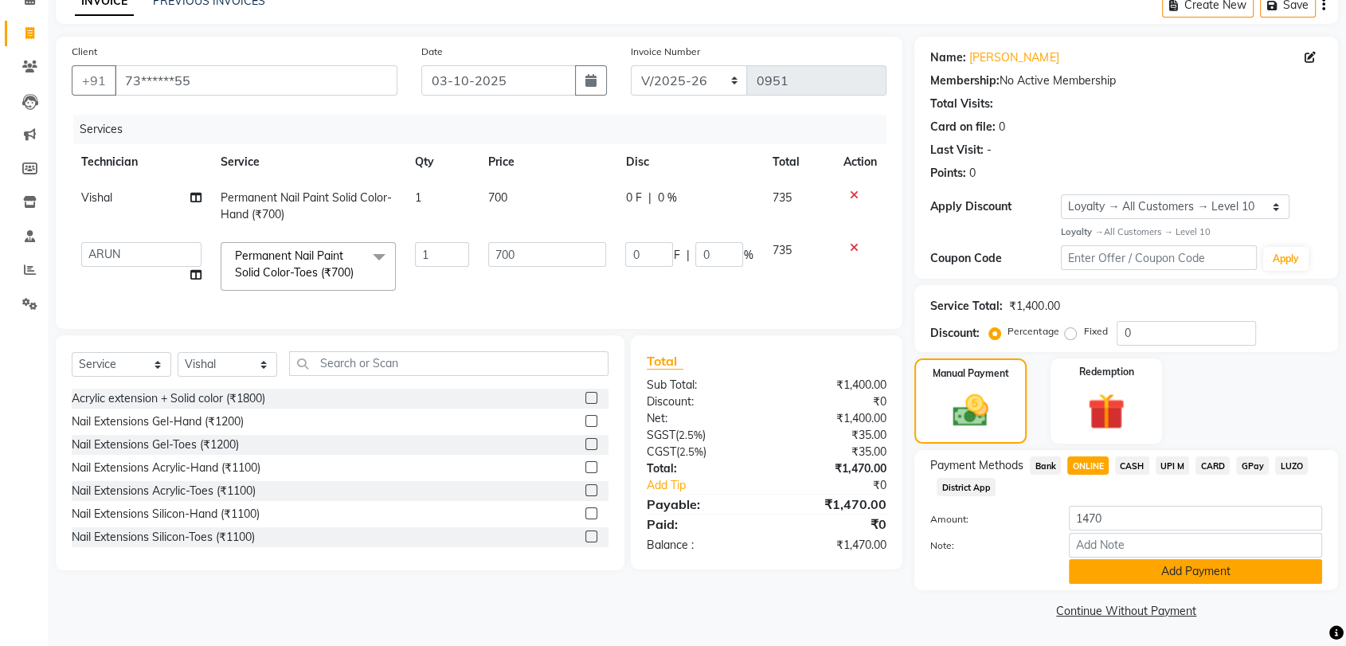
click at [1170, 572] on button "Add Payment" at bounding box center [1195, 571] width 253 height 25
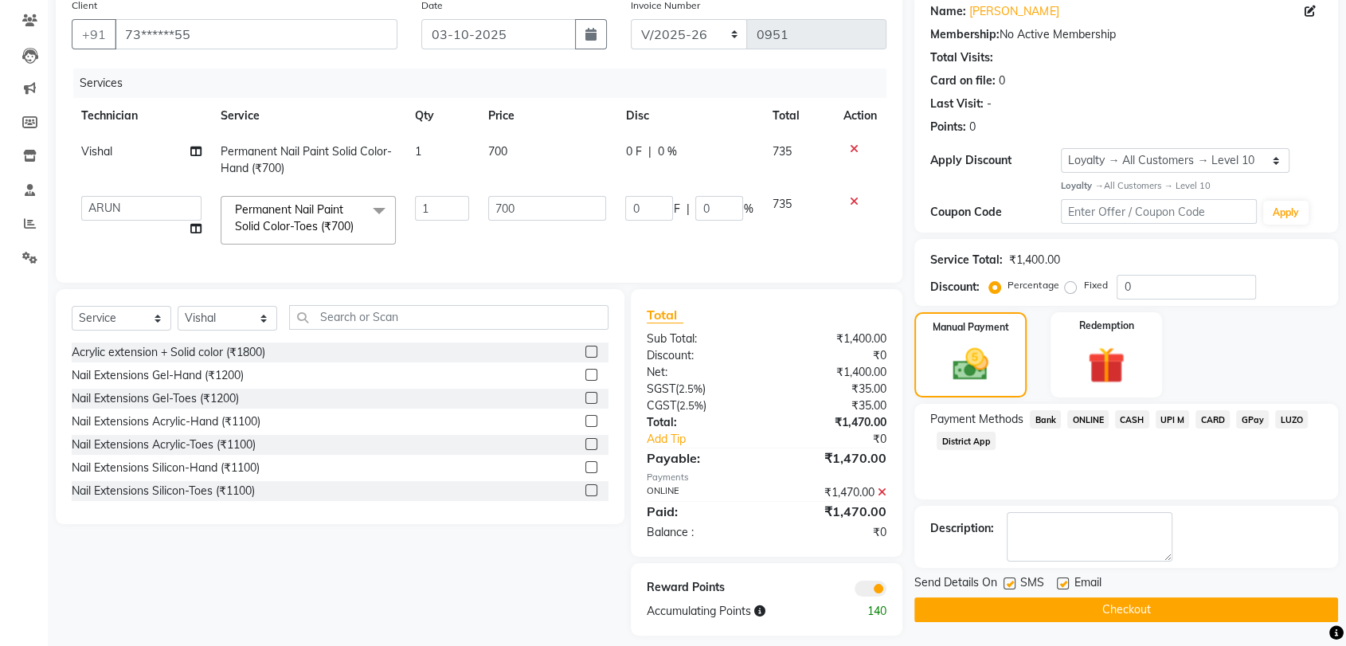
scroll to position [155, 0]
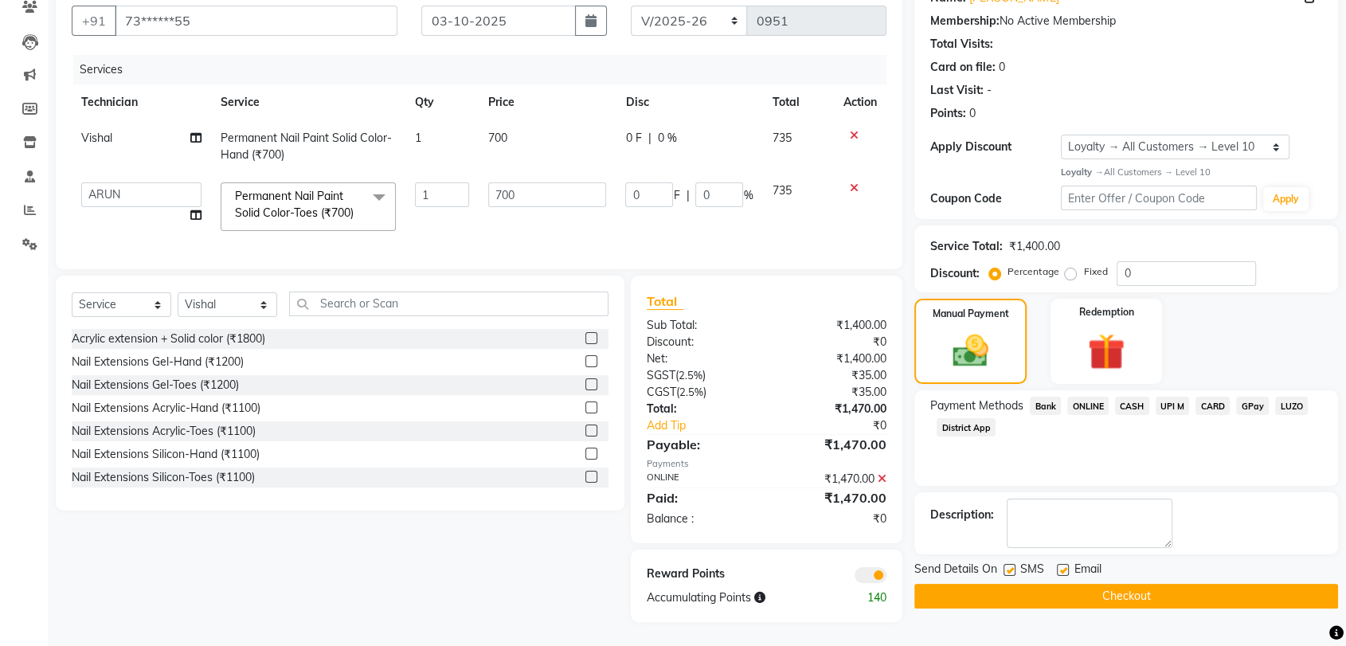
click at [1146, 584] on button "Checkout" at bounding box center [1127, 596] width 424 height 25
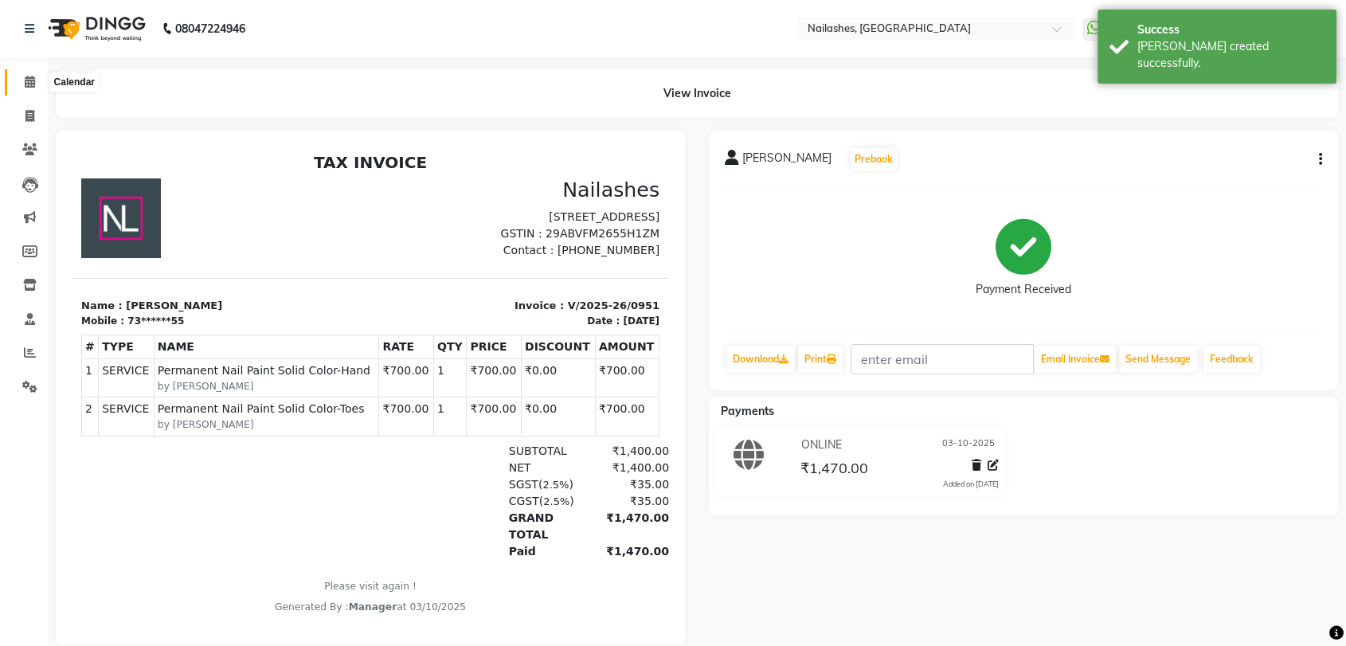
click at [30, 76] on icon at bounding box center [30, 82] width 10 height 12
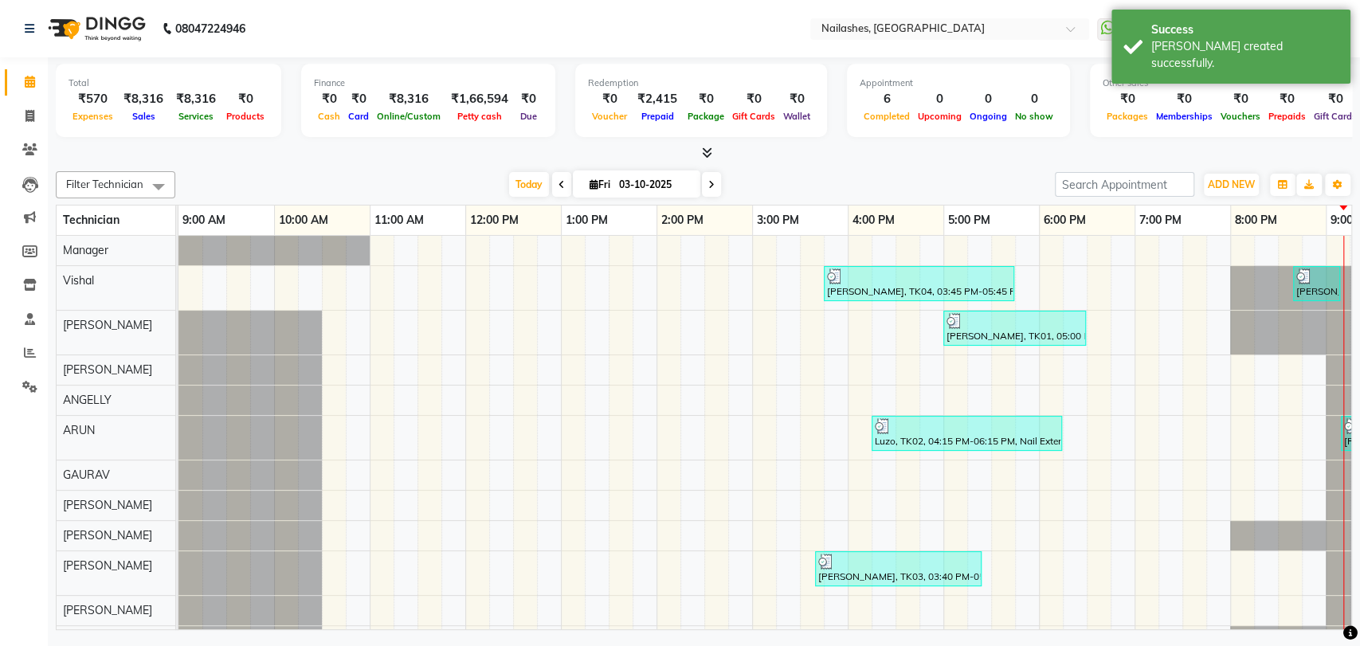
click at [709, 154] on icon at bounding box center [707, 153] width 10 height 12
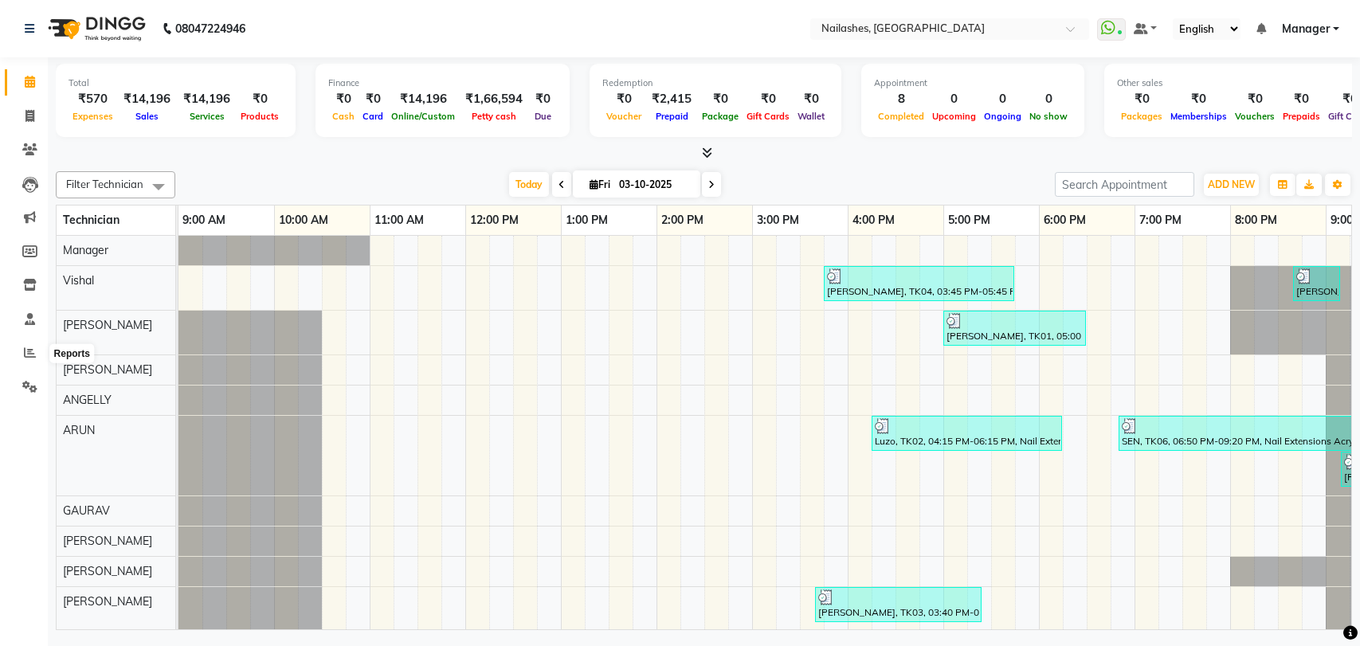
click at [20, 352] on span at bounding box center [30, 353] width 28 height 18
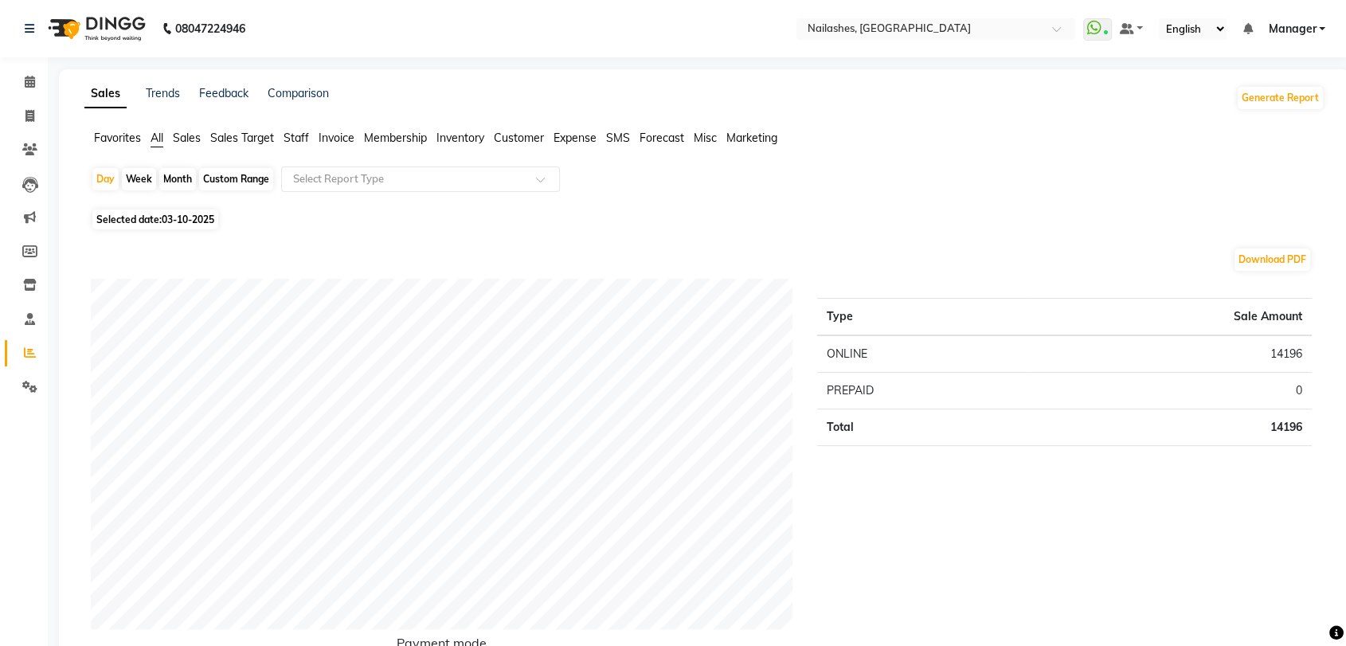
click at [302, 139] on span "Staff" at bounding box center [296, 138] width 25 height 14
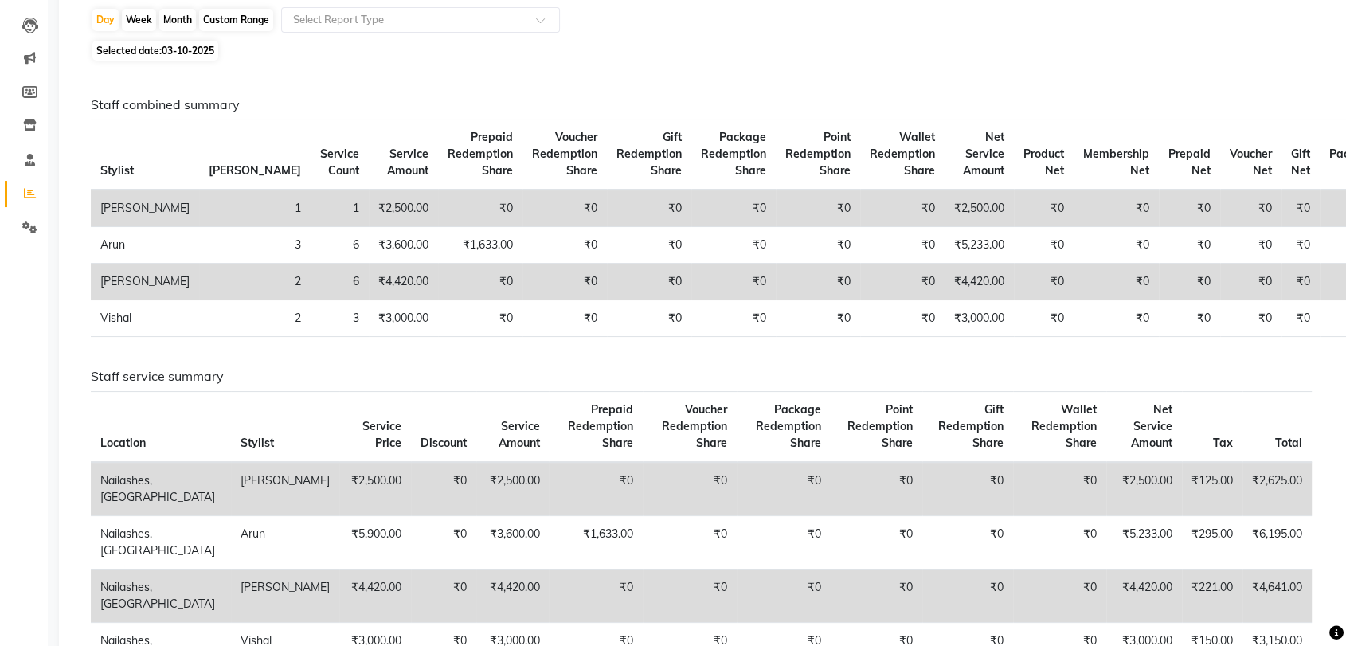
scroll to position [177, 0]
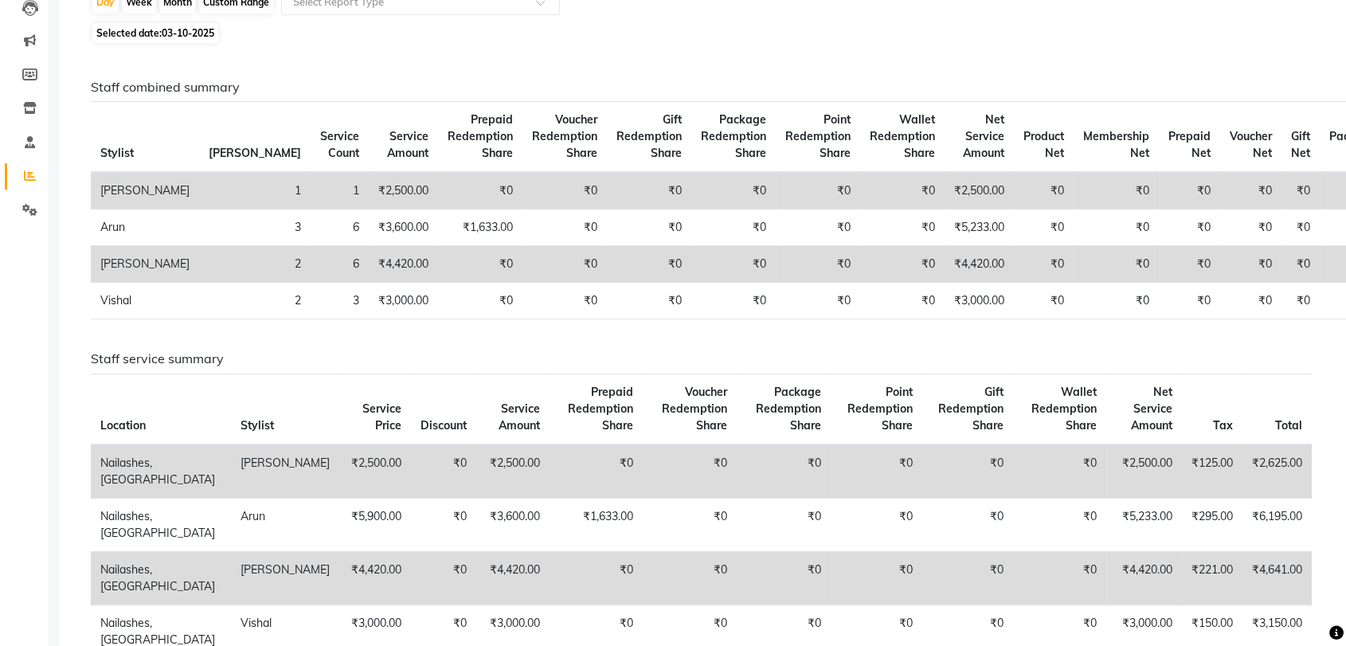
click at [523, 198] on td "₹0" at bounding box center [565, 190] width 84 height 37
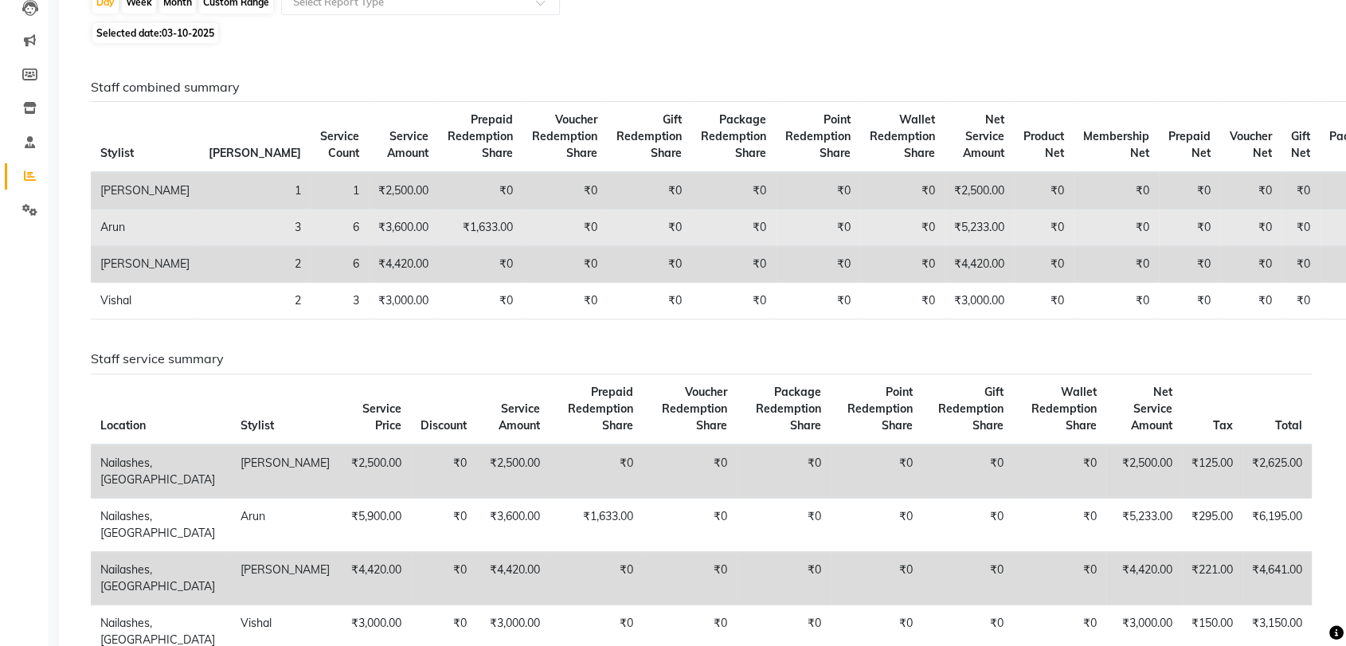
click at [776, 215] on td "₹0" at bounding box center [818, 228] width 84 height 37
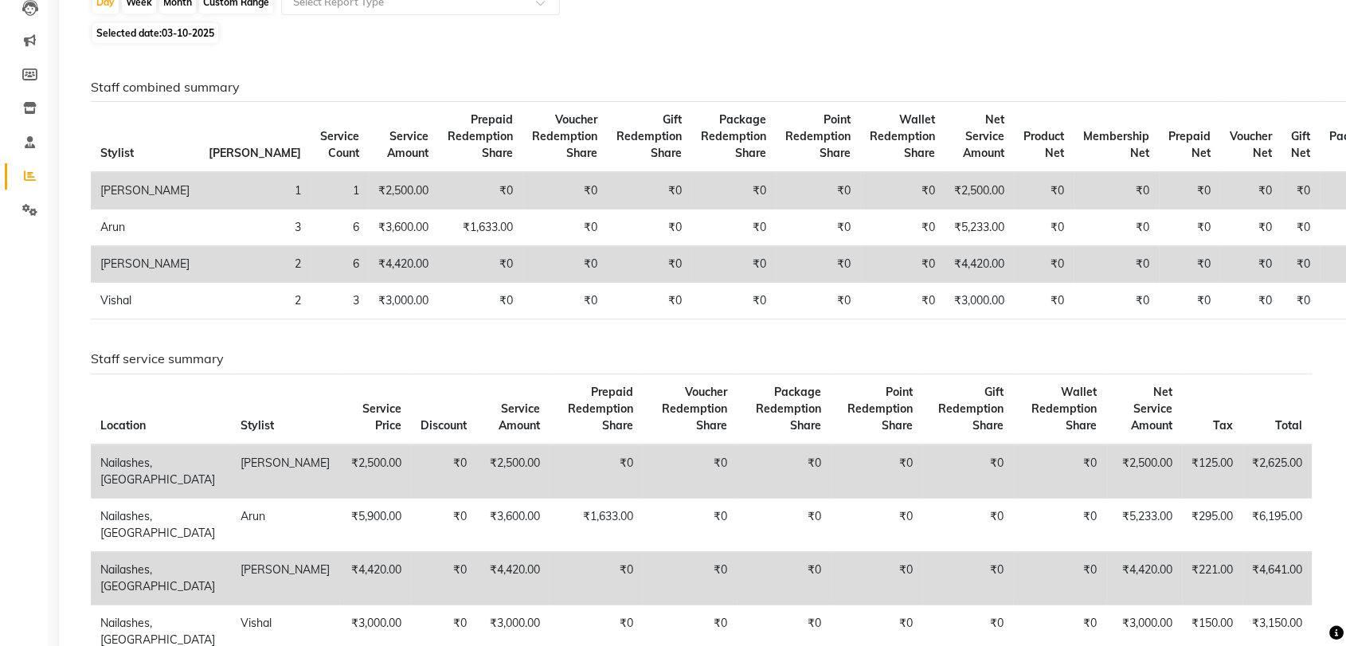
click at [860, 197] on td "₹0" at bounding box center [902, 190] width 84 height 37
click at [860, 195] on td "₹0" at bounding box center [902, 190] width 84 height 37
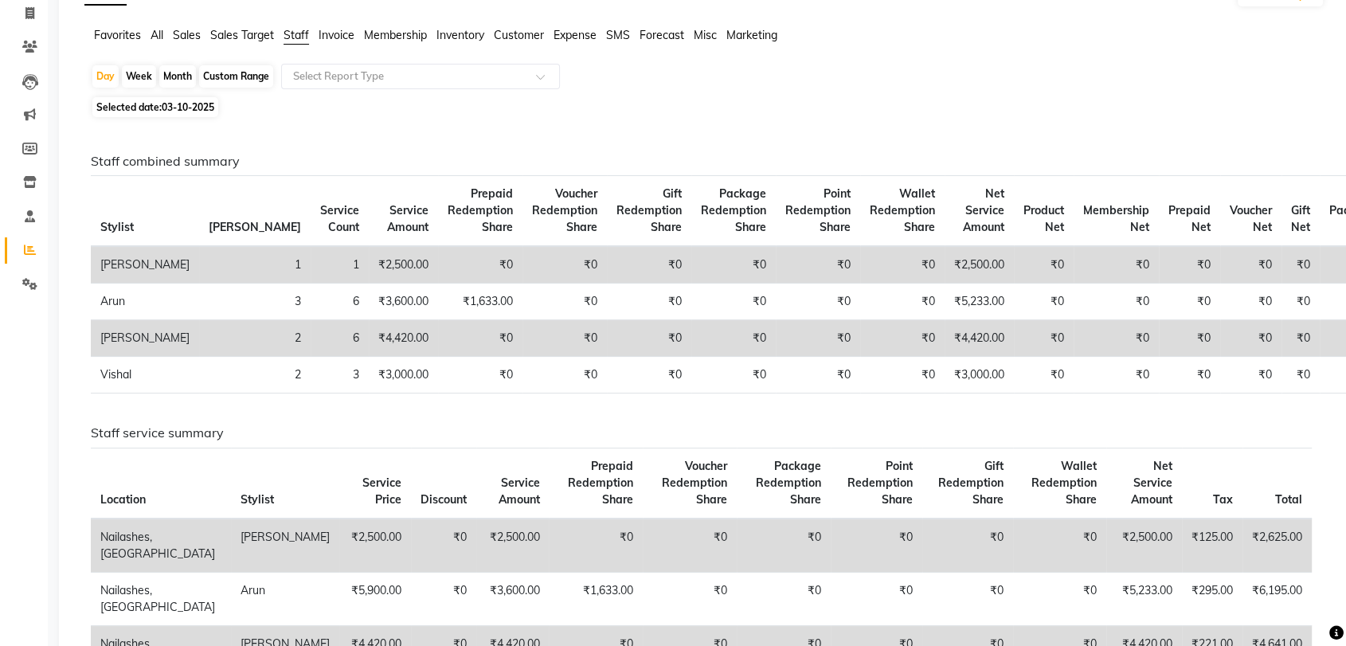
scroll to position [0, 0]
